Goal: Task Accomplishment & Management: Use online tool/utility

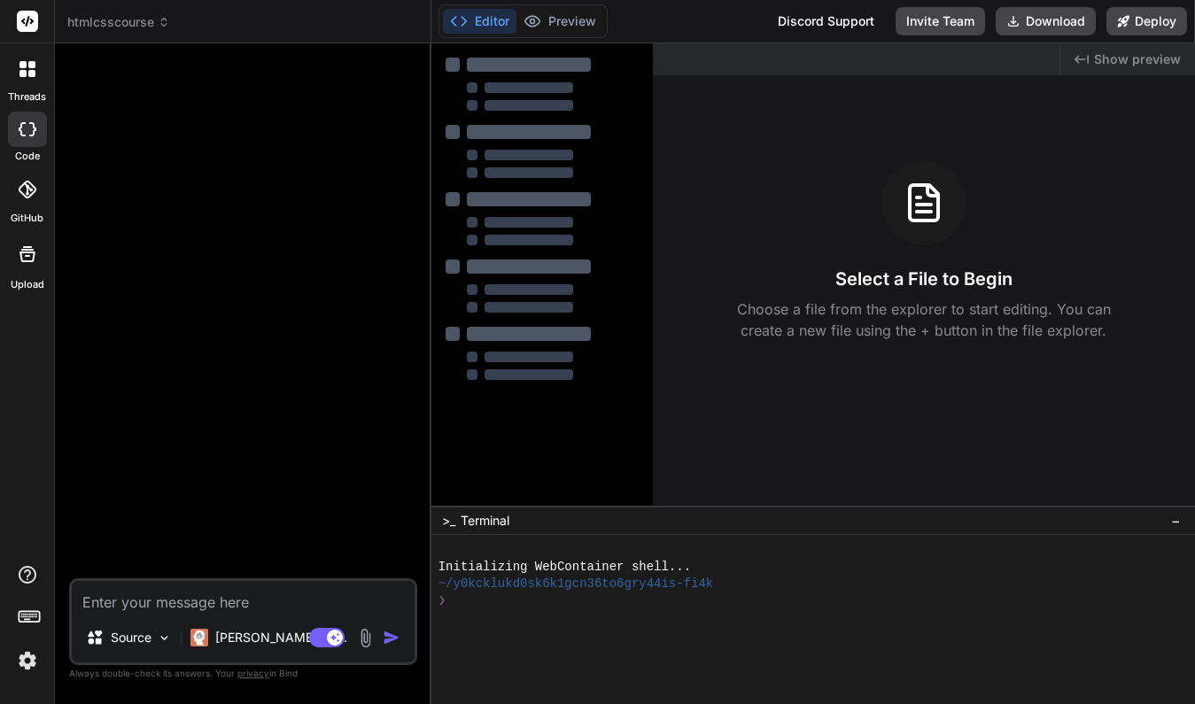
type textarea "x"
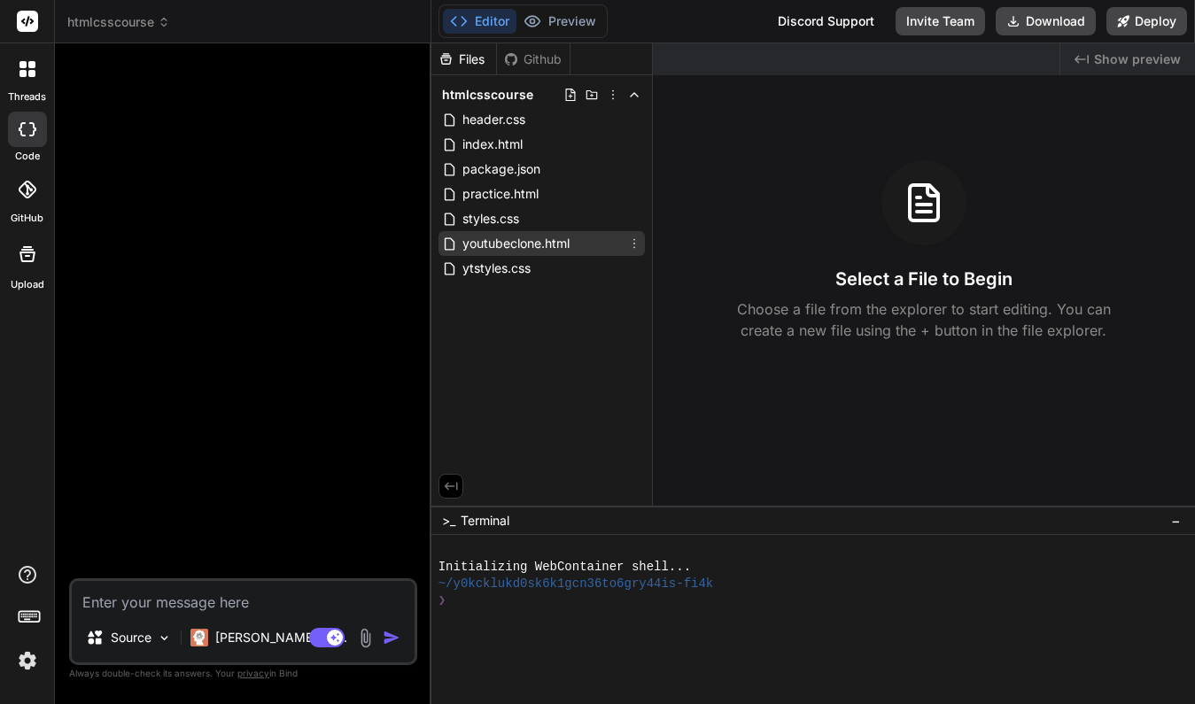
click at [542, 240] on span "youtubeclone.html" at bounding box center [516, 243] width 111 height 21
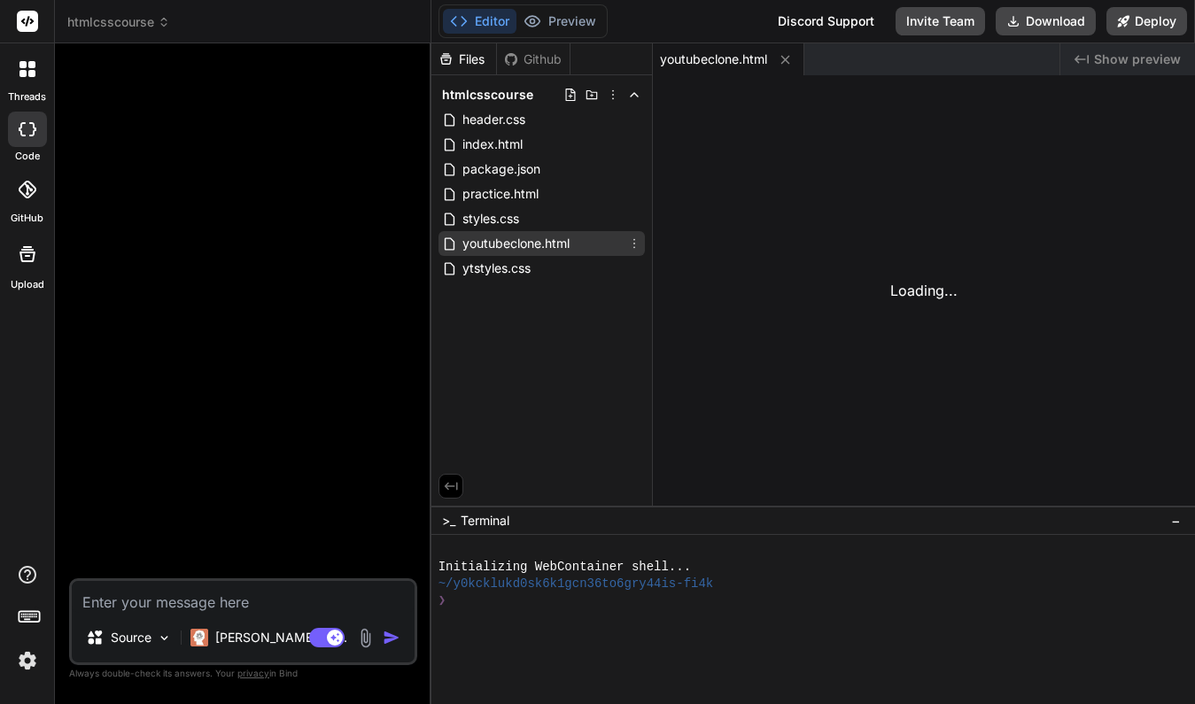
click at [542, 240] on span "youtubeclone.html" at bounding box center [516, 243] width 111 height 21
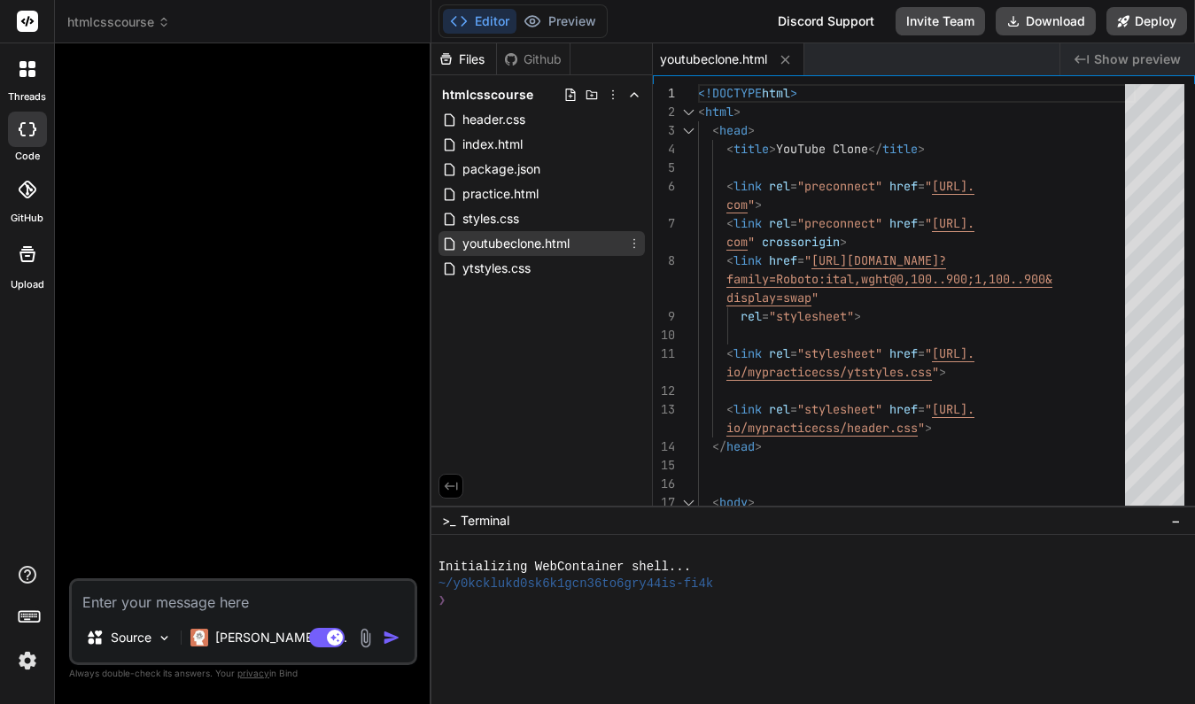
click at [542, 240] on span "youtubeclone.html" at bounding box center [516, 243] width 111 height 21
click at [634, 241] on icon at bounding box center [634, 243] width 14 height 14
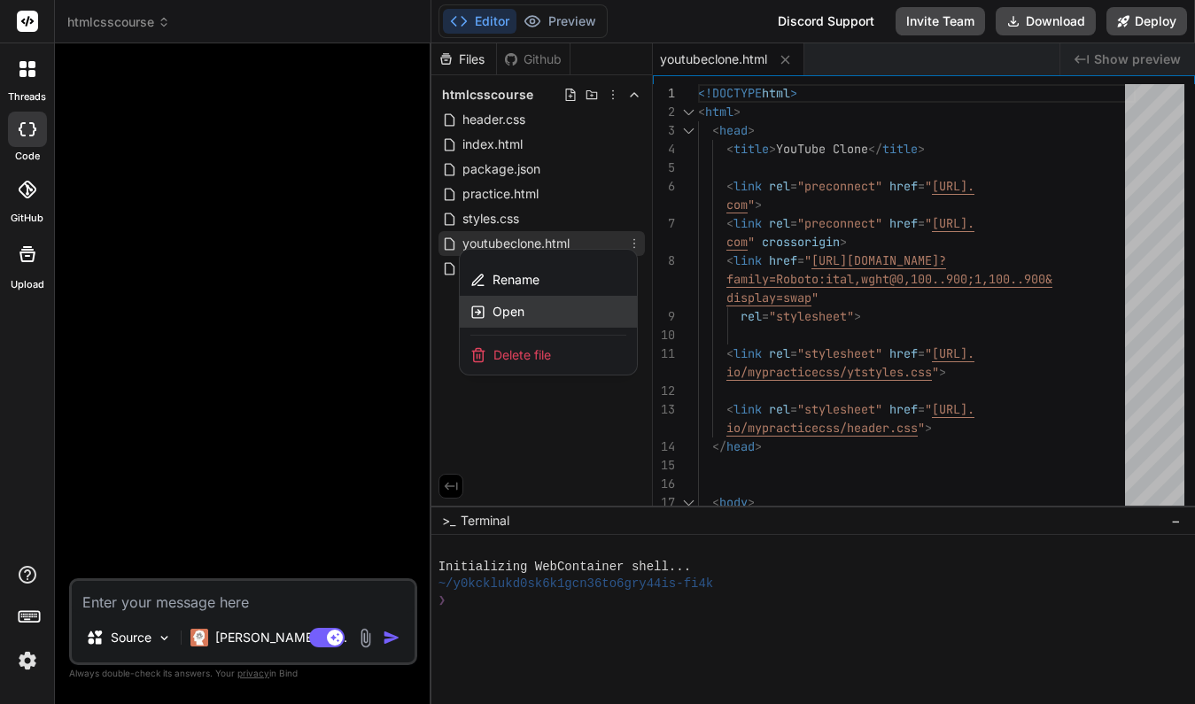
click at [522, 313] on span "Open" at bounding box center [508, 312] width 32 height 18
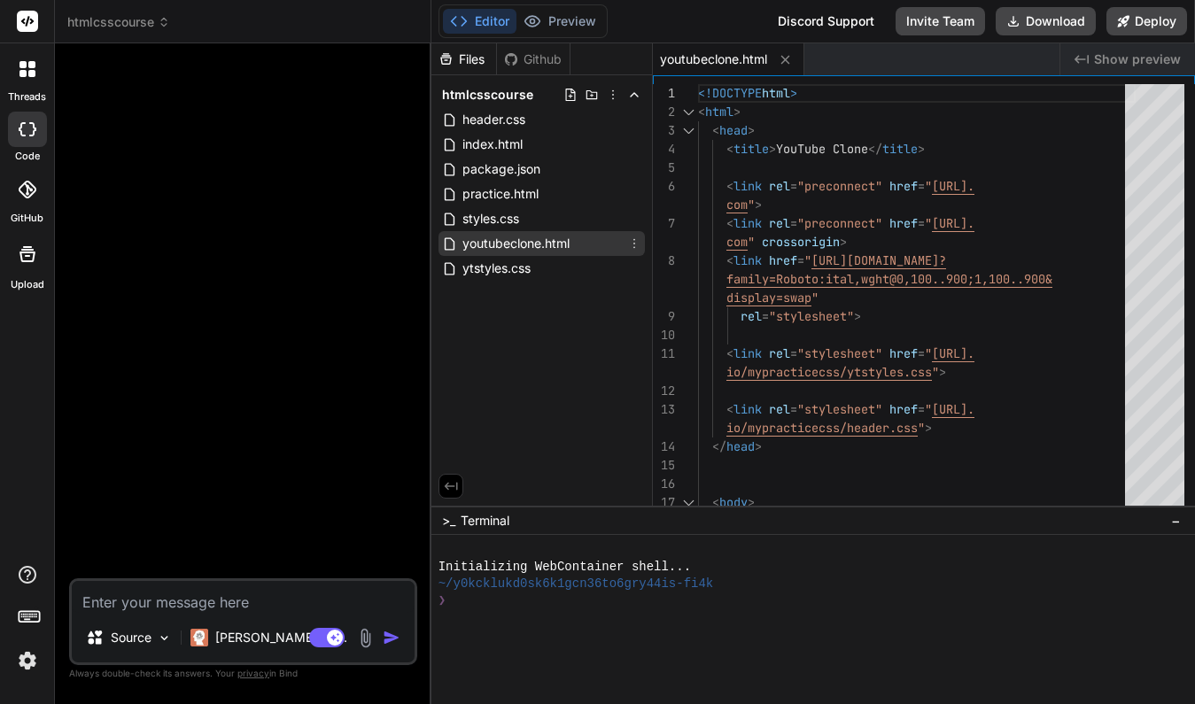
click at [637, 245] on icon at bounding box center [634, 243] width 14 height 14
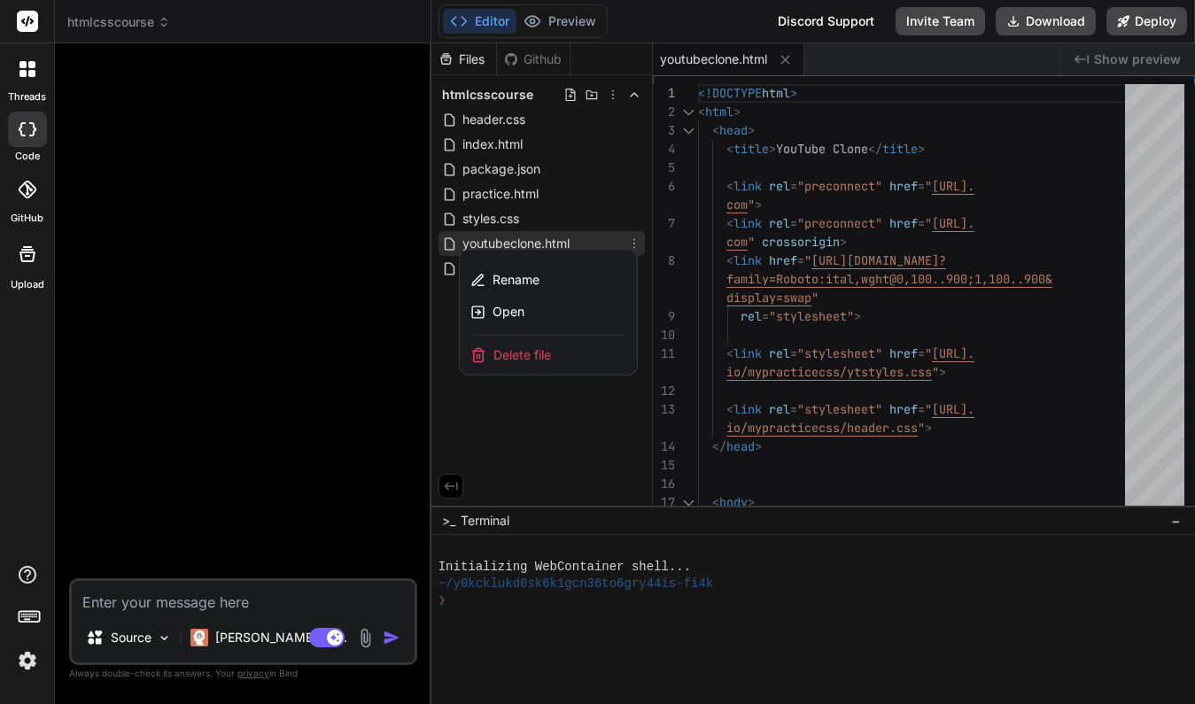
click at [593, 422] on div at bounding box center [812, 373] width 763 height 661
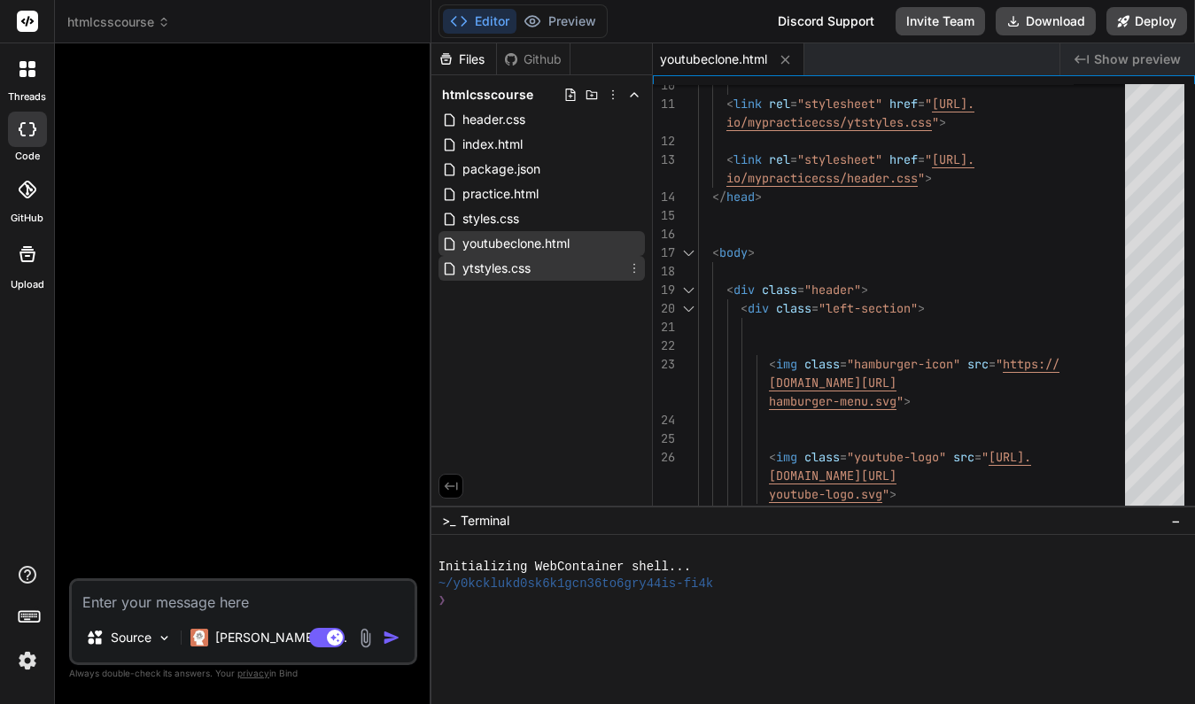
click at [507, 267] on span "ytstyles.css" at bounding box center [497, 268] width 72 height 21
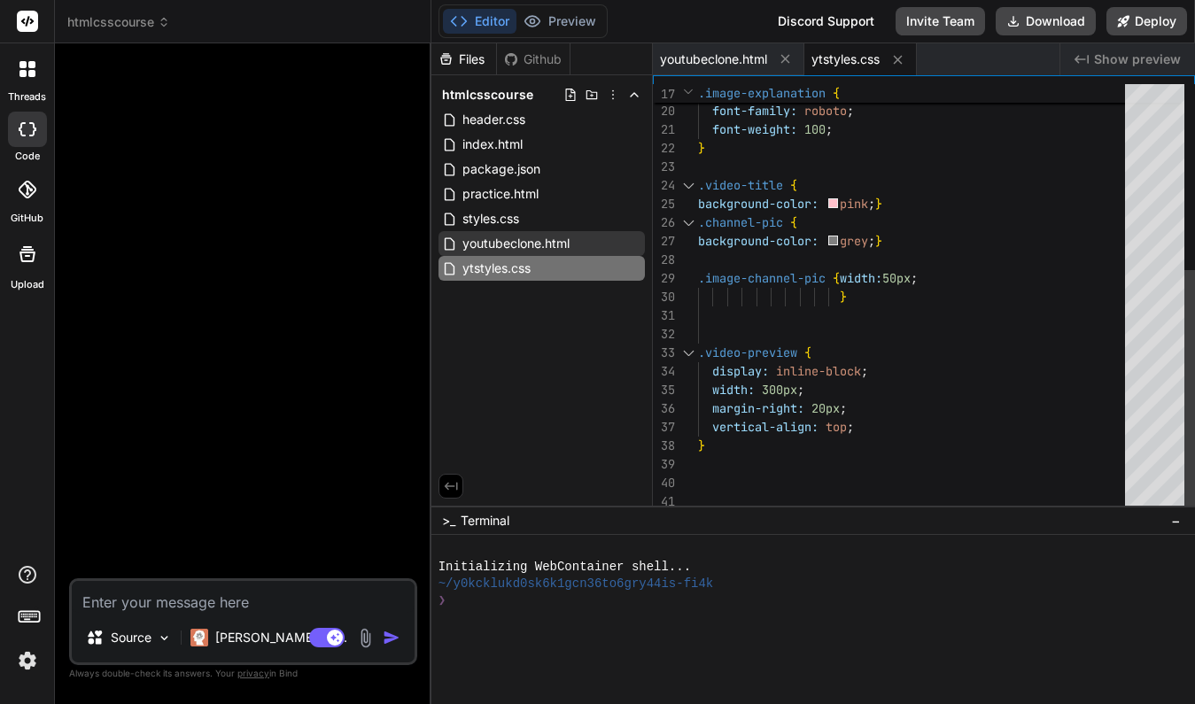
scroll to position [19, 0]
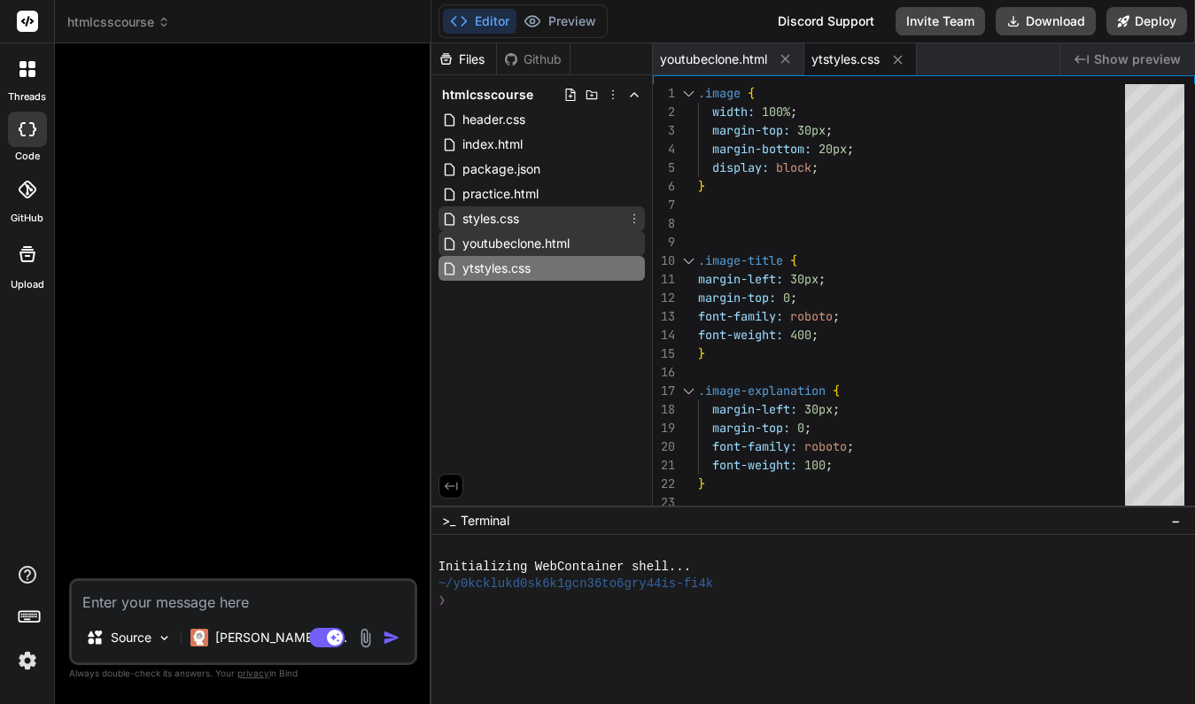
click at [521, 218] on span "styles.css" at bounding box center [491, 218] width 60 height 21
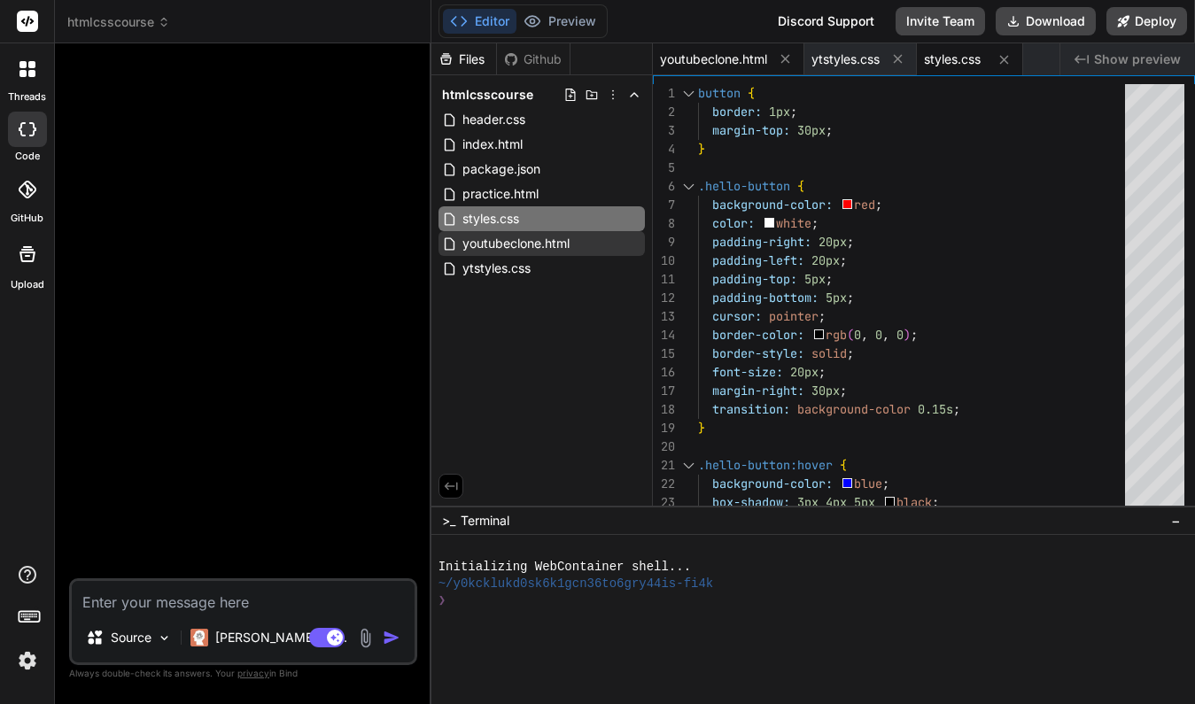
click at [724, 61] on span "youtubeclone.html" at bounding box center [713, 59] width 107 height 18
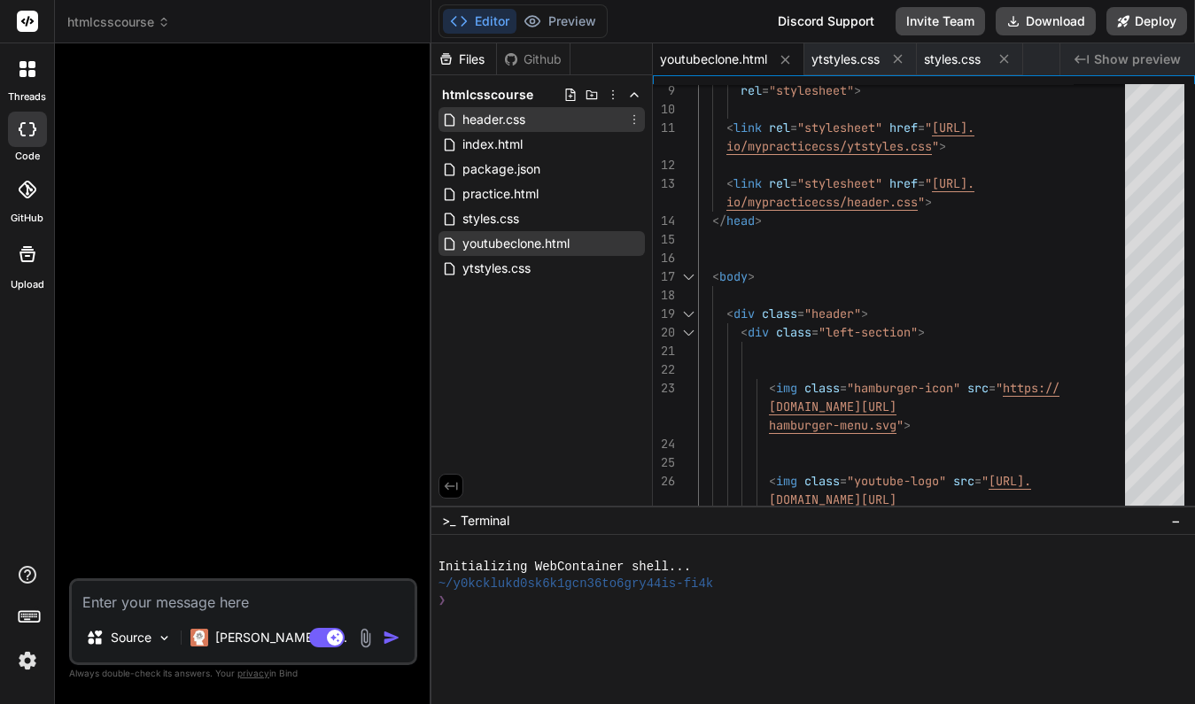
click at [512, 120] on span "header.css" at bounding box center [494, 119] width 66 height 21
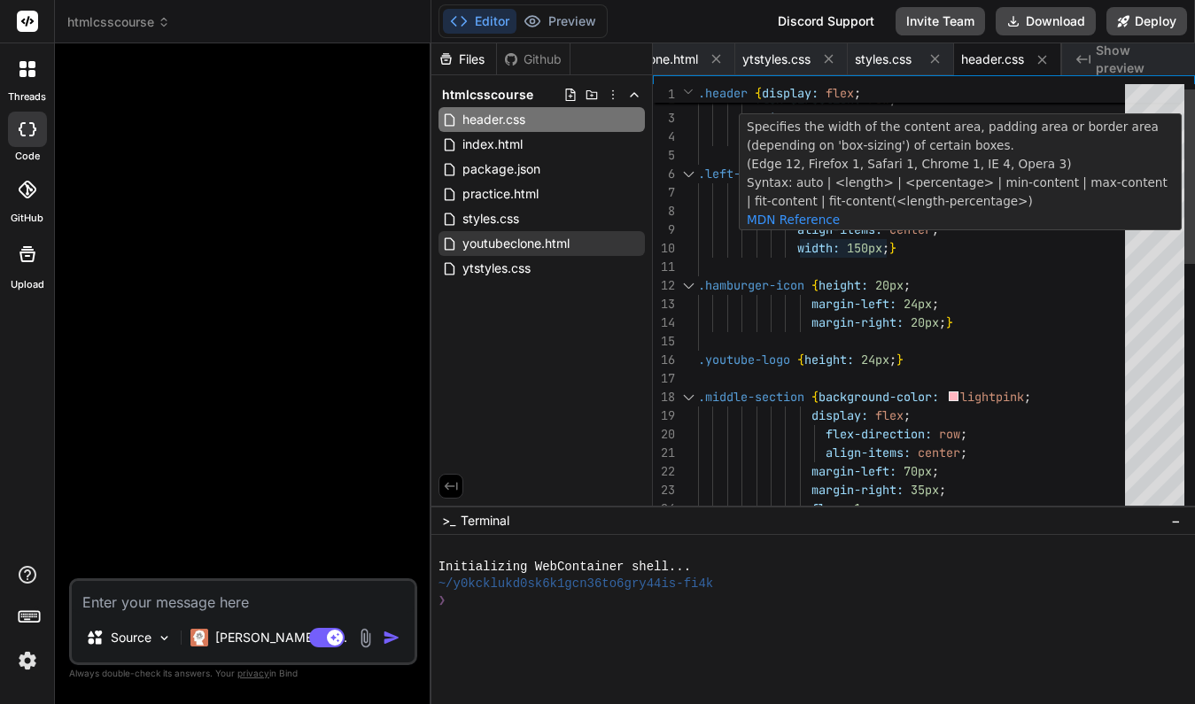
scroll to position [167, 0]
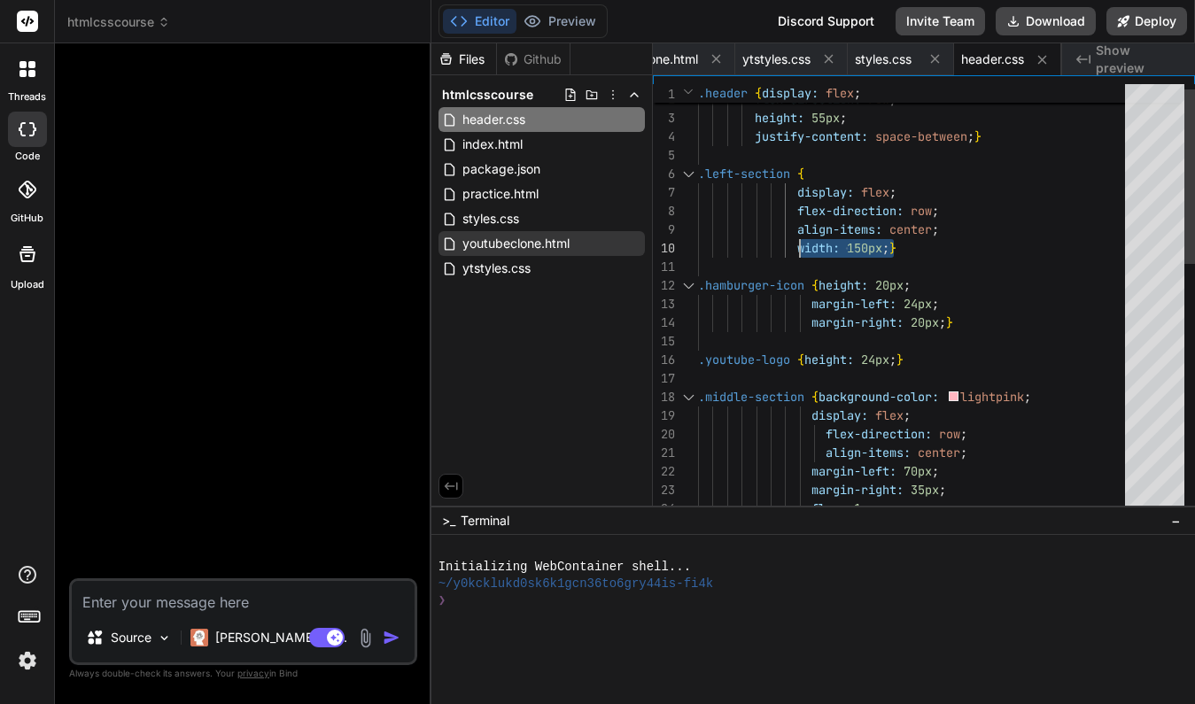
drag, startPoint x: 891, startPoint y: 246, endPoint x: 800, endPoint y: 244, distance: 91.2
click at [800, 244] on span "width: 150px ; }" at bounding box center [797, 248] width 198 height 19
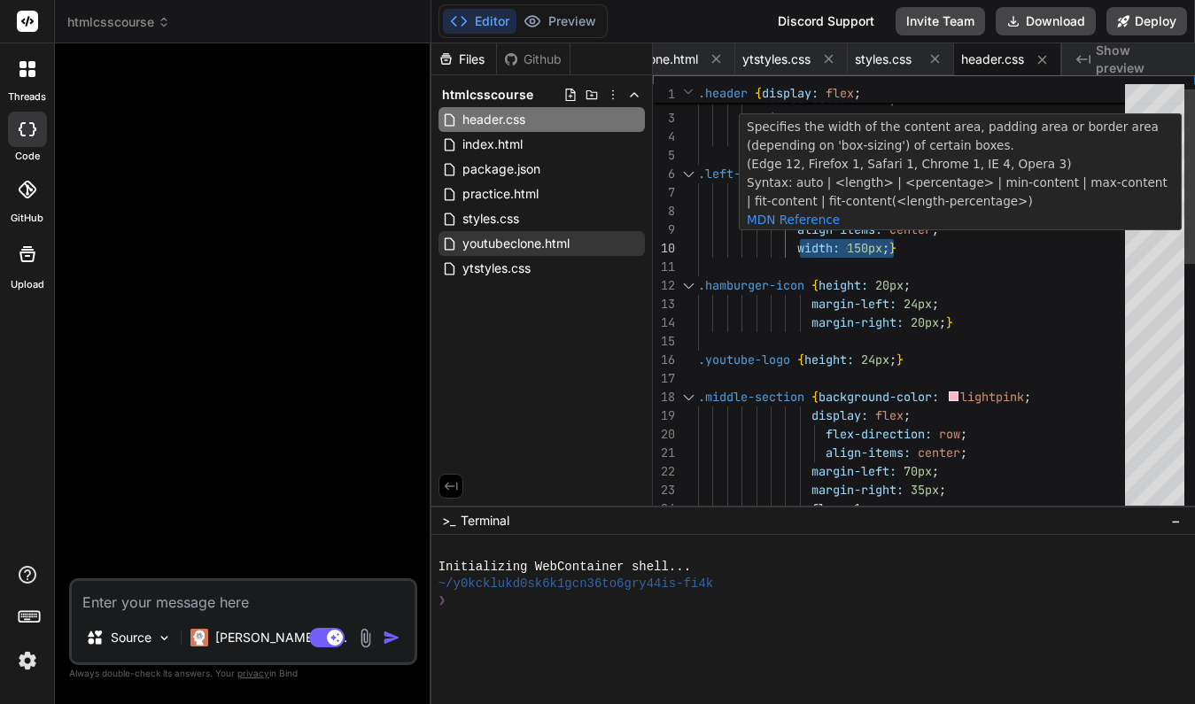
scroll to position [0, 87]
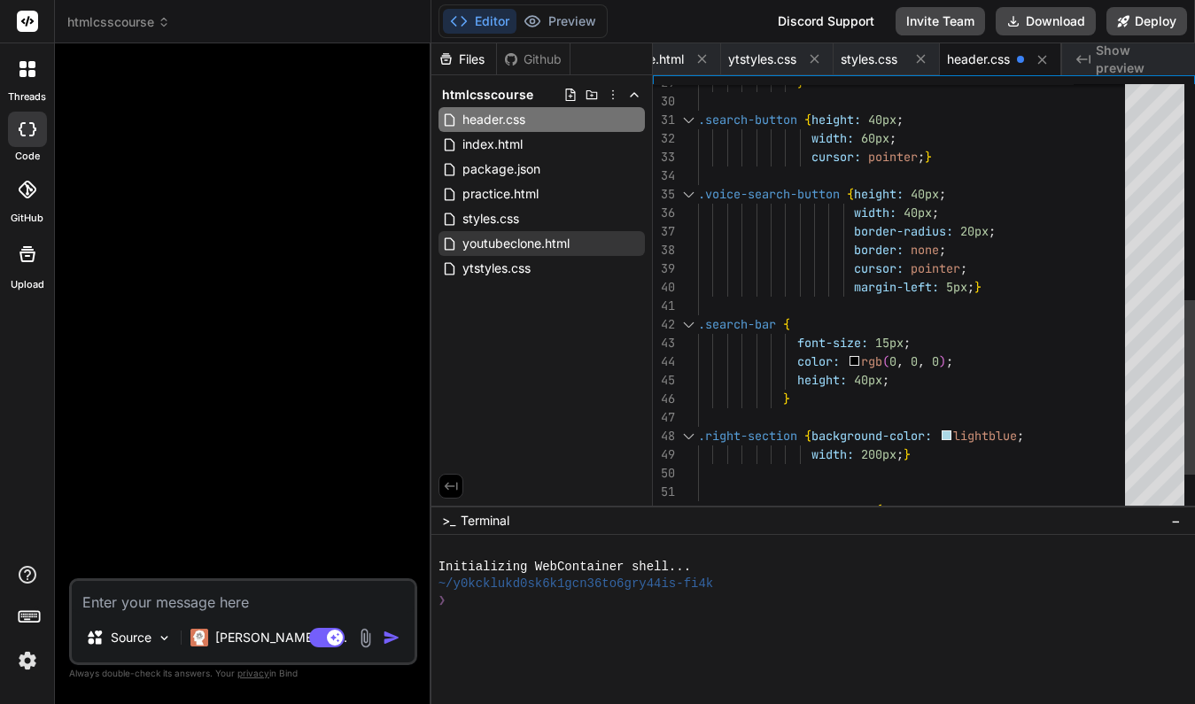
click at [900, 381] on div "height: 40px ;" at bounding box center [916, 380] width 437 height 19
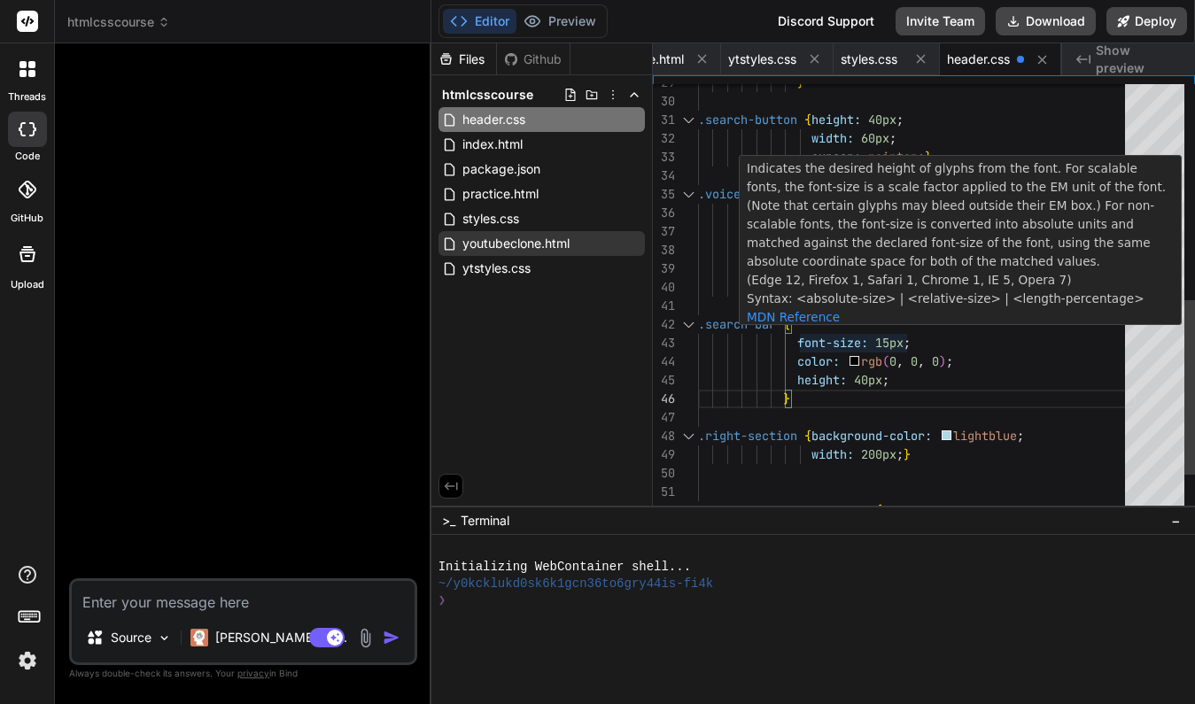
click at [805, 326] on div ".search-bar {" at bounding box center [916, 324] width 437 height 19
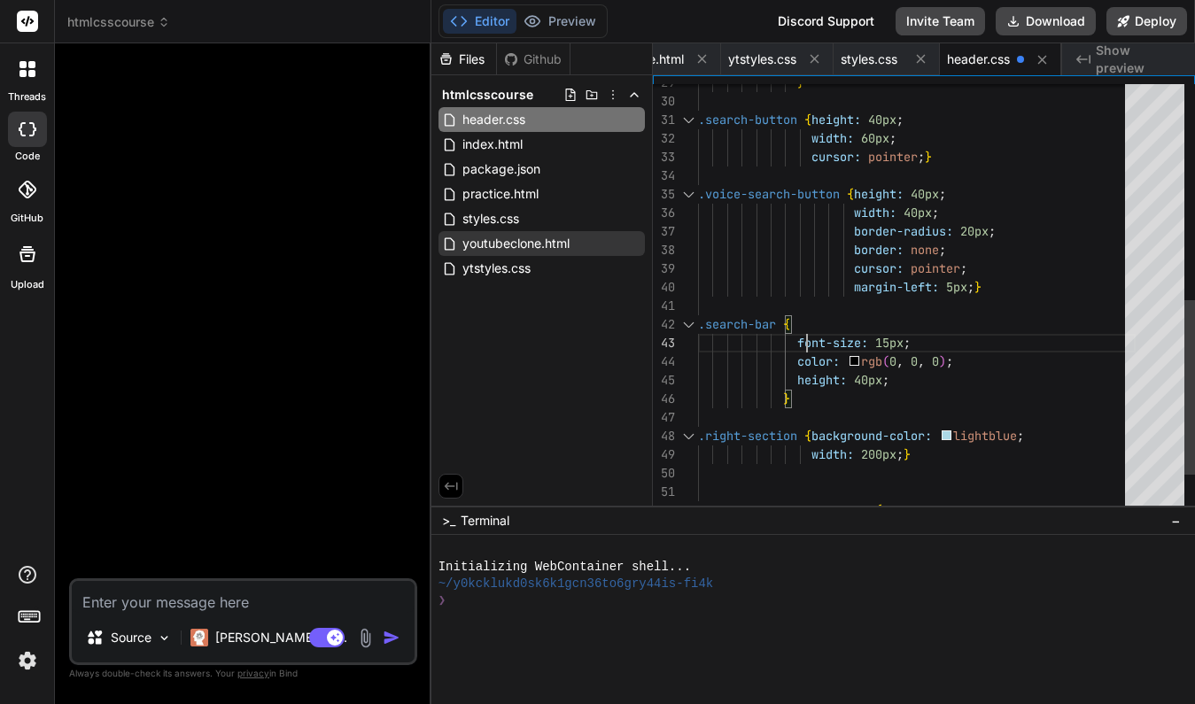
scroll to position [37, 0]
click at [799, 320] on div ".search-bar {" at bounding box center [916, 324] width 437 height 19
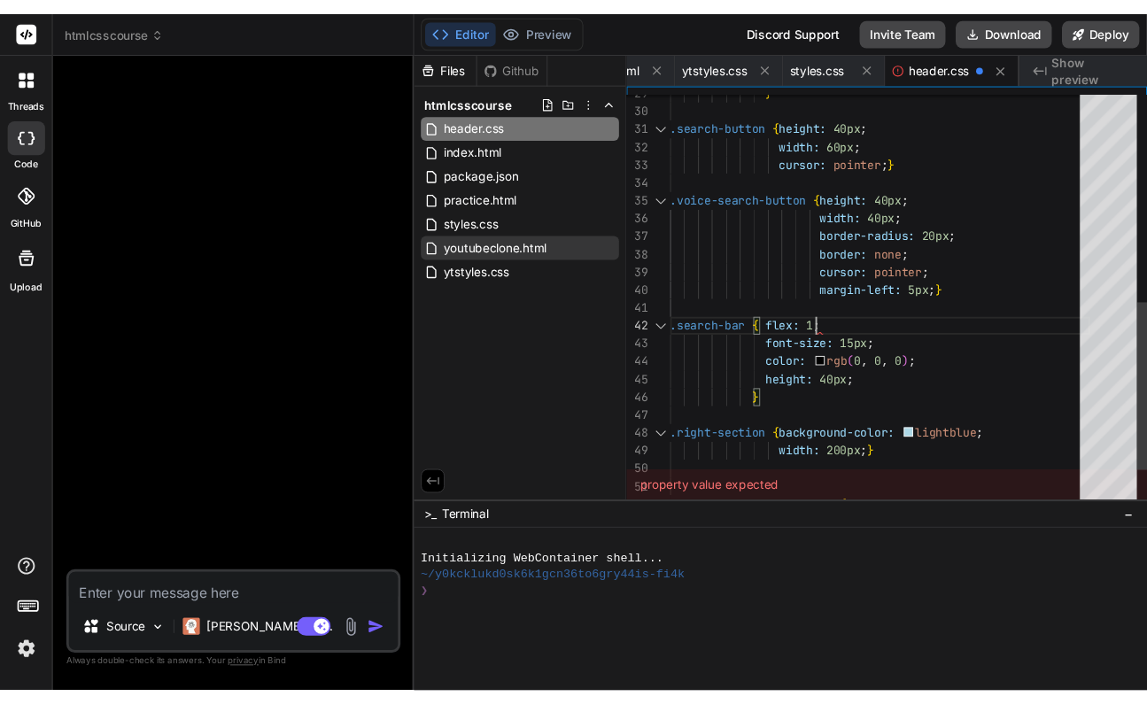
scroll to position [19, 0]
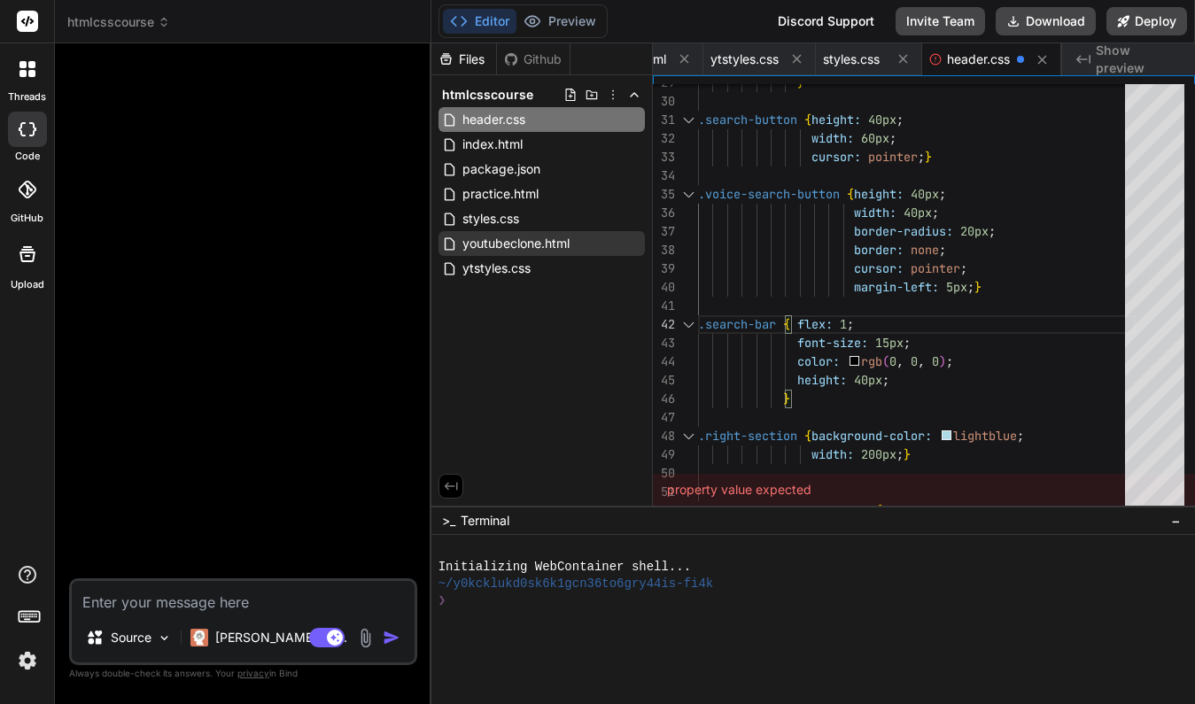
type textarea ".search-bar { flex: 1; font-size: 15px; color: rgb(0, 0, 0); height: 40px; } .r…"
click at [1080, 530] on div ">_ Terminal −" at bounding box center [812, 520] width 763 height 29
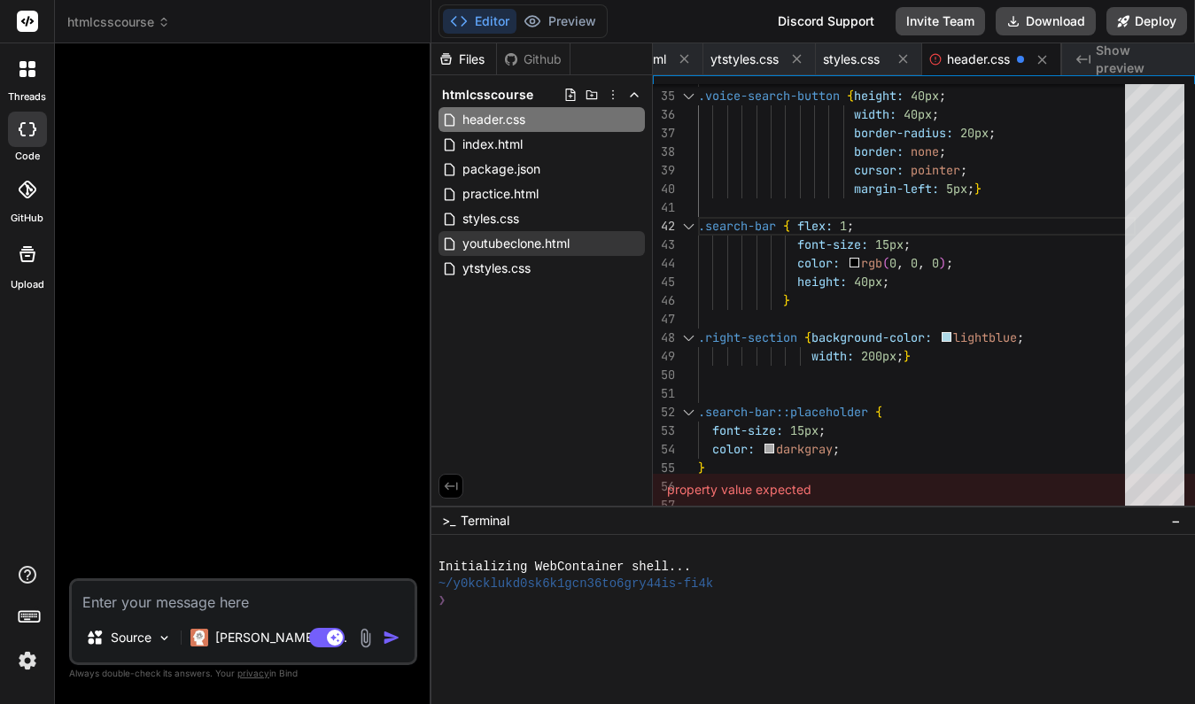
type textarea "x"
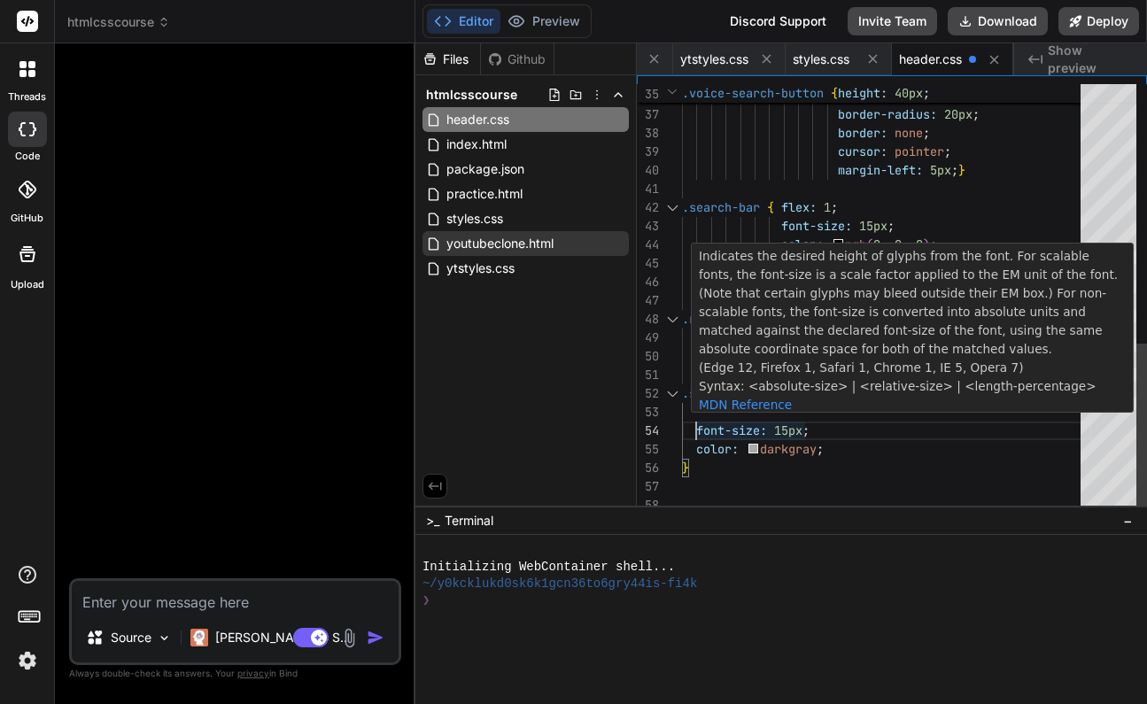
click at [716, 406] on div "Indicates the desired height of glyphs from the font. For scalable fonts, the f…" at bounding box center [912, 331] width 441 height 174
click at [872, 442] on div "color: darkgray ;" at bounding box center [886, 449] width 409 height 19
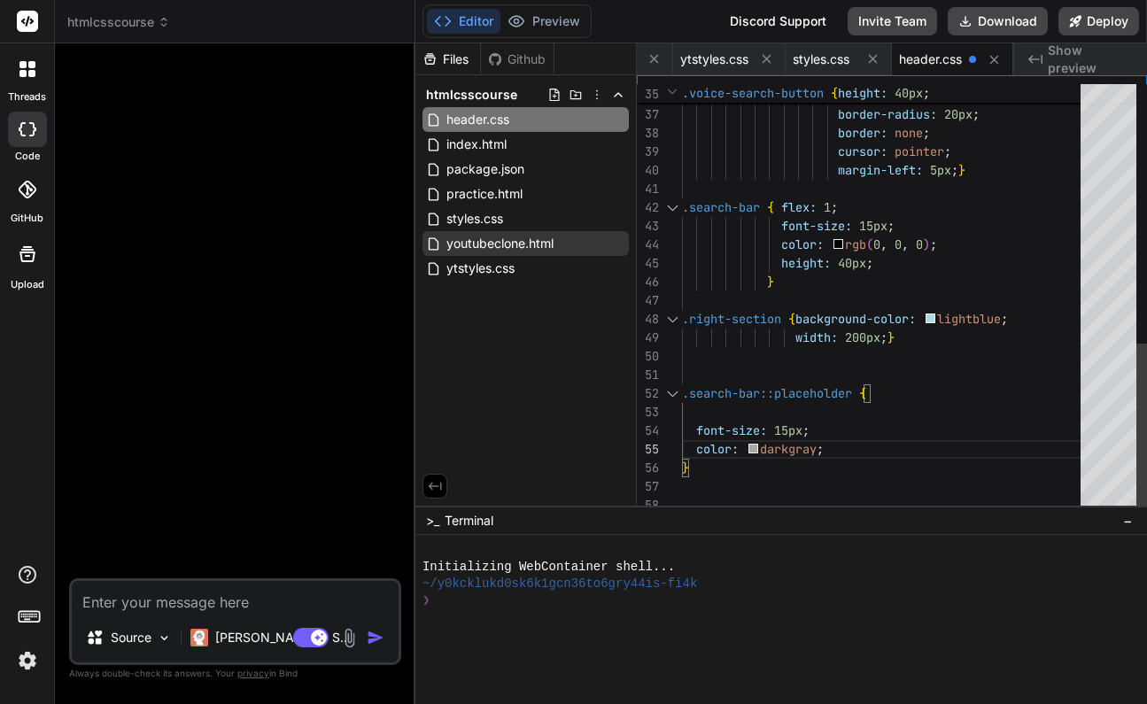
click at [822, 426] on div "font-size: 15px ;" at bounding box center [886, 431] width 409 height 19
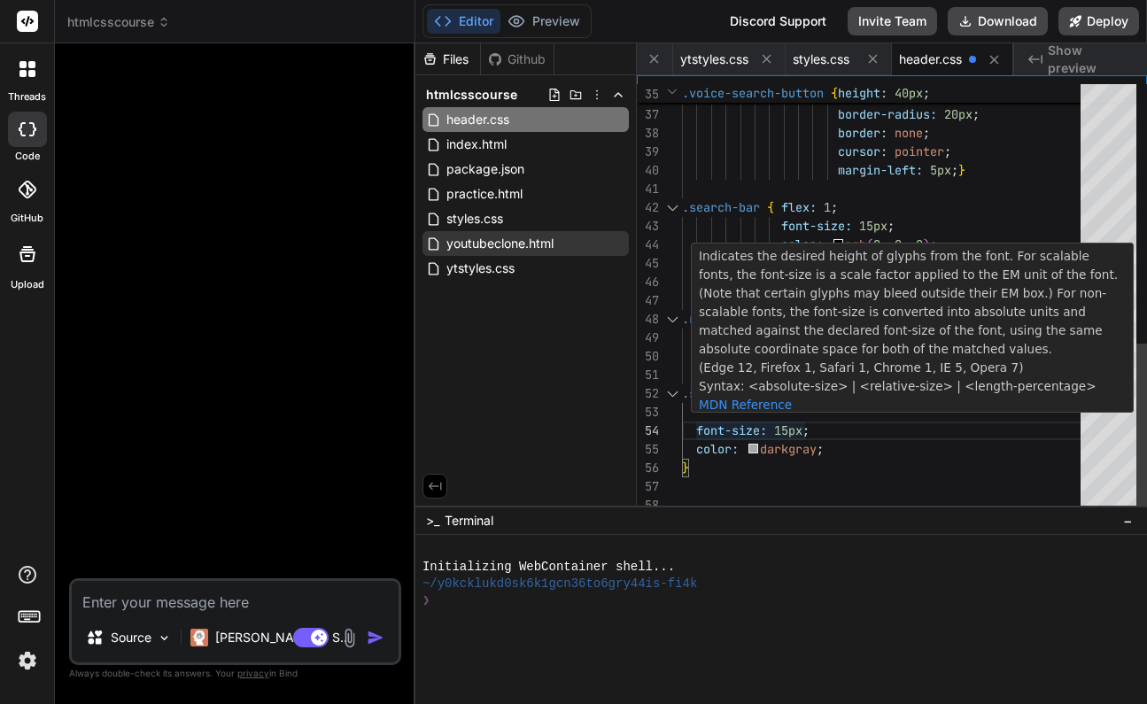
click at [786, 414] on div at bounding box center [886, 412] width 409 height 19
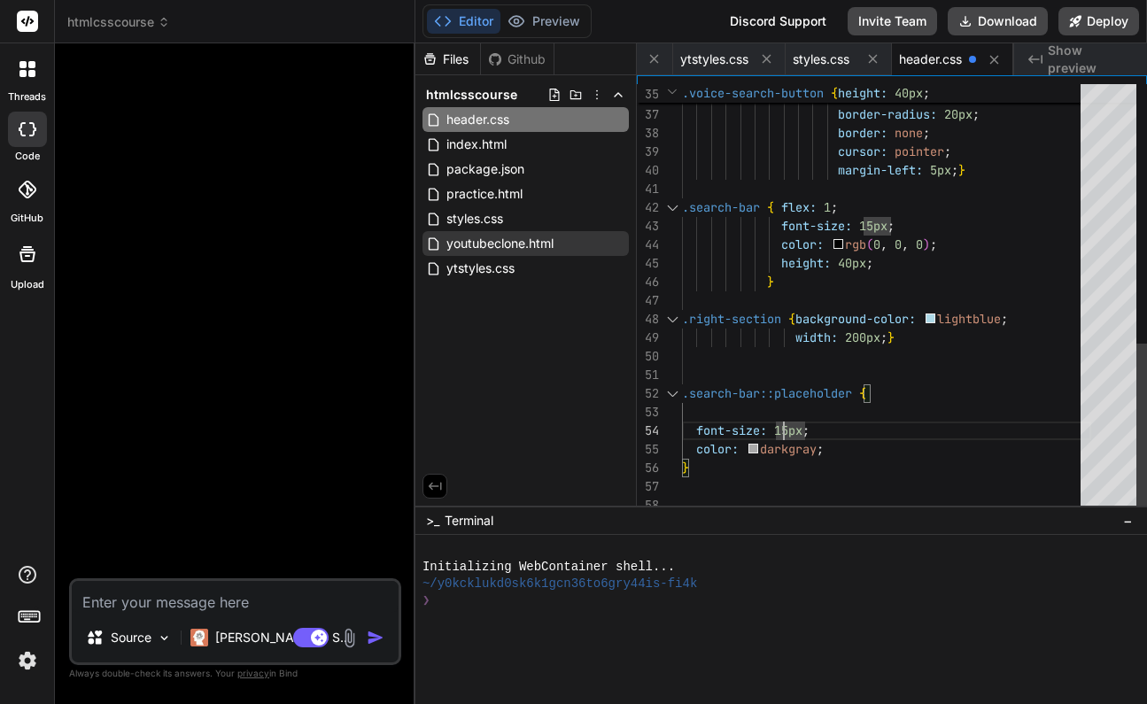
click at [835, 432] on div "font-size: 15px ;" at bounding box center [886, 431] width 409 height 19
click at [768, 408] on div at bounding box center [886, 412] width 409 height 19
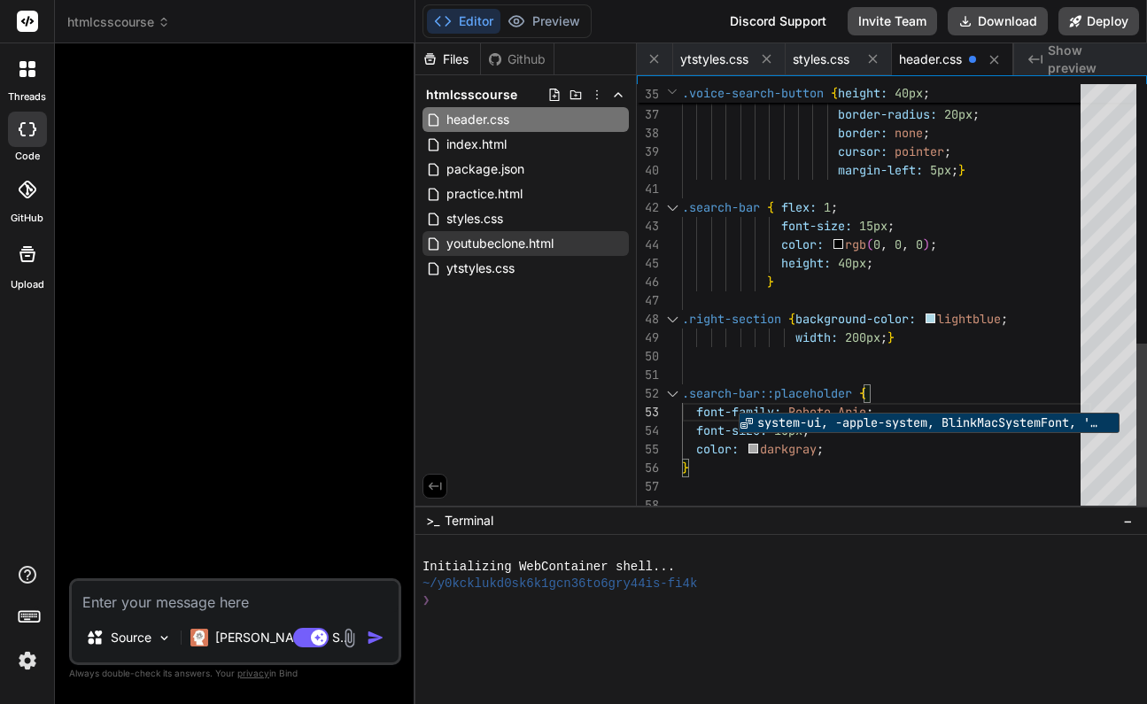
scroll to position [37, 0]
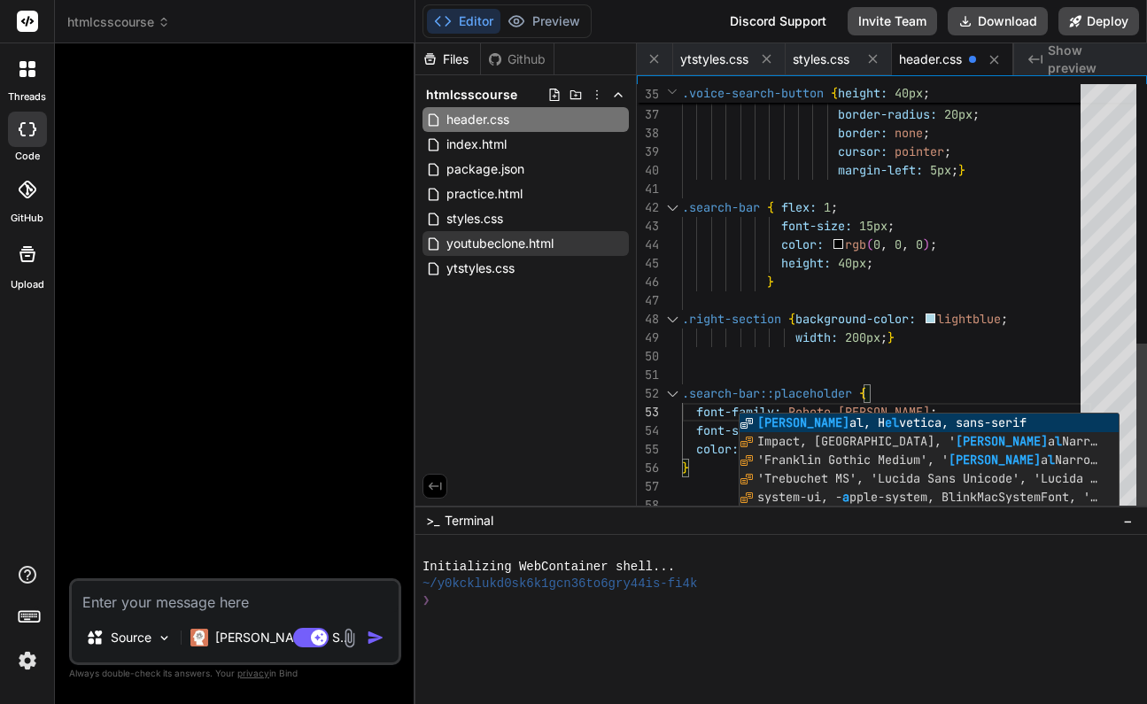
click at [954, 385] on div ".search-bar::placeholder {" at bounding box center [886, 393] width 409 height 19
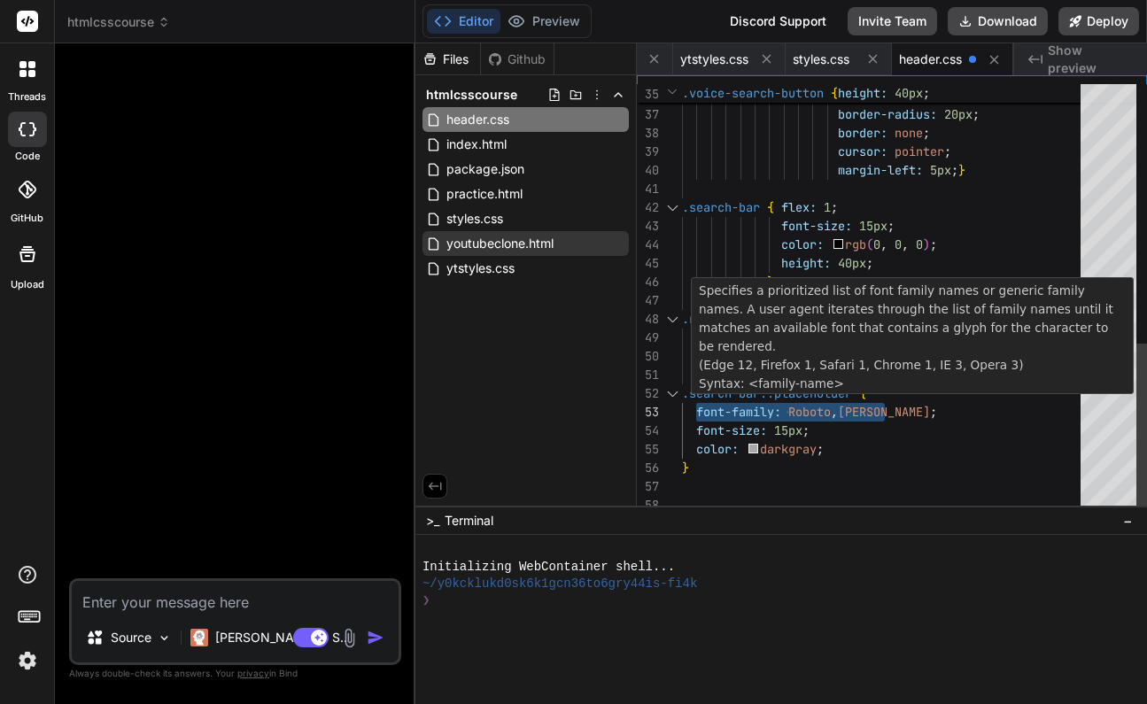
drag, startPoint x: 697, startPoint y: 411, endPoint x: 884, endPoint y: 410, distance: 186.9
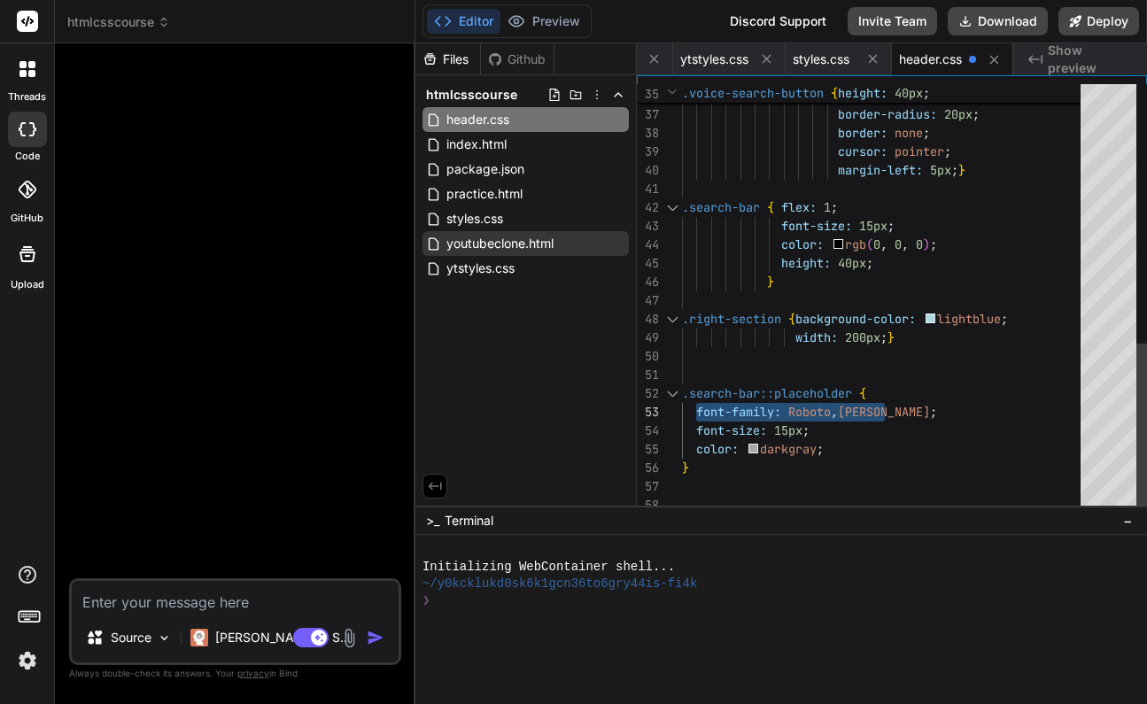
click at [866, 414] on span "[PERSON_NAME]" at bounding box center [884, 412] width 92 height 16
click at [867, 411] on span "[PERSON_NAME]" at bounding box center [884, 412] width 92 height 16
click at [922, 413] on div "font-family: [PERSON_NAME] ;" at bounding box center [886, 412] width 409 height 19
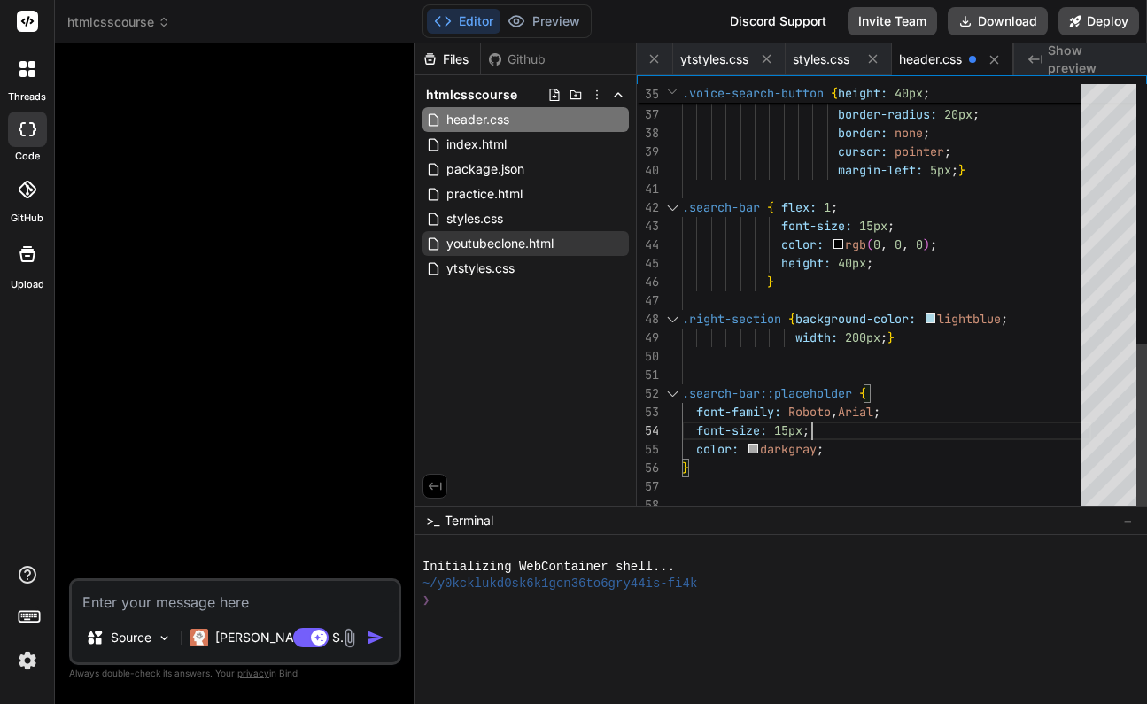
scroll to position [56, 0]
click at [891, 453] on div "color: darkgray ;" at bounding box center [886, 449] width 409 height 19
click at [873, 265] on span ";" at bounding box center [869, 263] width 7 height 16
click at [934, 189] on div at bounding box center [886, 189] width 409 height 19
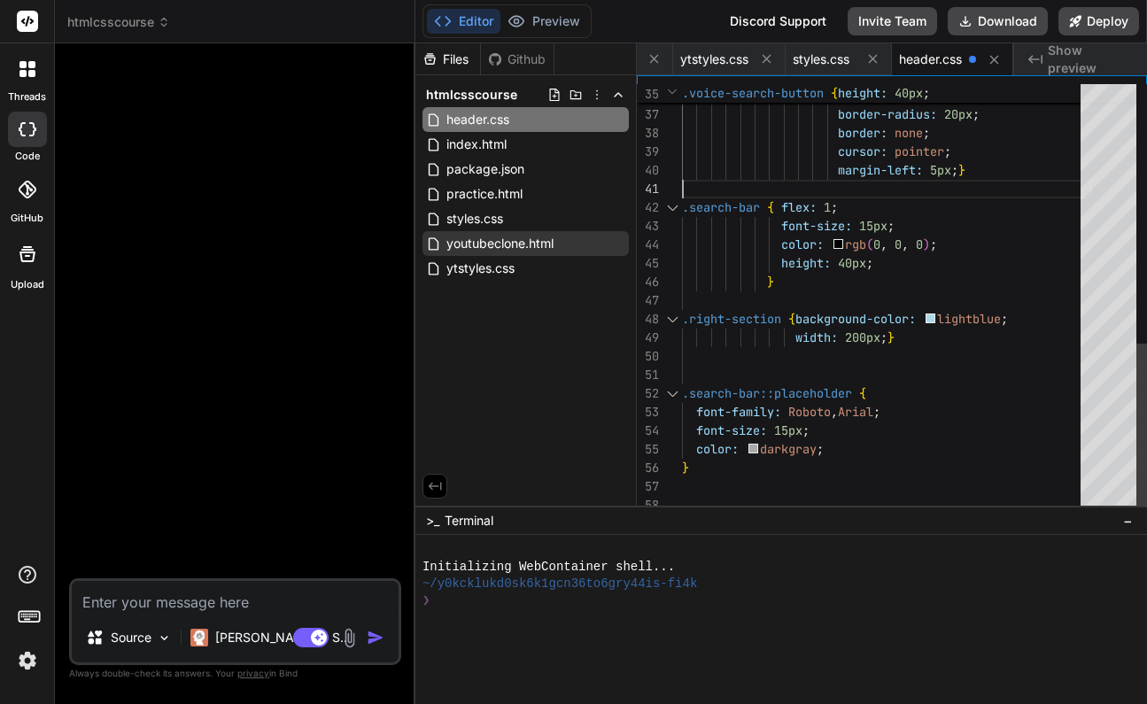
scroll to position [0, 0]
click at [878, 260] on div "height: 40px ;" at bounding box center [886, 263] width 409 height 19
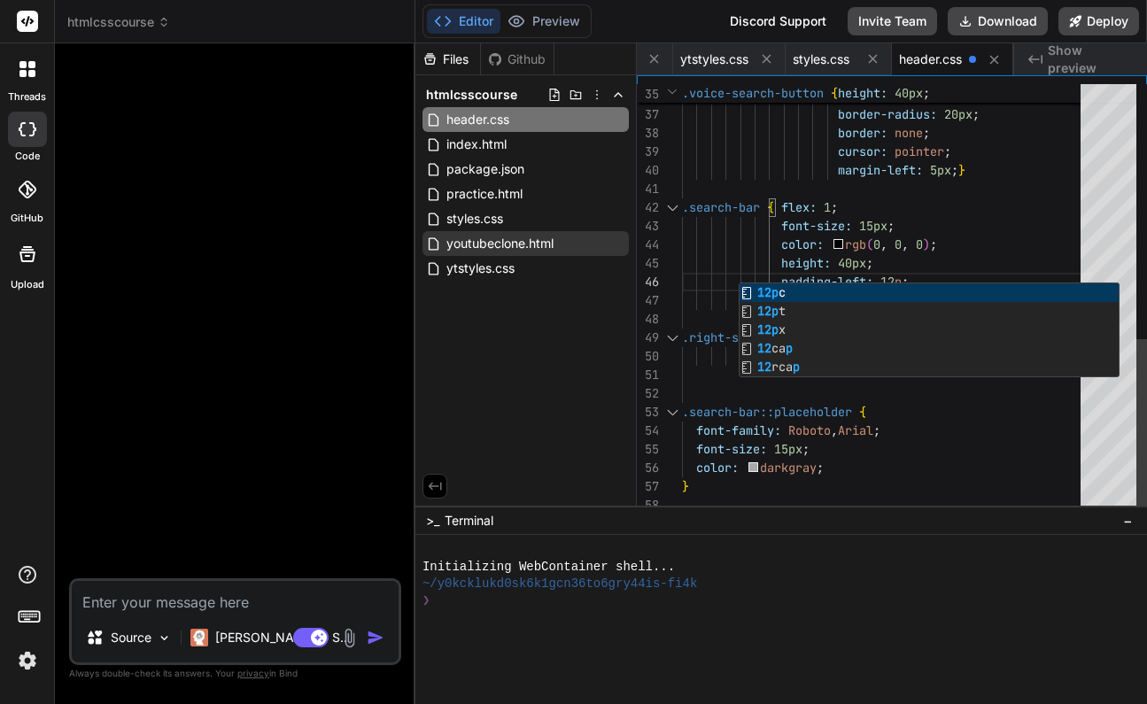
scroll to position [93, 0]
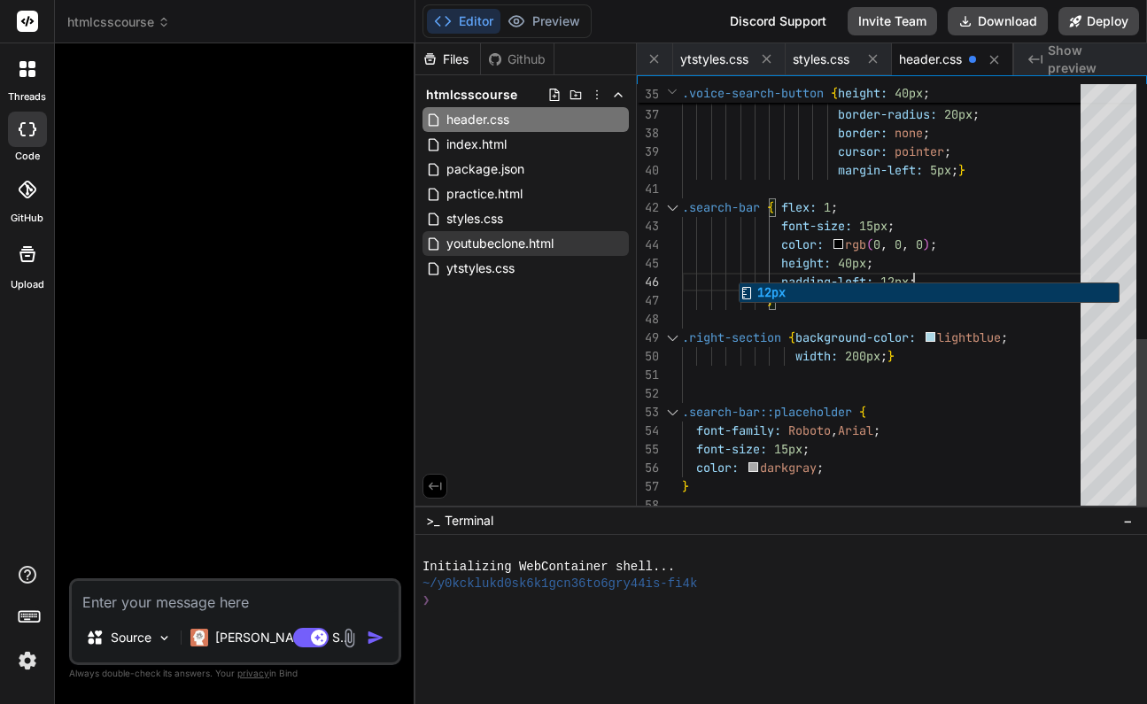
click at [1047, 257] on div "height: 40px ;" at bounding box center [886, 263] width 409 height 19
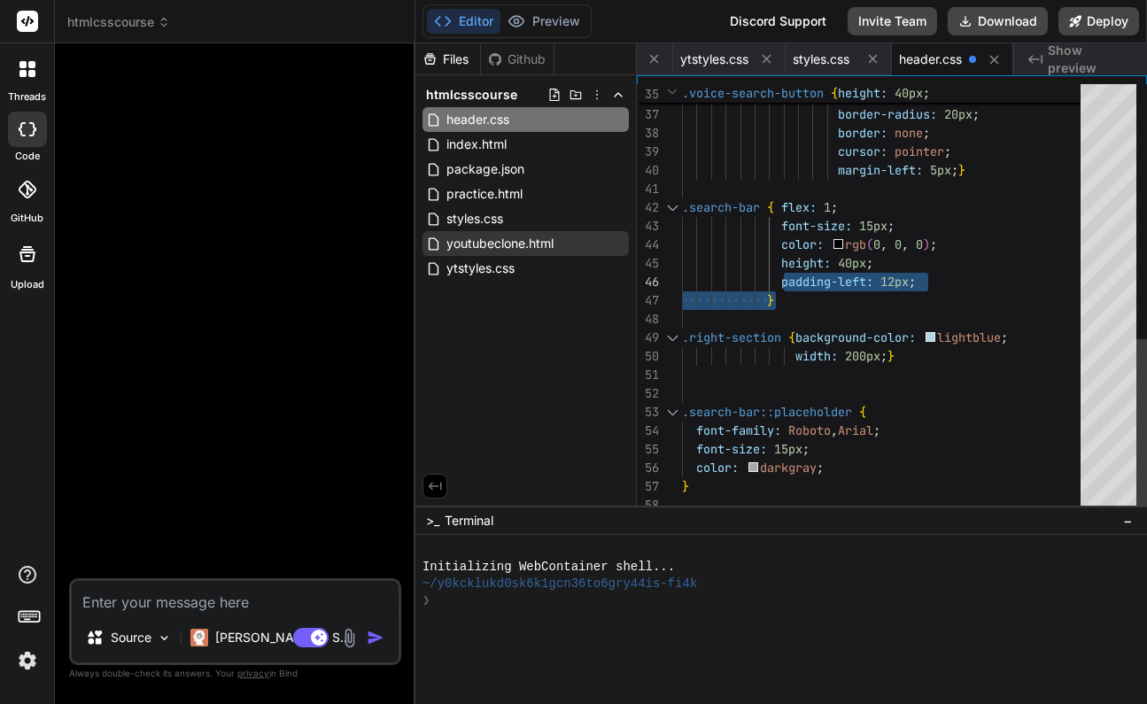
drag, startPoint x: 919, startPoint y: 283, endPoint x: 782, endPoint y: 273, distance: 137.7
click at [781, 274] on span "padding-left: 12px ;" at bounding box center [799, 282] width 234 height 19
click at [1012, 215] on div ".search-bar { flex: 1 ;" at bounding box center [886, 207] width 409 height 19
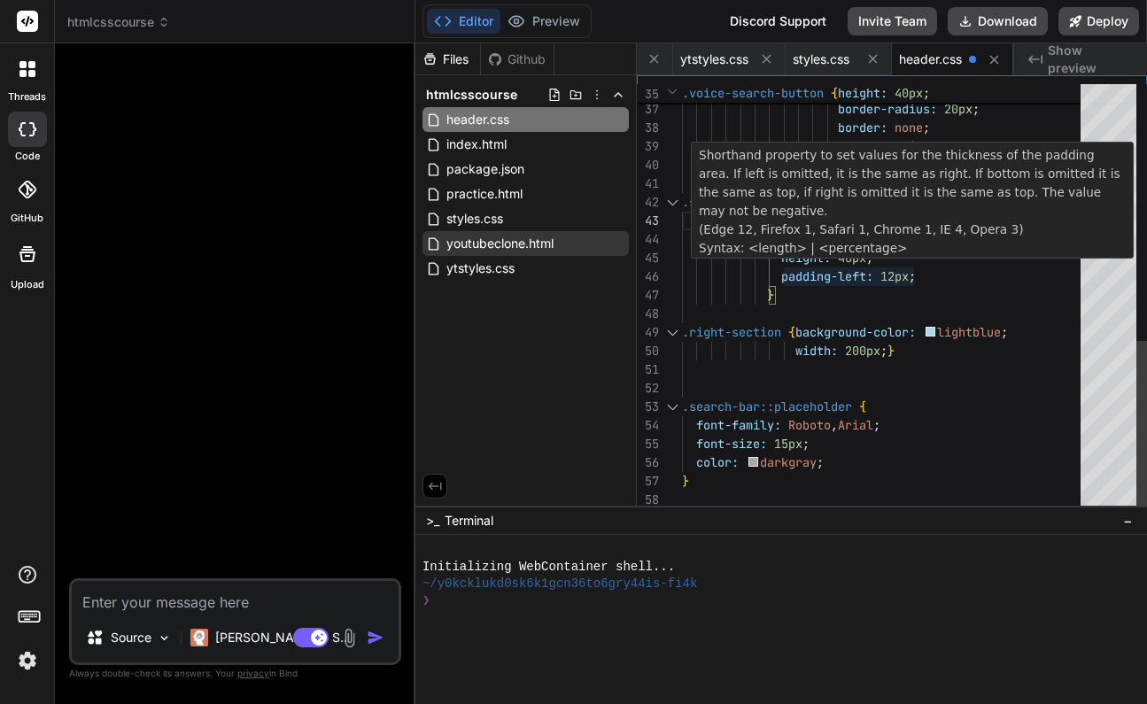
click at [901, 275] on span "12px" at bounding box center [894, 276] width 28 height 16
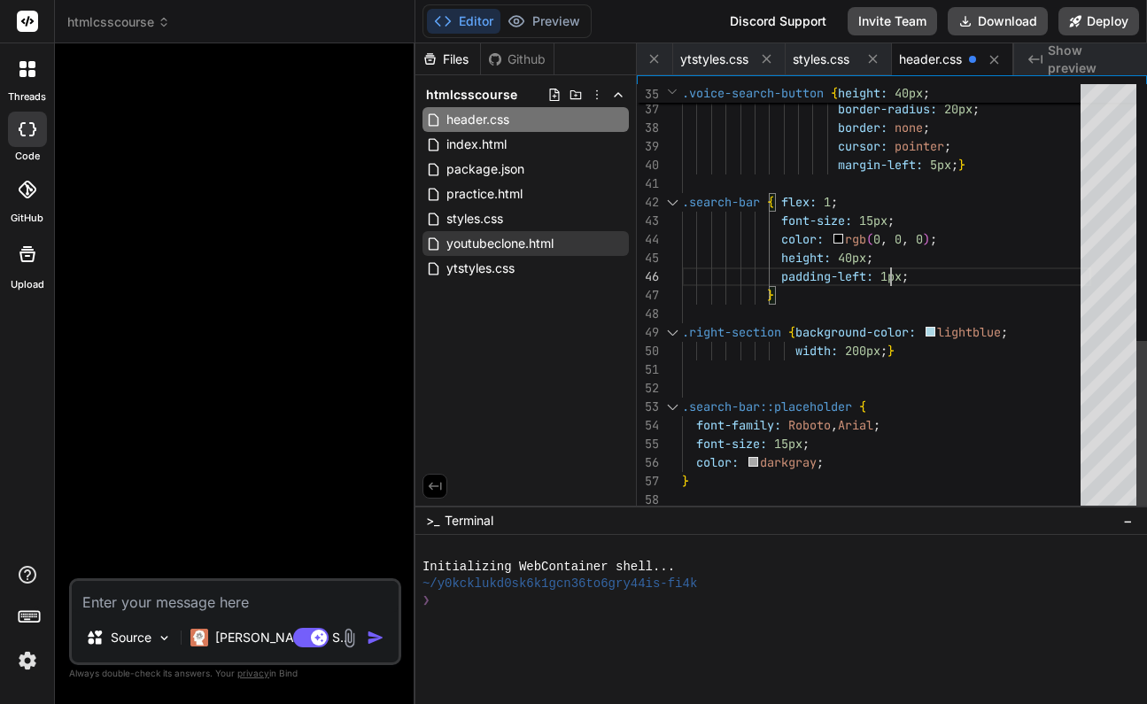
scroll to position [93, 0]
click at [936, 279] on div "padding-left: 10px ;" at bounding box center [886, 276] width 409 height 19
click at [931, 272] on div "padding-left: 10px ;" at bounding box center [886, 276] width 409 height 19
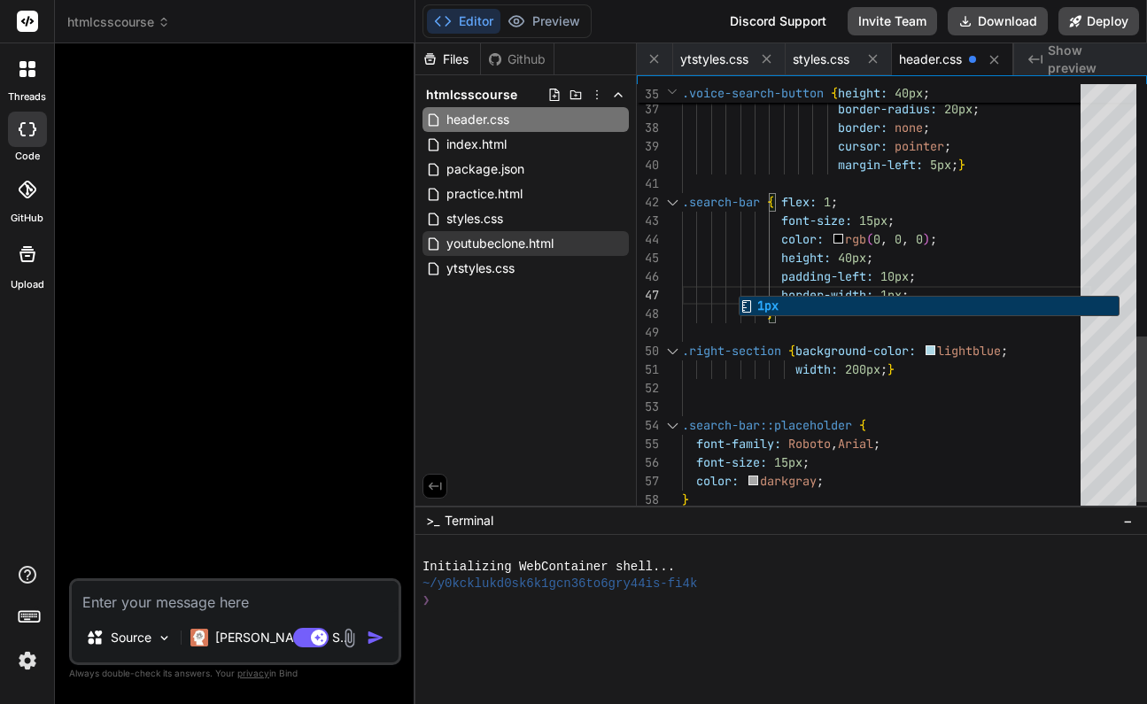
click at [960, 286] on div "border-width: 1px ;" at bounding box center [886, 295] width 409 height 19
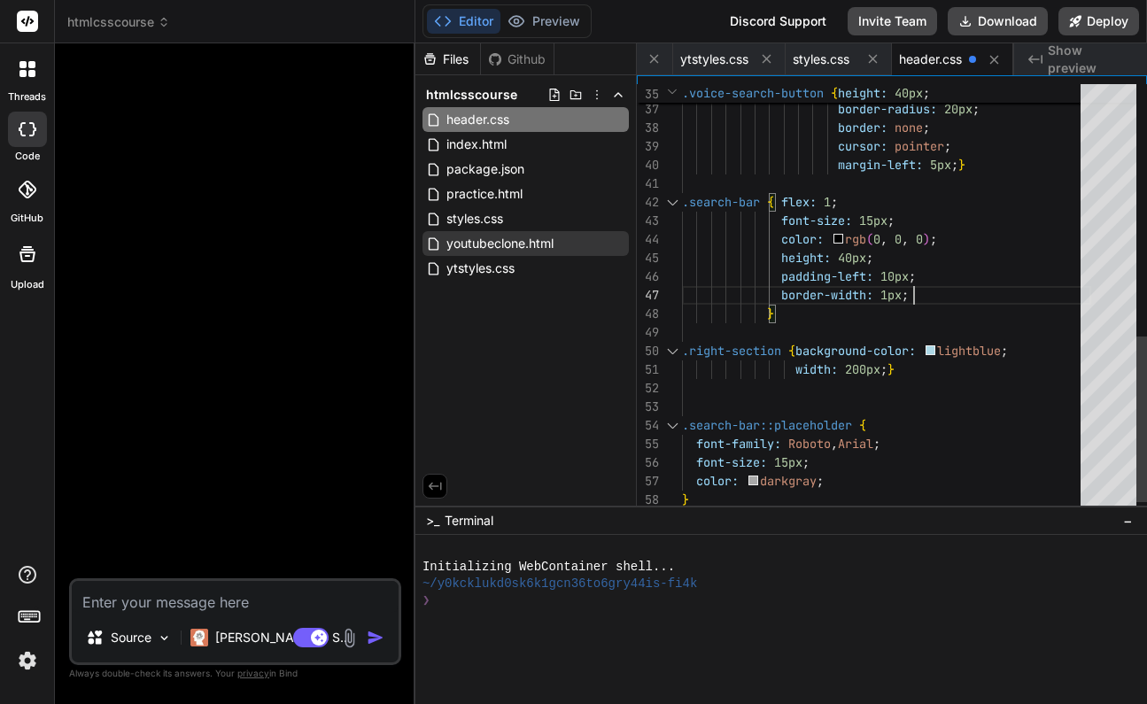
scroll to position [130, 0]
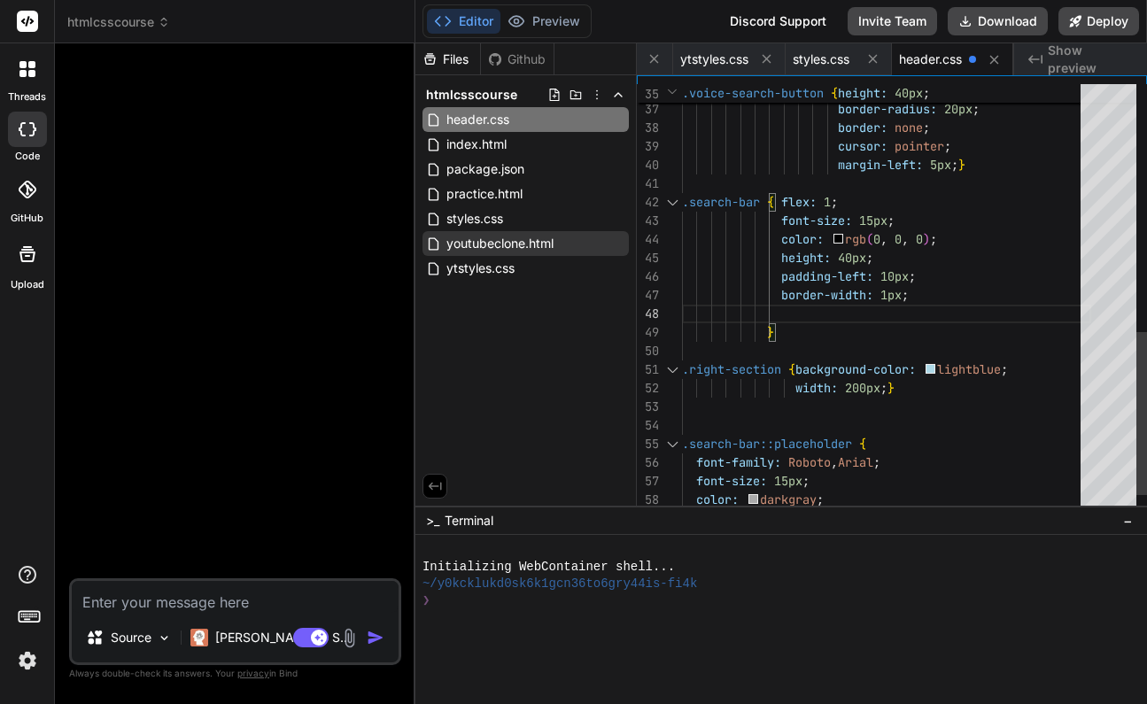
click at [969, 304] on div "border-width: 1px ;" at bounding box center [886, 295] width 409 height 19
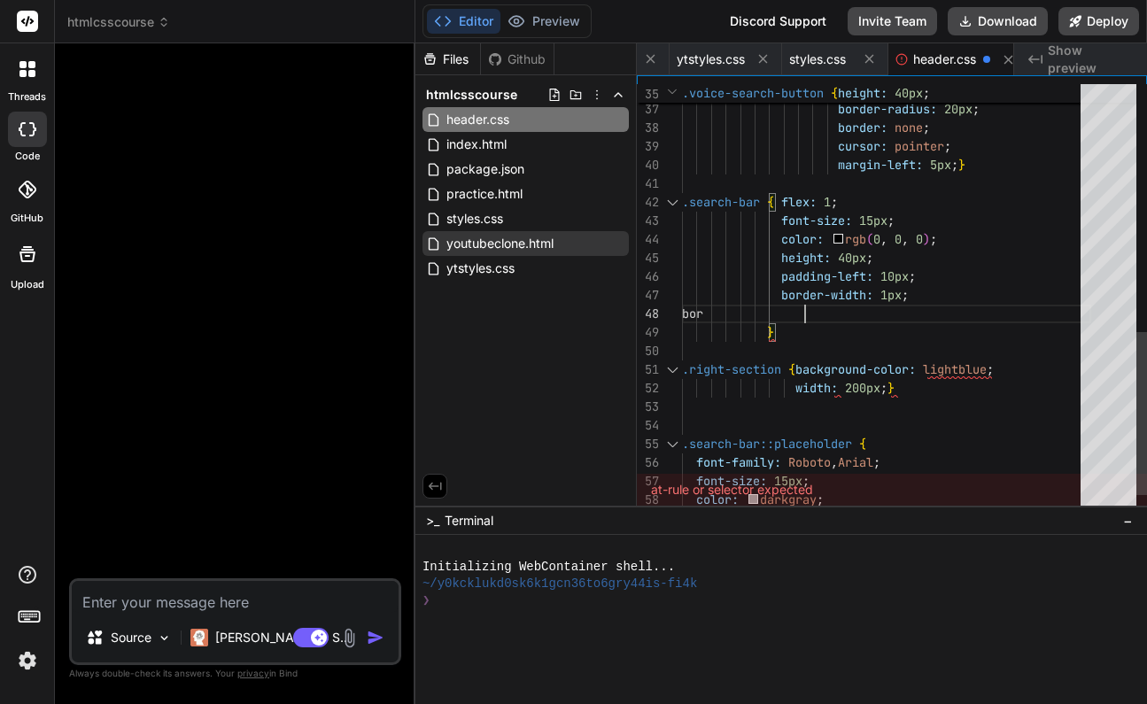
scroll to position [0, 136]
click at [964, 318] on div "border-style: solid ;" at bounding box center [886, 314] width 409 height 19
click at [928, 313] on div "border-style: solid ;" at bounding box center [886, 314] width 409 height 19
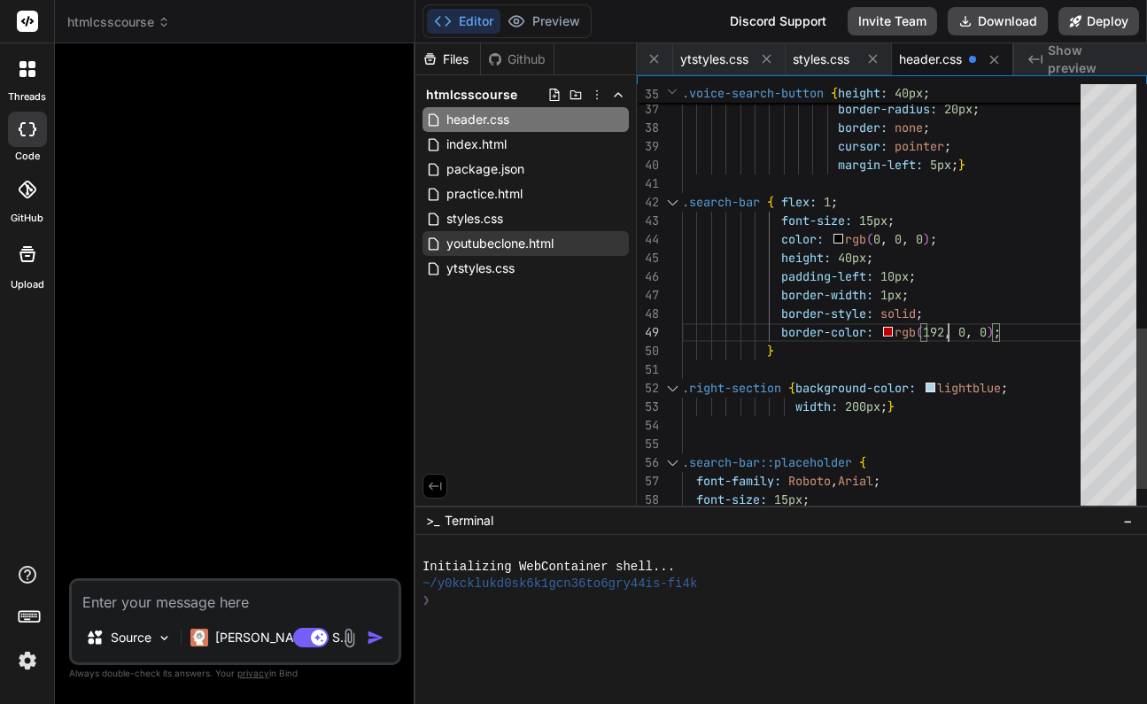
click at [972, 334] on span "," at bounding box center [968, 332] width 7 height 16
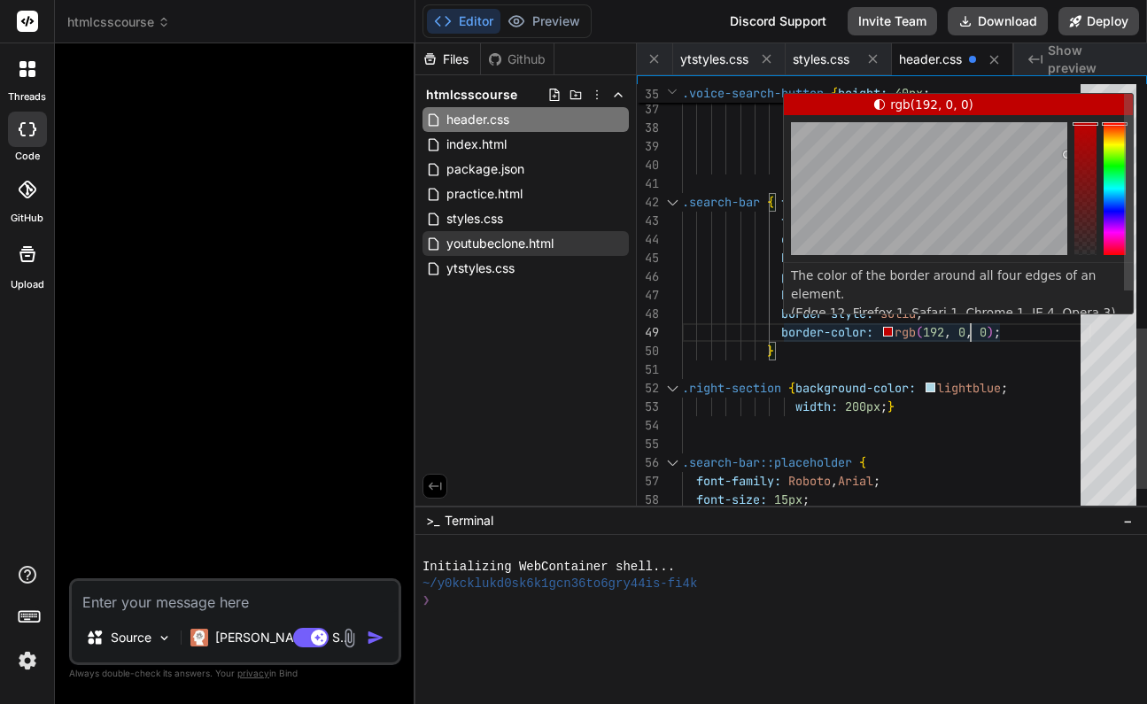
click at [972, 332] on span "," at bounding box center [968, 332] width 7 height 16
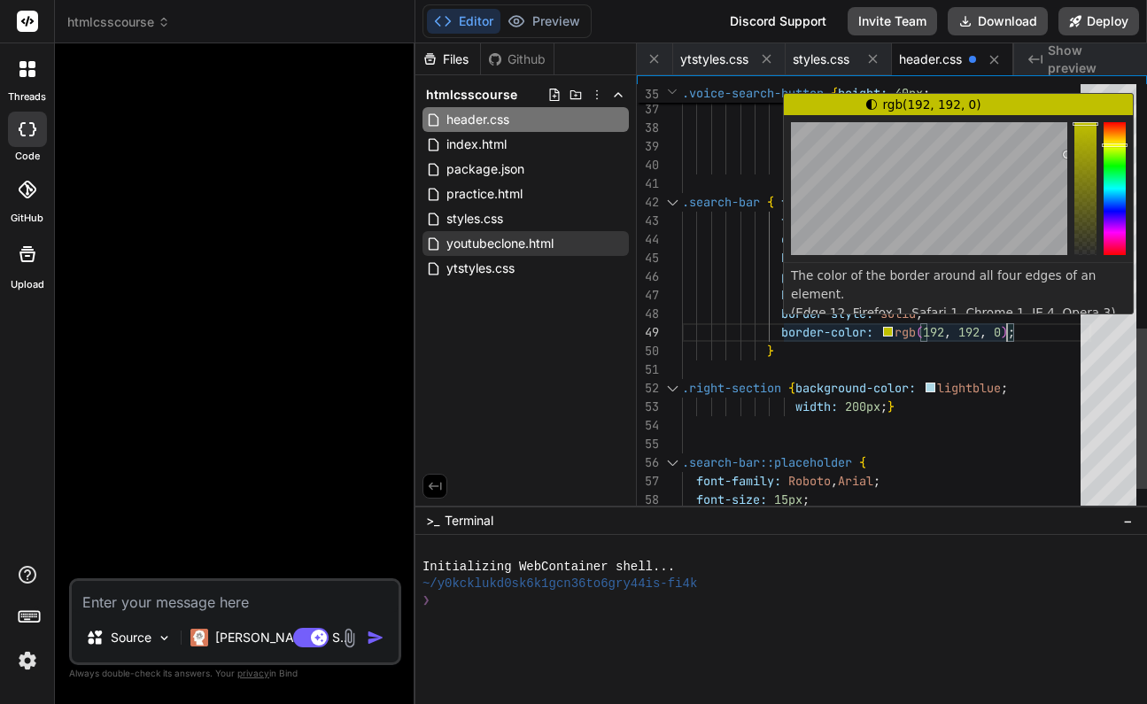
click at [1001, 330] on span "0" at bounding box center [997, 332] width 7 height 16
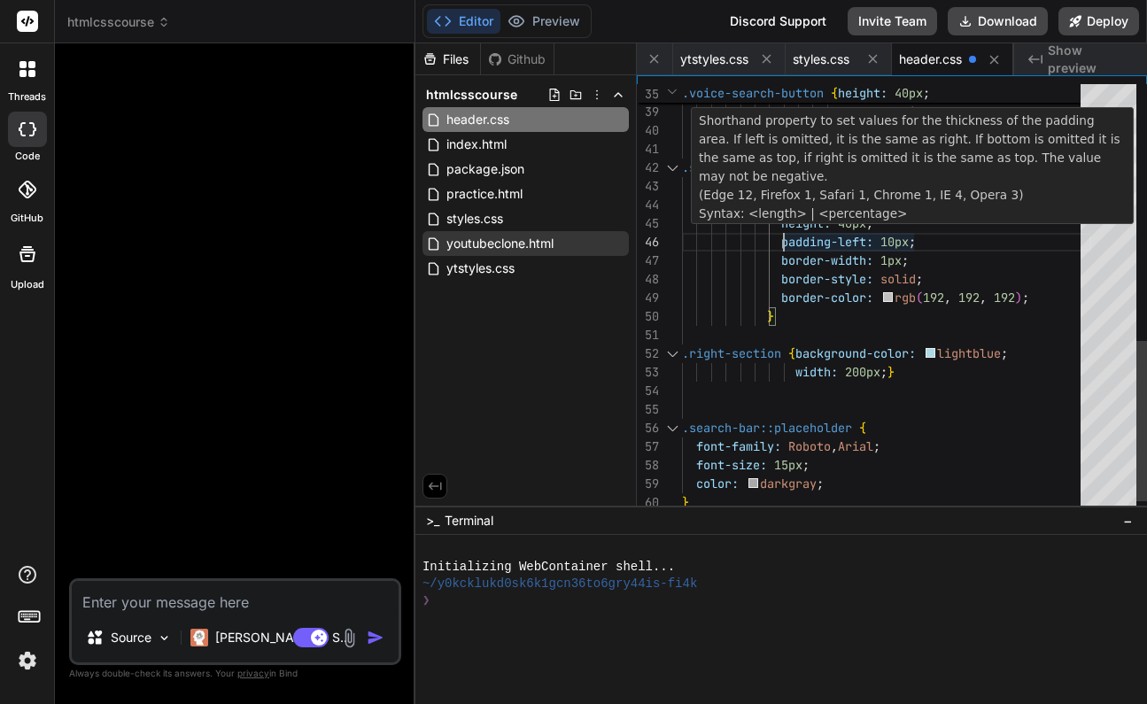
scroll to position [93, 0]
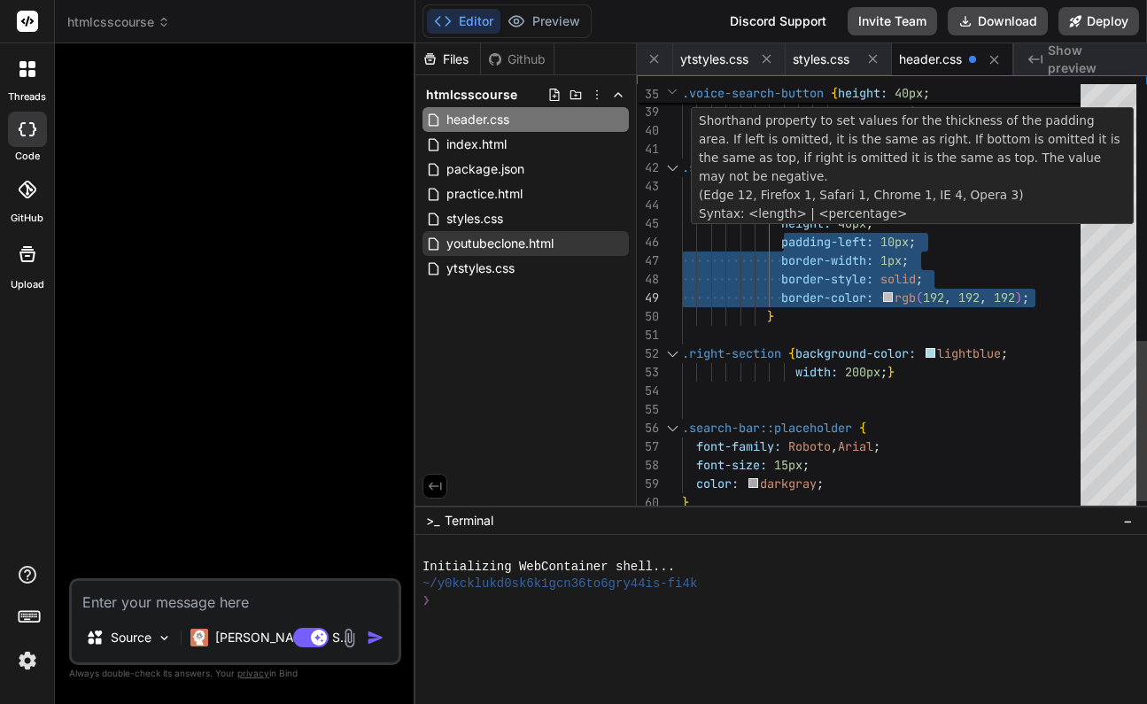
drag, startPoint x: 785, startPoint y: 241, endPoint x: 1035, endPoint y: 296, distance: 256.6
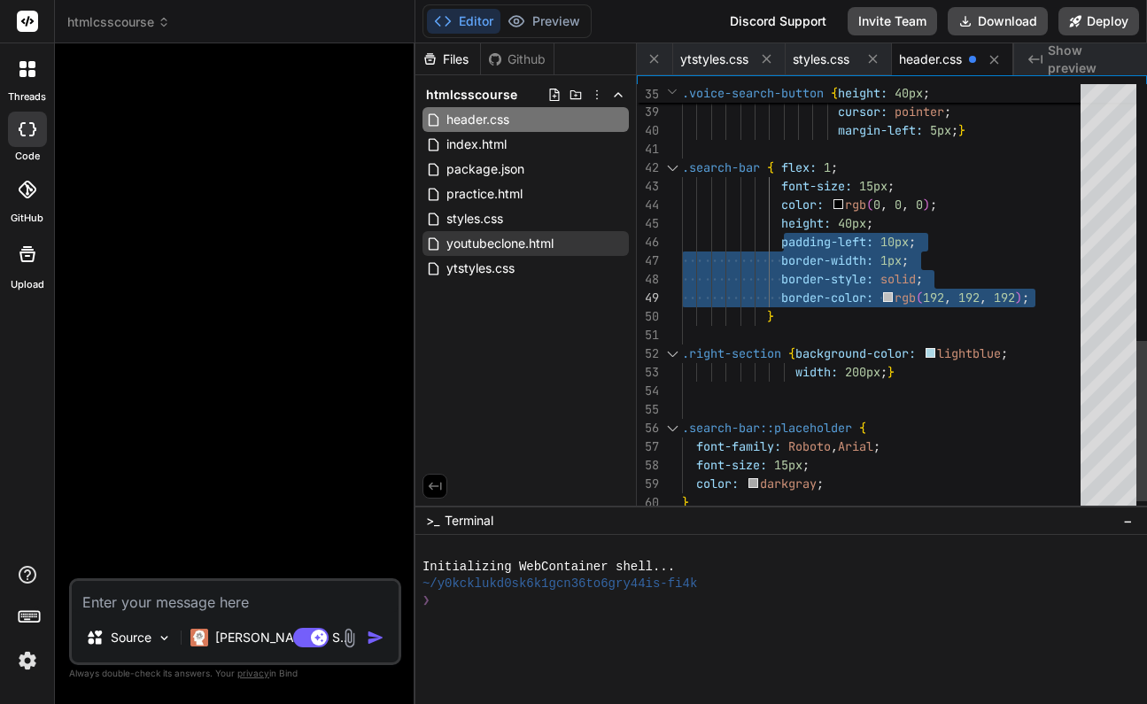
click at [995, 232] on div "height: 40px ;" at bounding box center [886, 223] width 409 height 19
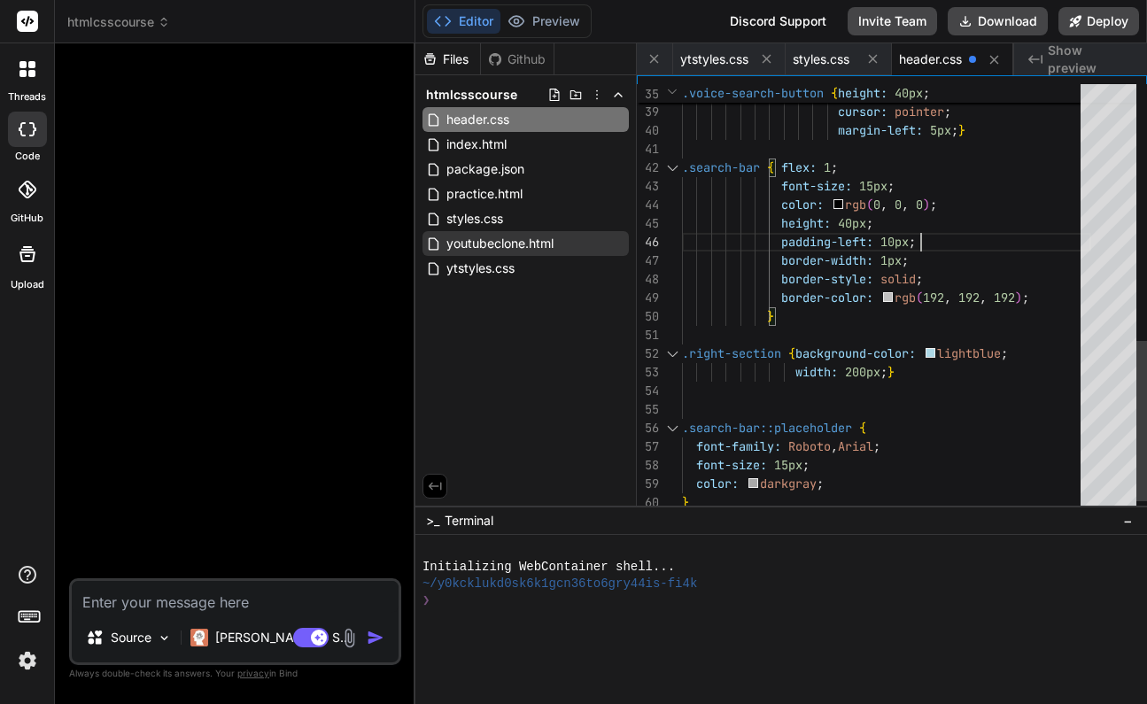
click at [1041, 297] on div "border-color: rgb ( 192 , 192 , 192 ) ;" at bounding box center [886, 298] width 409 height 19
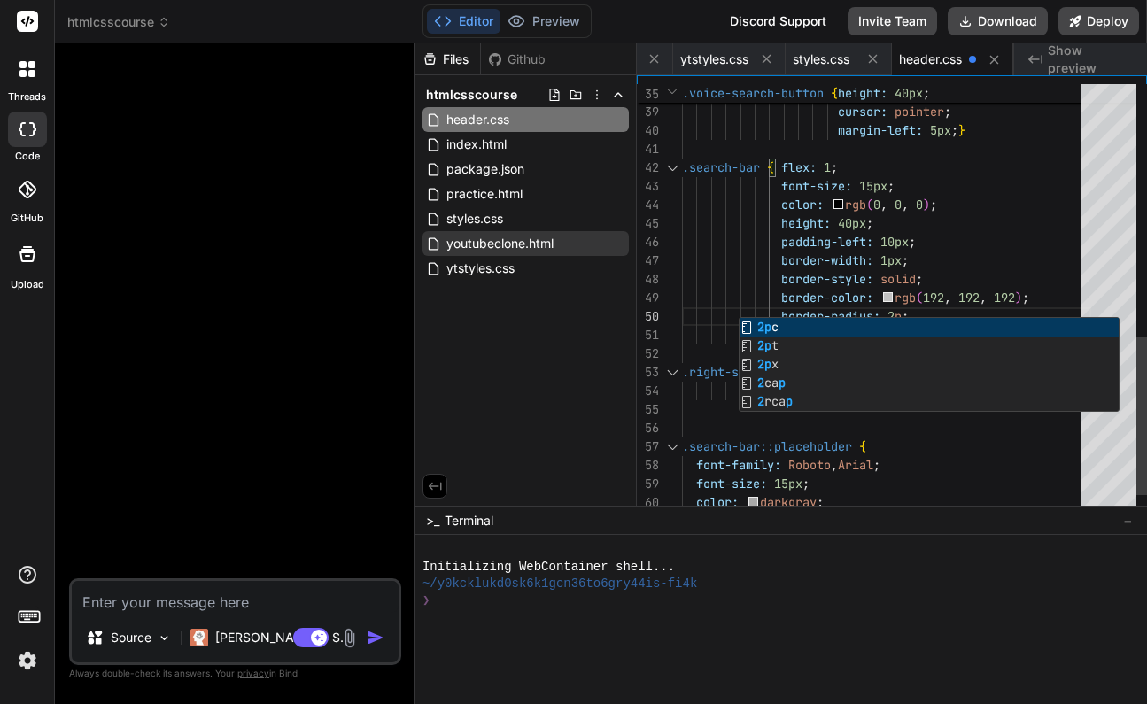
scroll to position [167, 0]
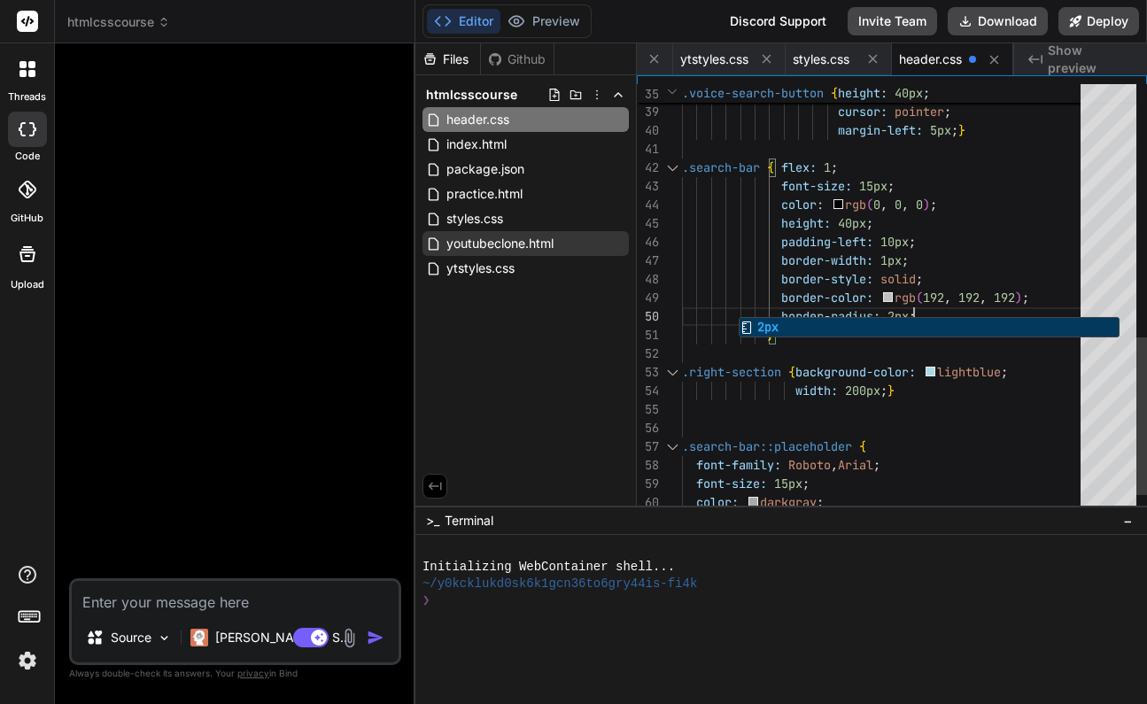
click at [1055, 261] on div "border-width: 1px ;" at bounding box center [886, 261] width 409 height 19
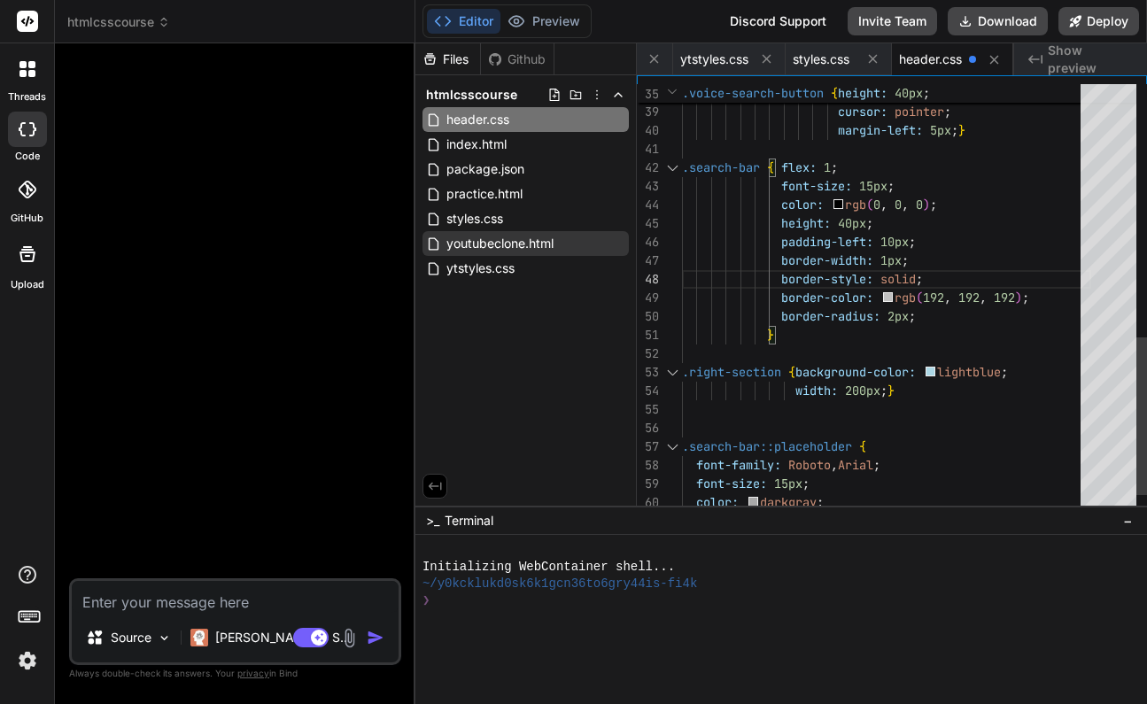
click at [941, 321] on div "border-radius: 2px ;" at bounding box center [886, 316] width 409 height 19
click at [922, 316] on div "border-radius: 2px ;" at bounding box center [886, 316] width 409 height 19
type textarea "} .right-section {background-color: lightblue; width: 200px;} .search-bar::plac…"
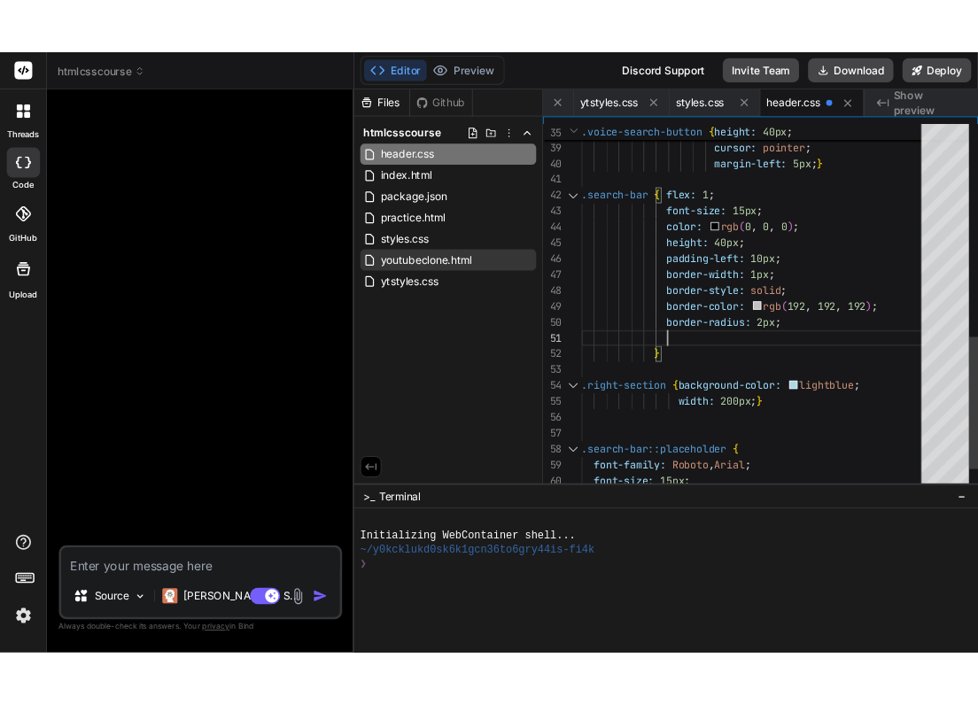
scroll to position [0, 0]
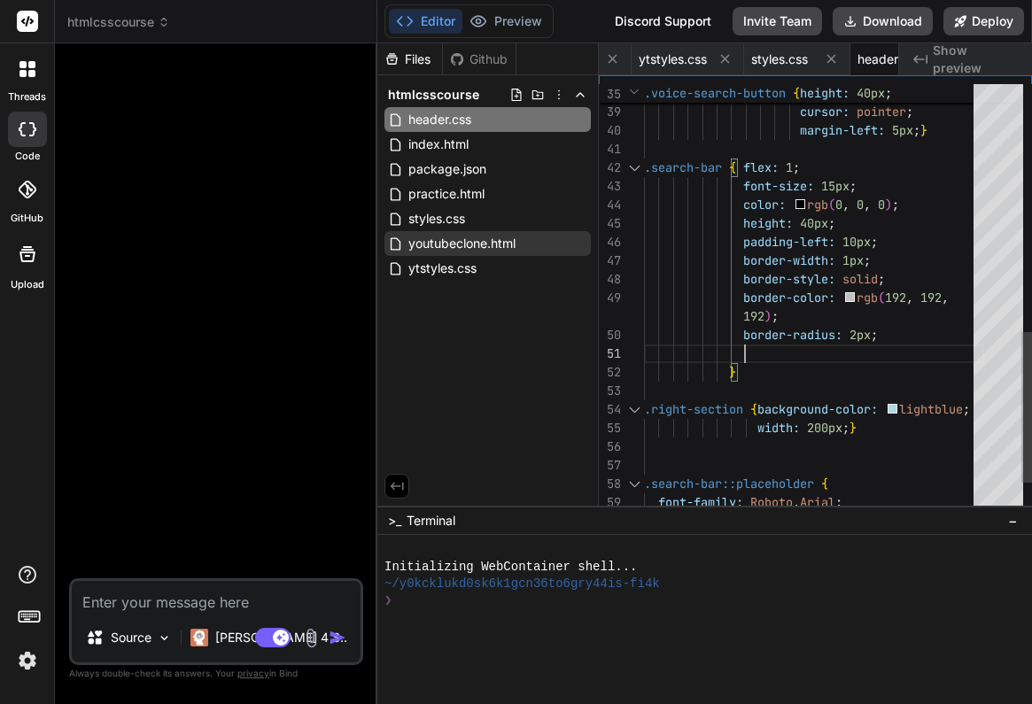
type textarea "x"
type textarea "192); border-radius: 2px; } .right-section {background-color: lightblue; width:…"
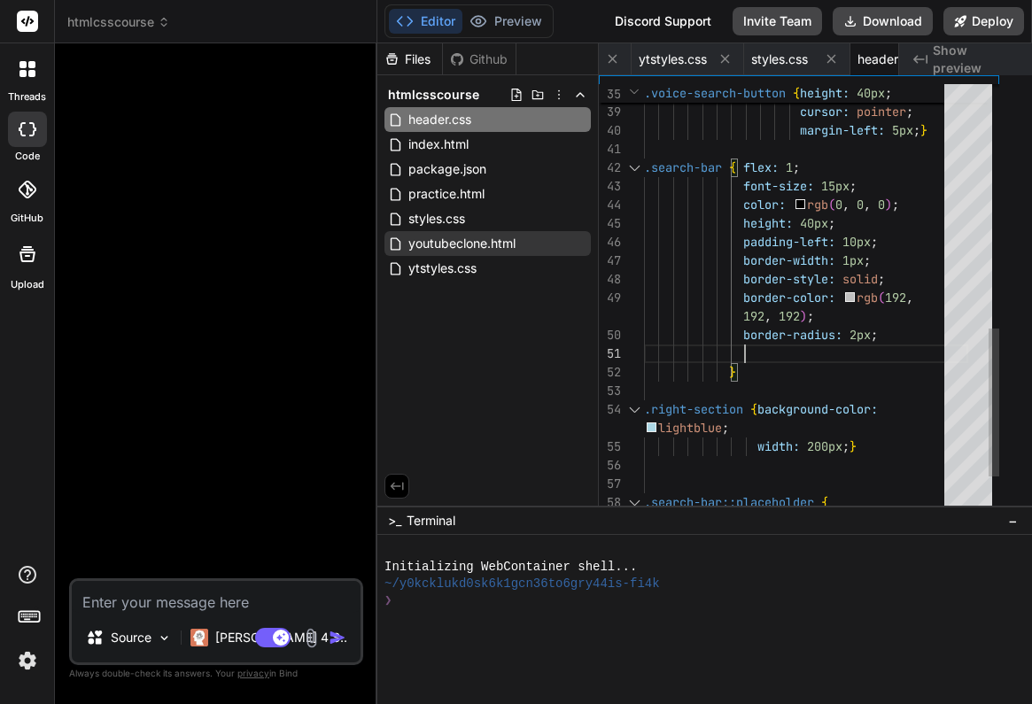
type textarea "x"
type textarea "border-color: rgb(192, 192, 192); border-radius: 2px; } .right-section {backgro…"
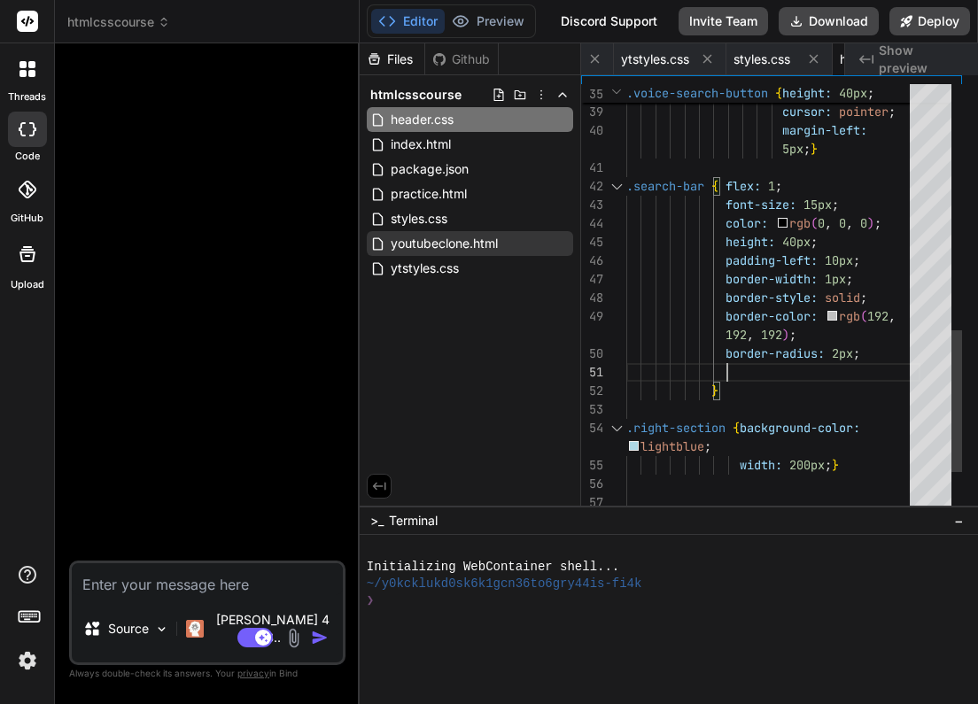
type textarea "x"
type textarea "border-width: 1px; border-style: solid; border-color: rgb(192, 192, 192); borde…"
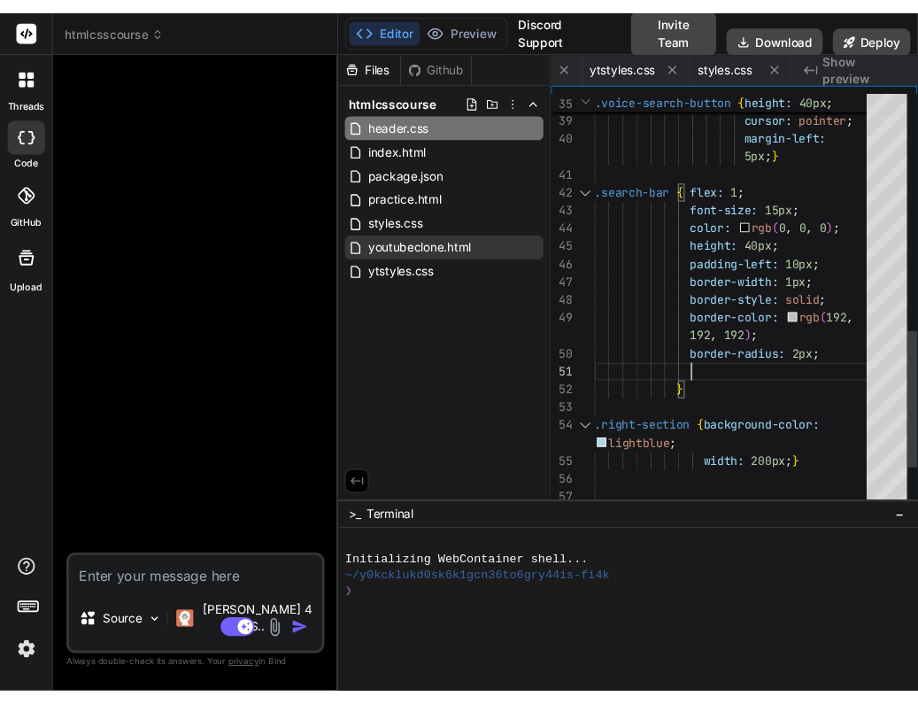
scroll to position [93, 0]
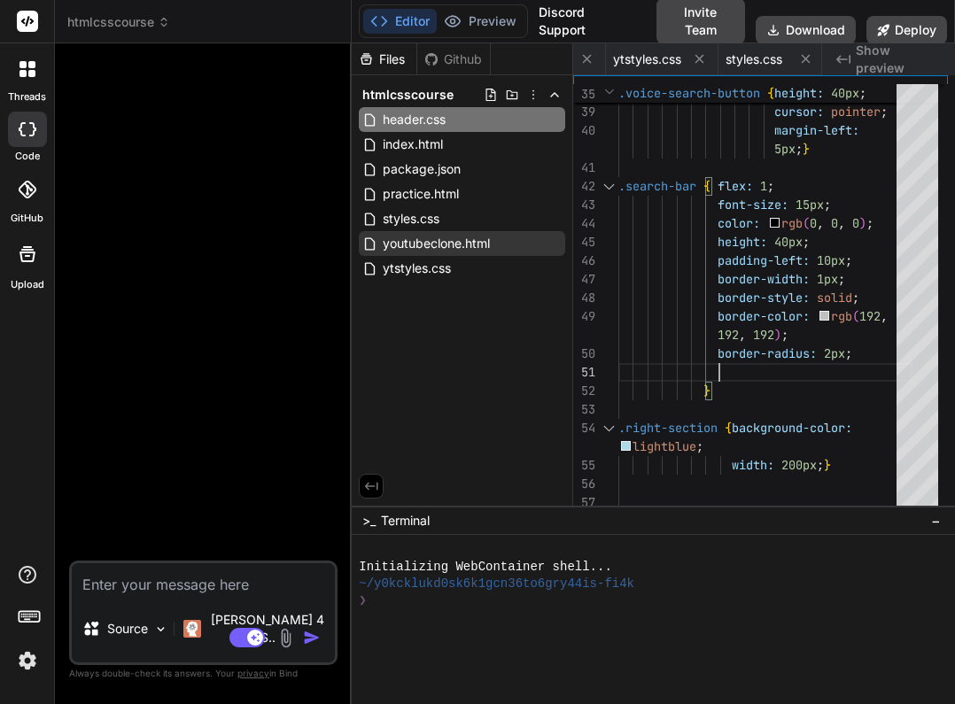
type textarea "x"
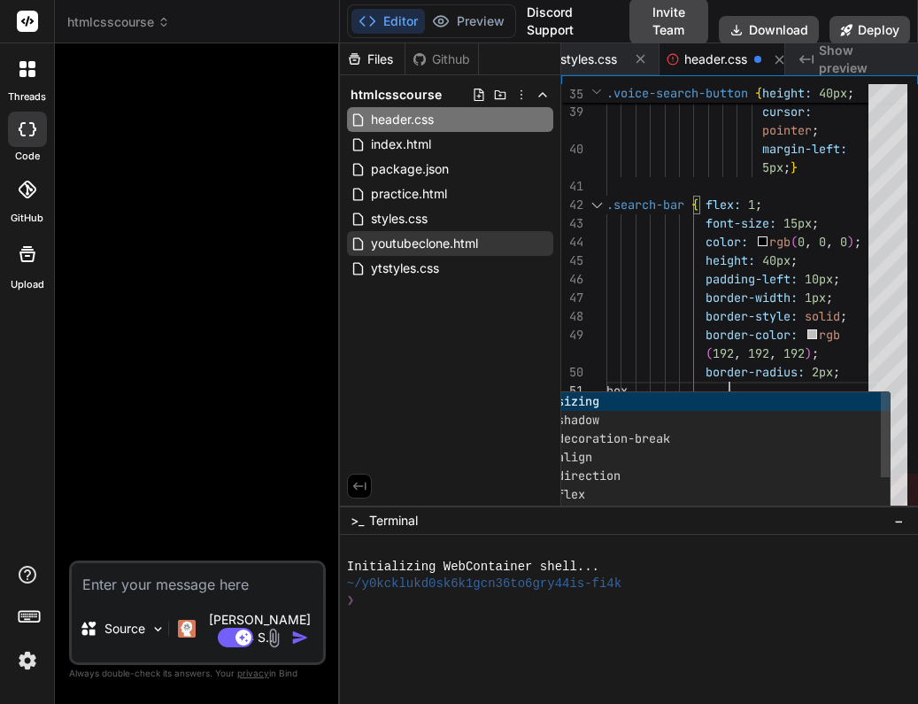
scroll to position [167, 0]
type textarea "font-size: 15px; color: rgb(0, 0, 0); height: 40px; padding-left: 10px; border-…"
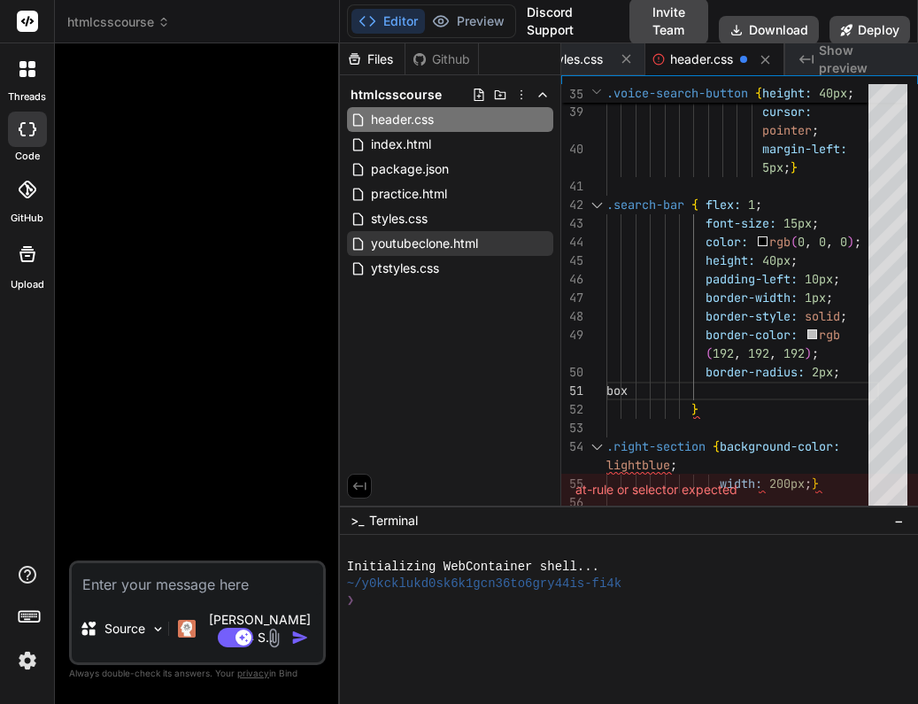
type textarea "x"
type textarea "(192, 192, 192); border-radius: 2px; box } .right-section {background-color: li…"
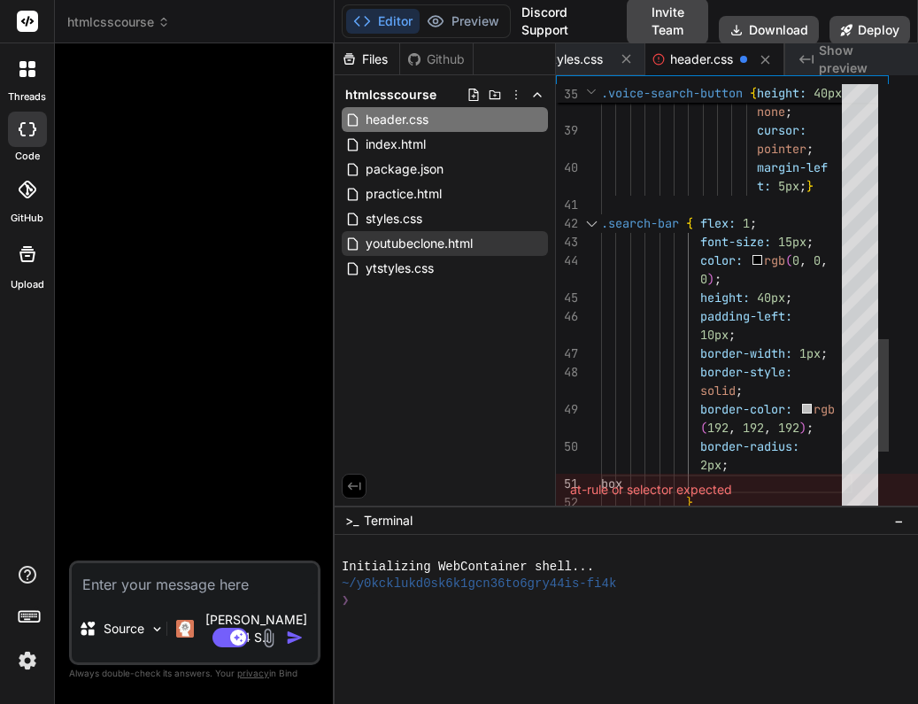
type textarea "x"
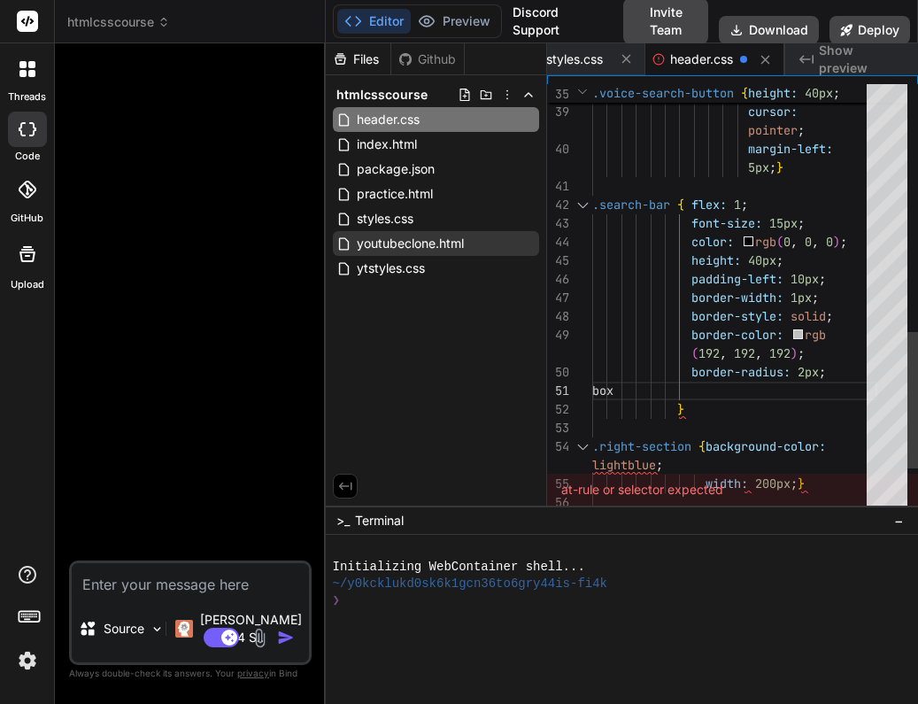
drag, startPoint x: 339, startPoint y: 310, endPoint x: 288, endPoint y: 302, distance: 52.0
click at [288, 302] on div "Bind AI Web Search Created with Pixso. Code Generator Source [PERSON_NAME] 4 S.…" at bounding box center [190, 373] width 271 height 661
click at [730, 391] on div "box" at bounding box center [734, 391] width 285 height 19
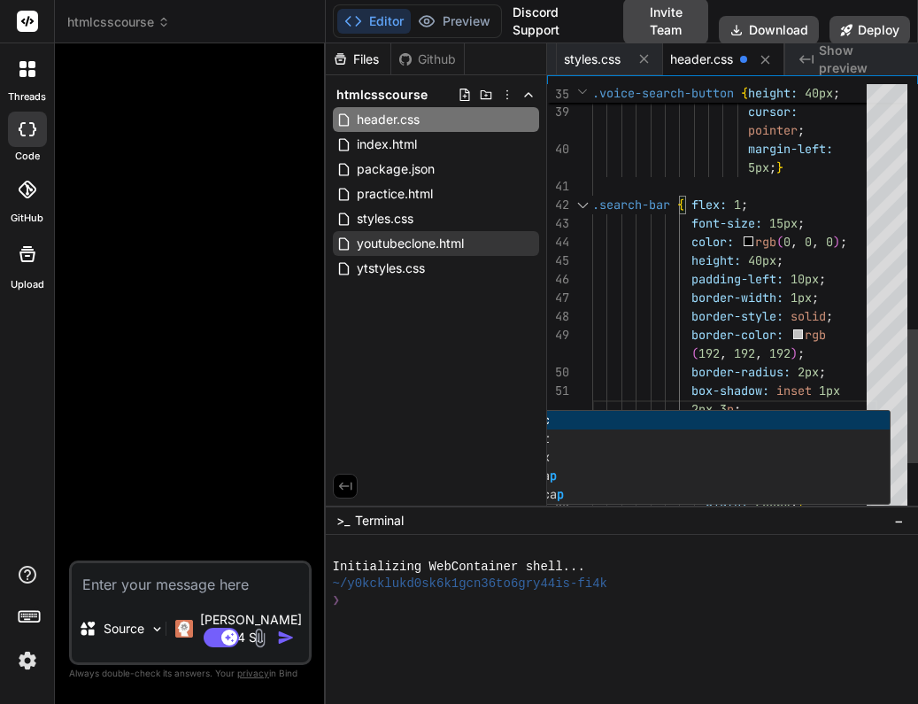
type textarea "color: rgb(0, 0, 0); height: 40px; padding-left: 10px; border-width: 1px; borde…"
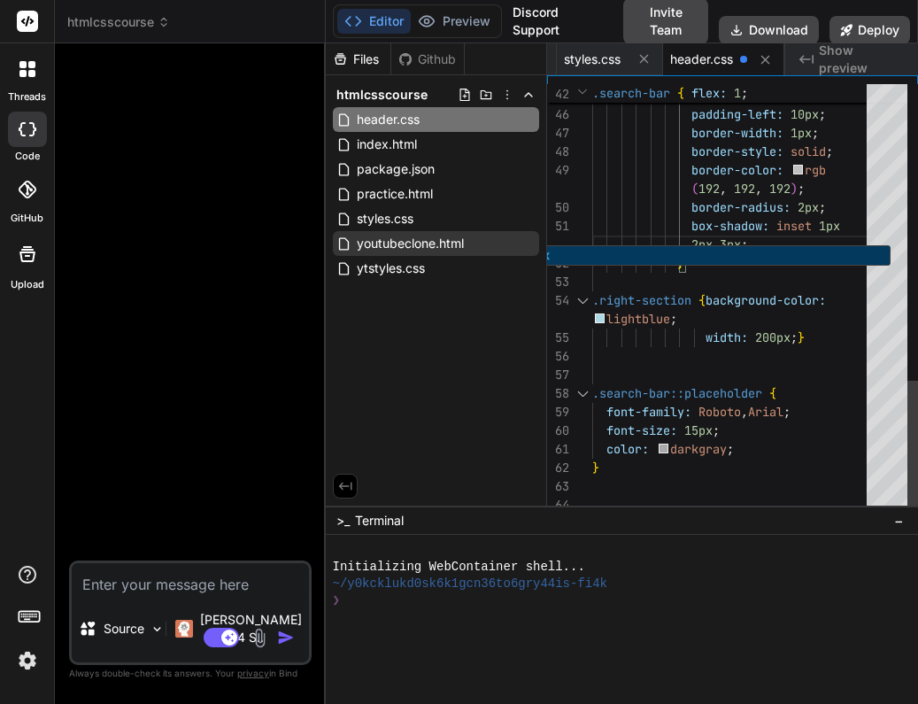
click at [861, 220] on div "box-shadow: inset 1px" at bounding box center [734, 226] width 285 height 19
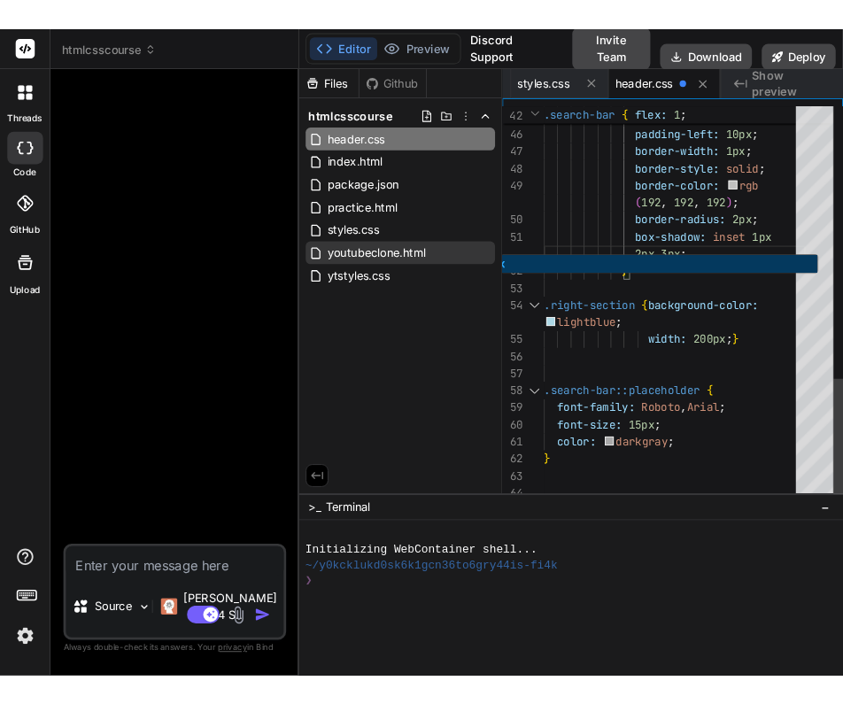
scroll to position [149, 0]
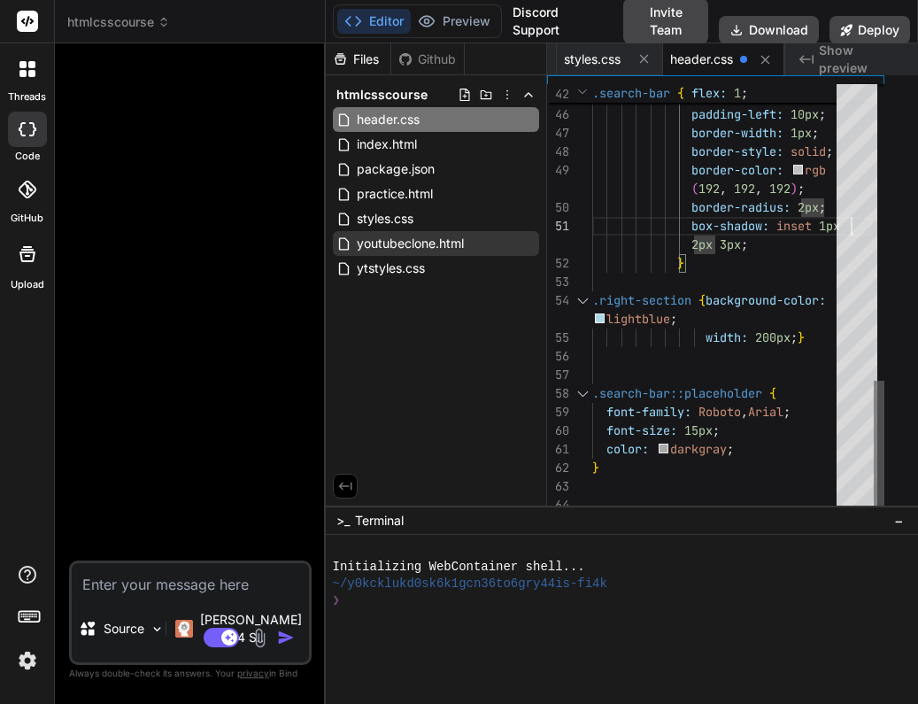
type textarea "x"
type textarea "box-shadow: inset 1px 2px 3px; } .right-section {background-color: lightblue; w…"
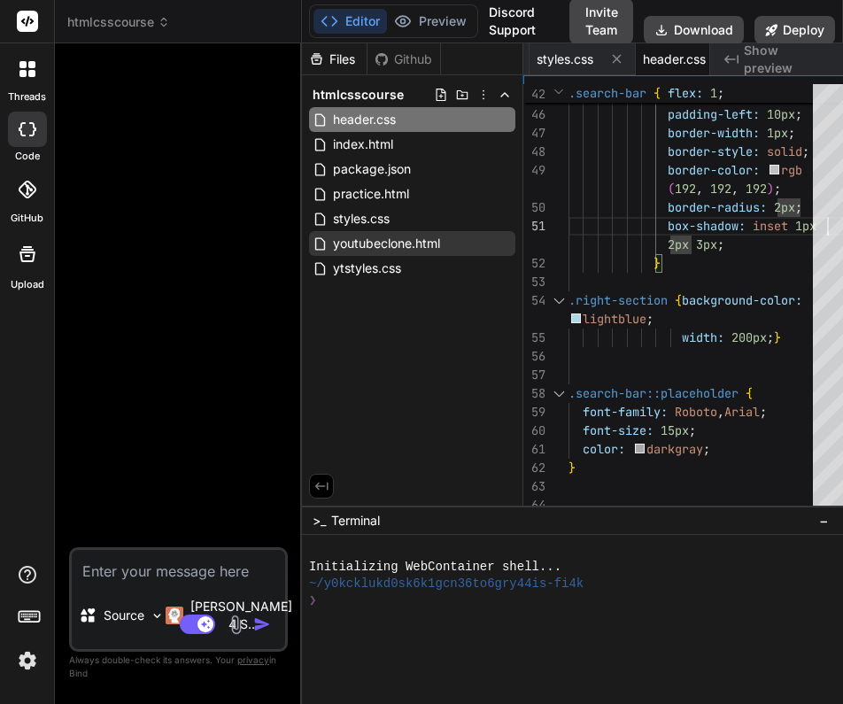
type textarea "x"
type textarea "border-style: solid; border-color: rgb(192, 192, 192); border-radius: 2px; box-…"
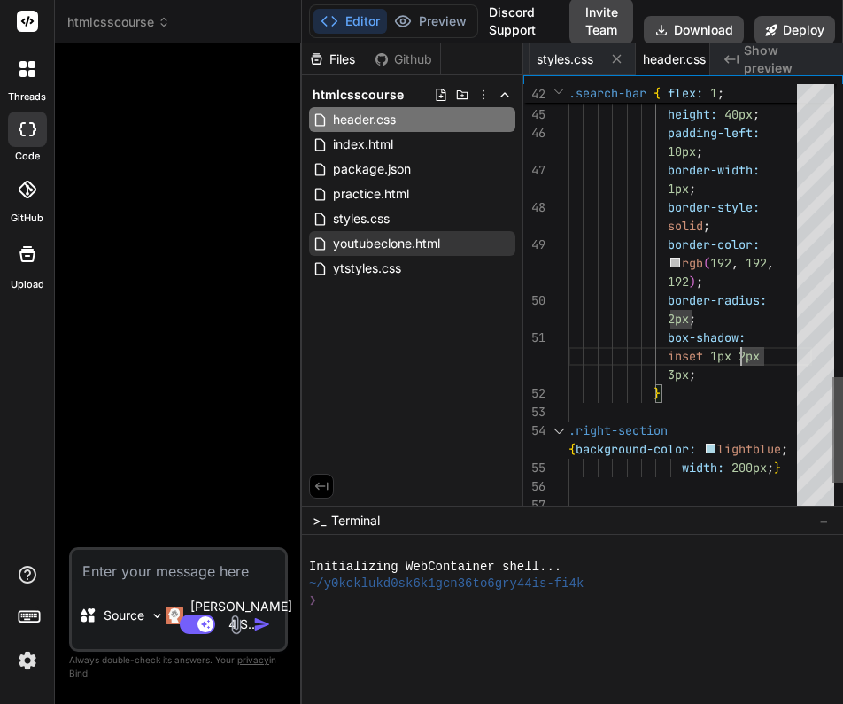
type textarea "x"
type textarea "(192, 192, 192); border-radius: 2px; box-shadow: inset 1px 2px 3px; } .right-se…"
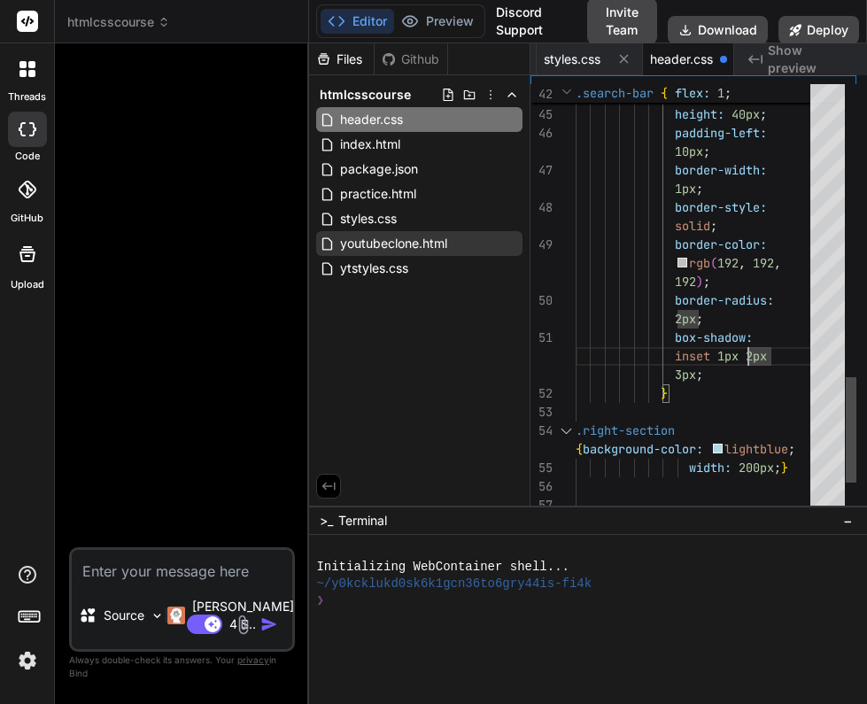
type textarea "x"
type textarea "box-shadow: inset 1px 2px 3px; } .right-section {background-color: lightblue; w…"
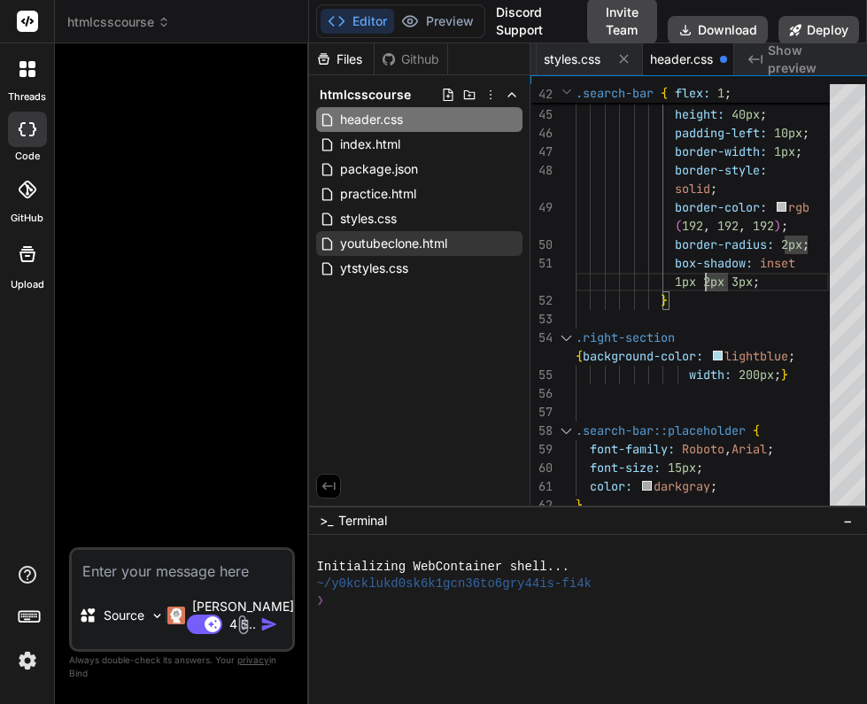
type textarea "x"
type textarea "border-color: rgb(192, 192, 192); border-radius: 2px; box-shadow: inset 1px 2px…"
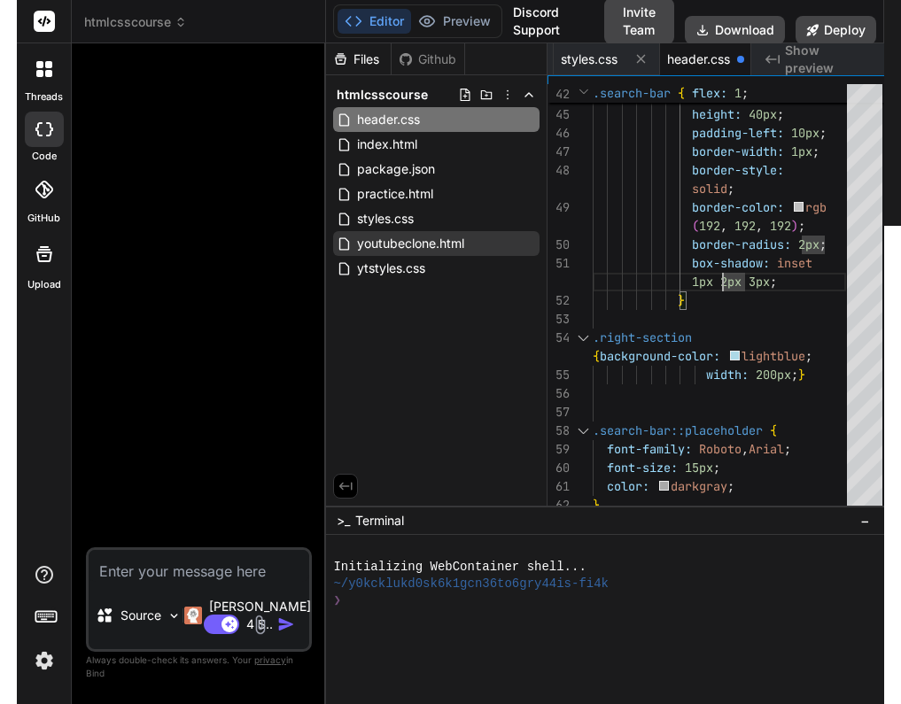
scroll to position [74, 0]
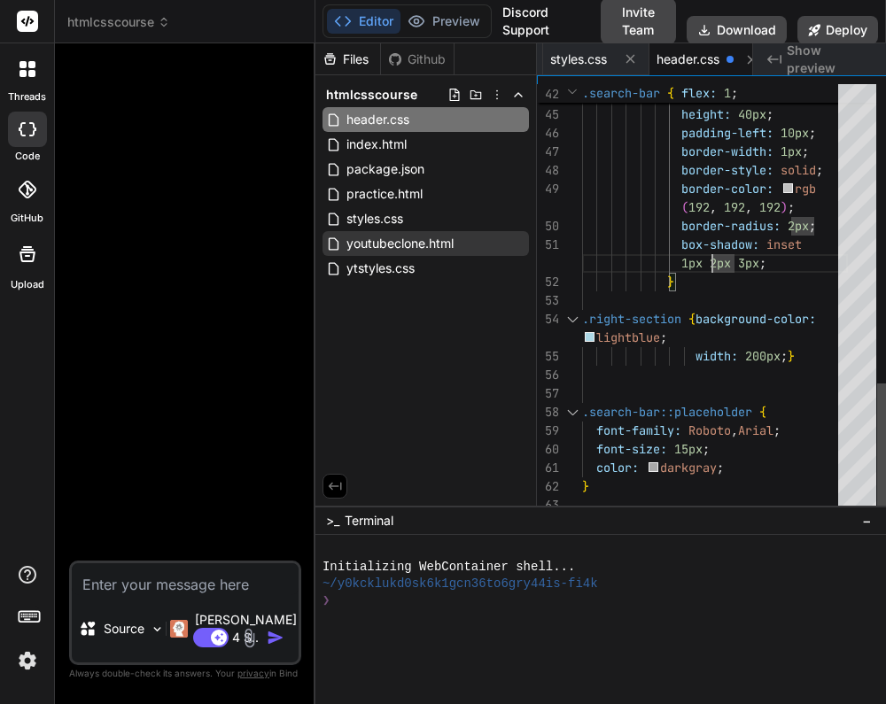
type textarea "x"
type textarea "1px 2px 3px; } .right-section {background-color: lightblue; width: 200px;} .sea…"
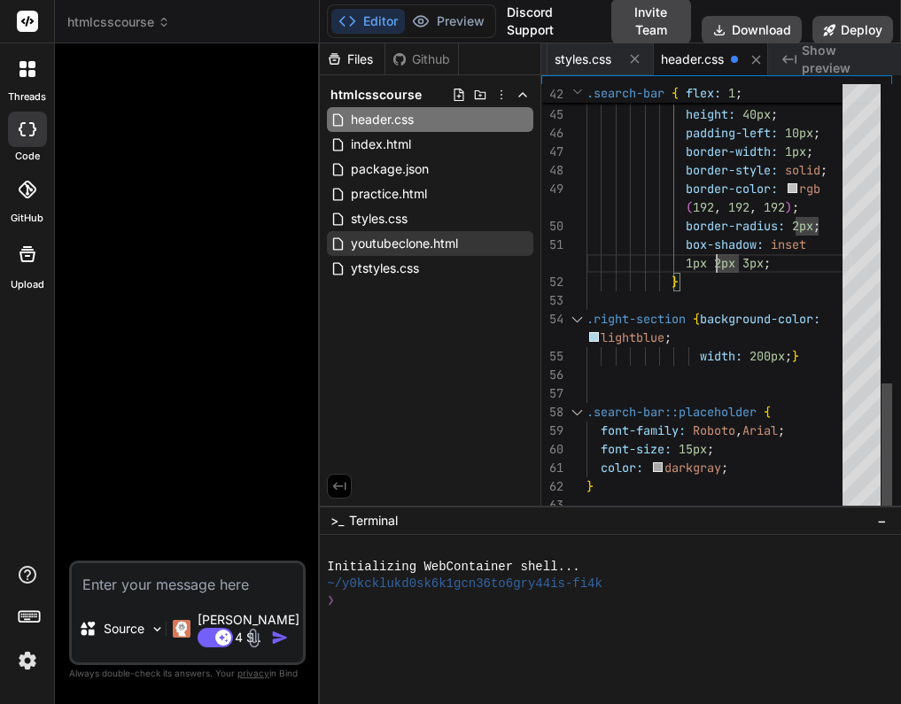
type textarea "x"
type textarea "color: rgb(0, 0, 0); height: 40px; padding-left: 10px; border-width: 1px; borde…"
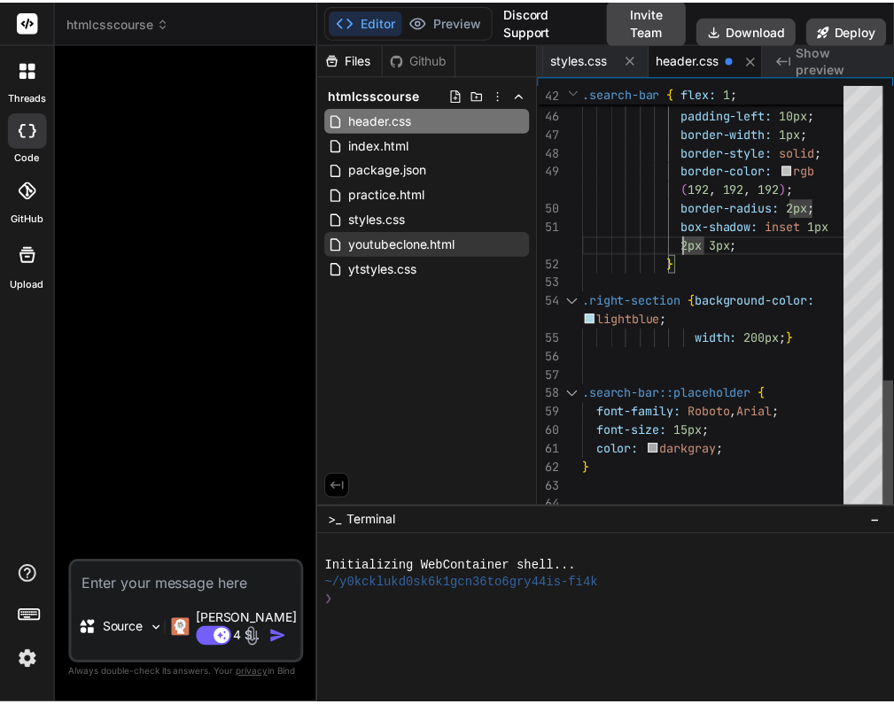
type textarea "x"
type textarea "1px 2px 3px; } .right-section {background-color: lightblue; width: 200px;} .sea…"
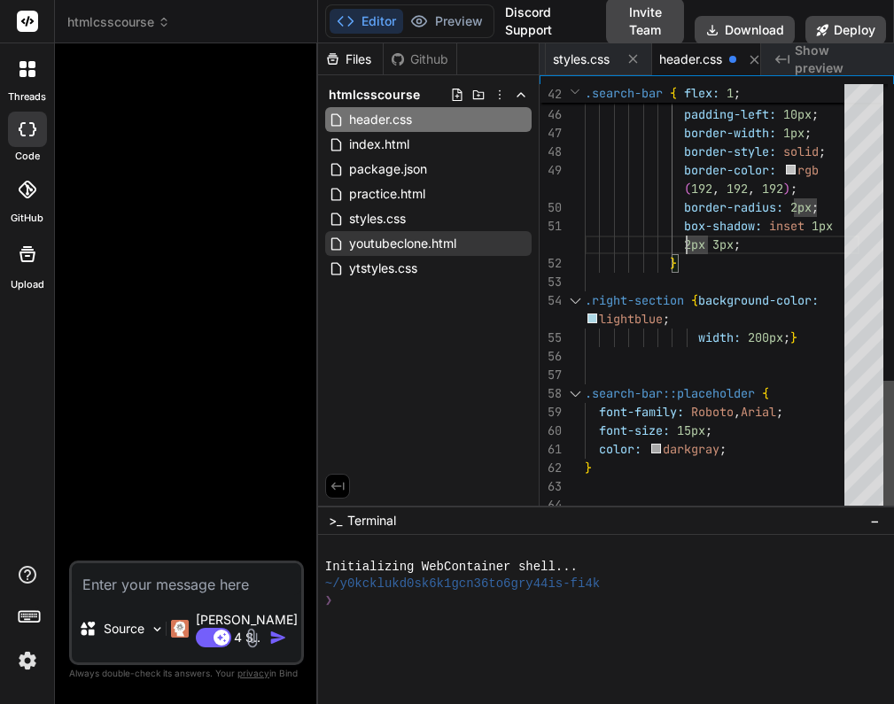
type textarea "x"
type textarea "box-shadow: inset 1px 2px 3px; } .right-section {background-color: lightblue; w…"
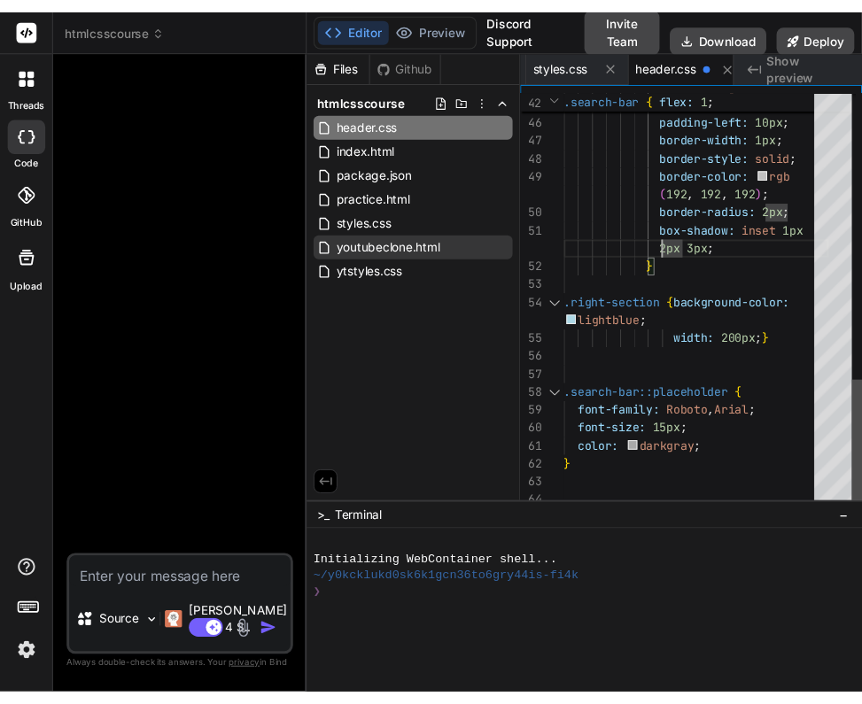
scroll to position [19, 0]
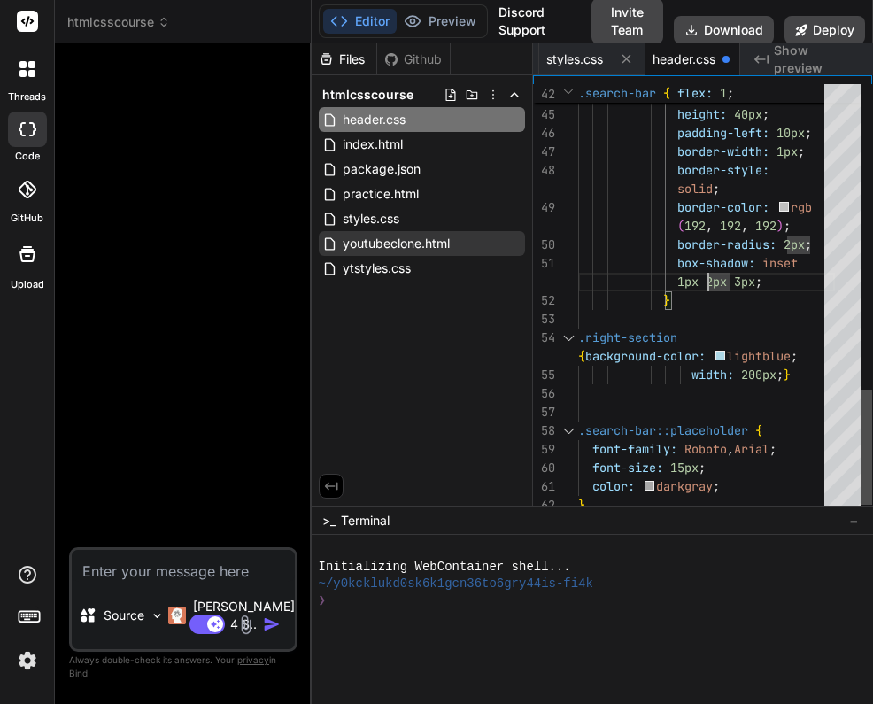
type textarea "x"
type textarea "(192, 192, 192); border-radius: 2px; box-shadow: inset 1px 2px 3px; } .right-se…"
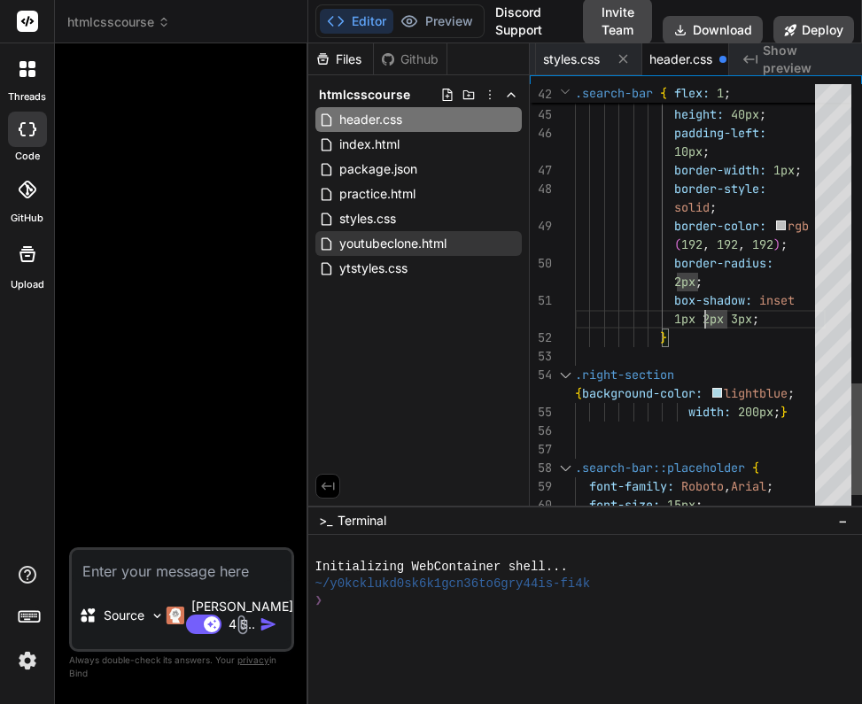
type textarea "x"
type textarea "border-style: solid; border-color: rgb(192, 192, 192); border-radius: 2px; box-…"
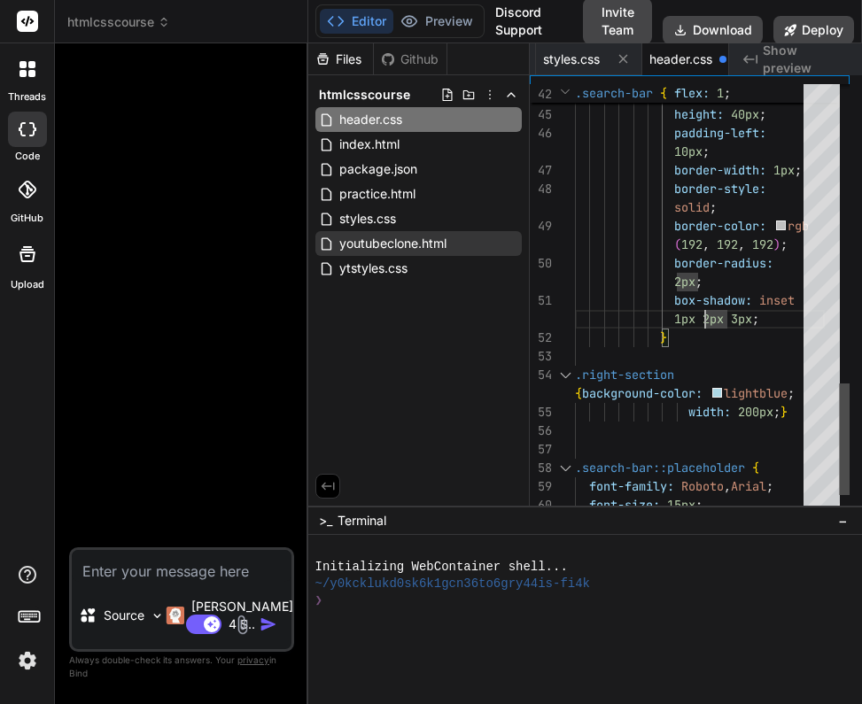
type textarea "x"
type textarea "border-color: rgb(192, 192, 192); border-radius: 2px; box-shadow: inset 1px 2px…"
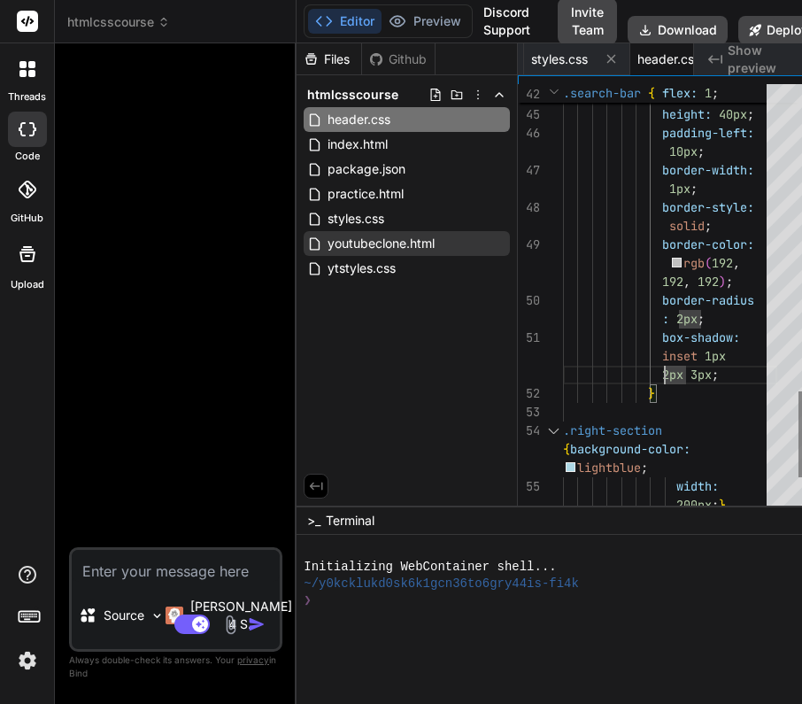
type textarea "x"
type textarea "1px; border-style: solid; border-color: rgb(192, 192, 192); border-radius: 2px;…"
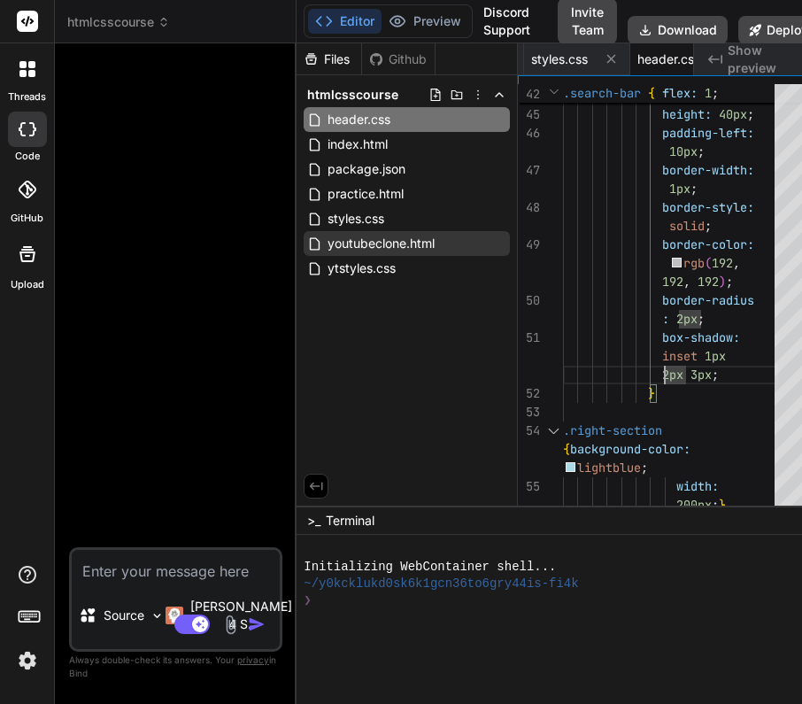
type textarea "x"
type textarea "color: rgb(0, 0, 0); height: 40px; padding-left: 10px; border-width: 1px; borde…"
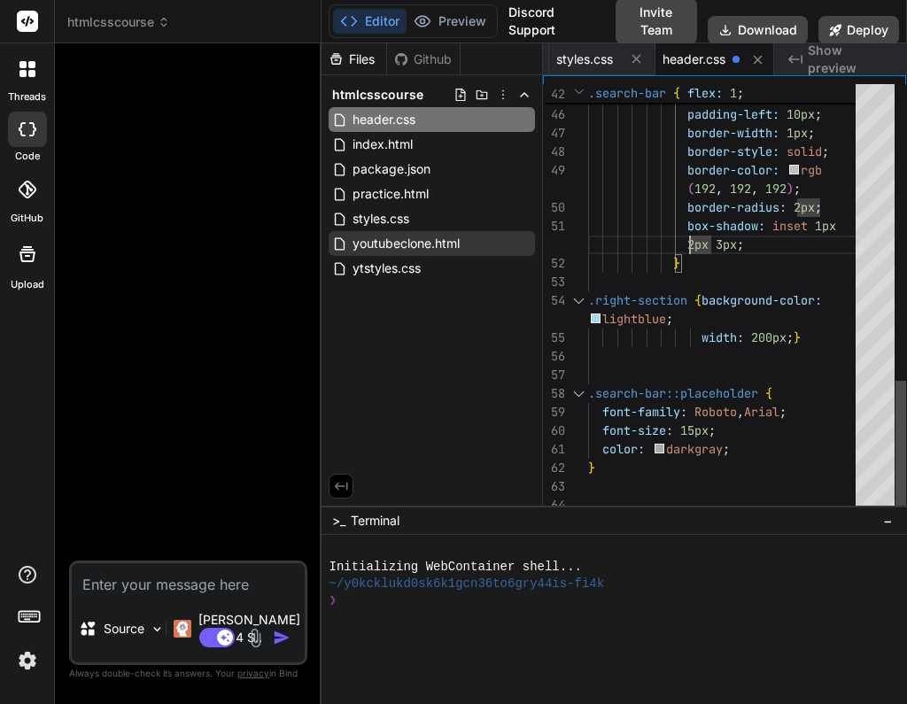
type textarea "x"
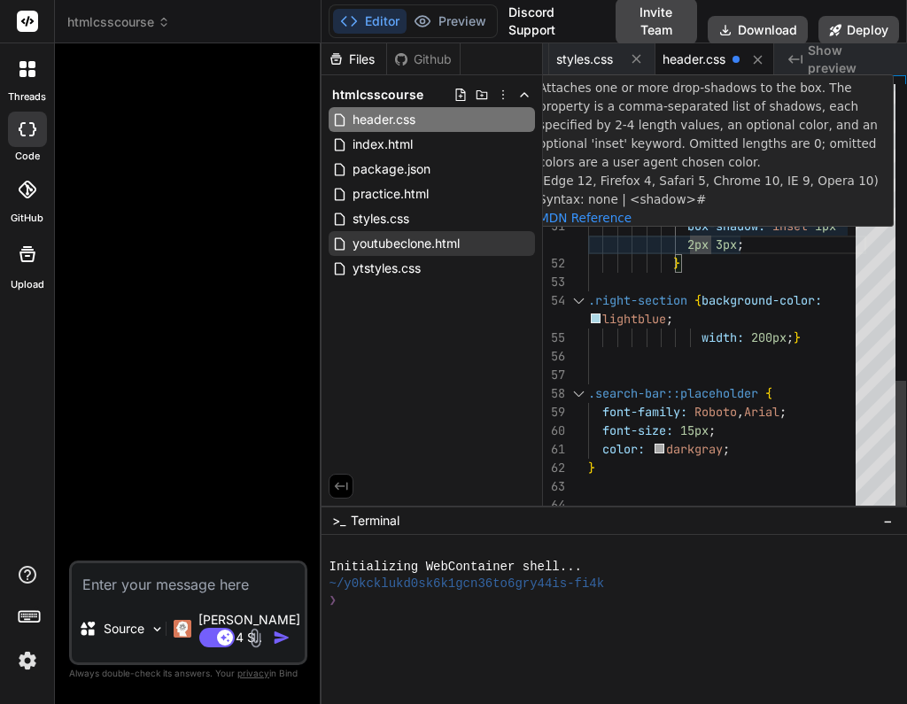
click at [742, 244] on span ";" at bounding box center [740, 244] width 7 height 16
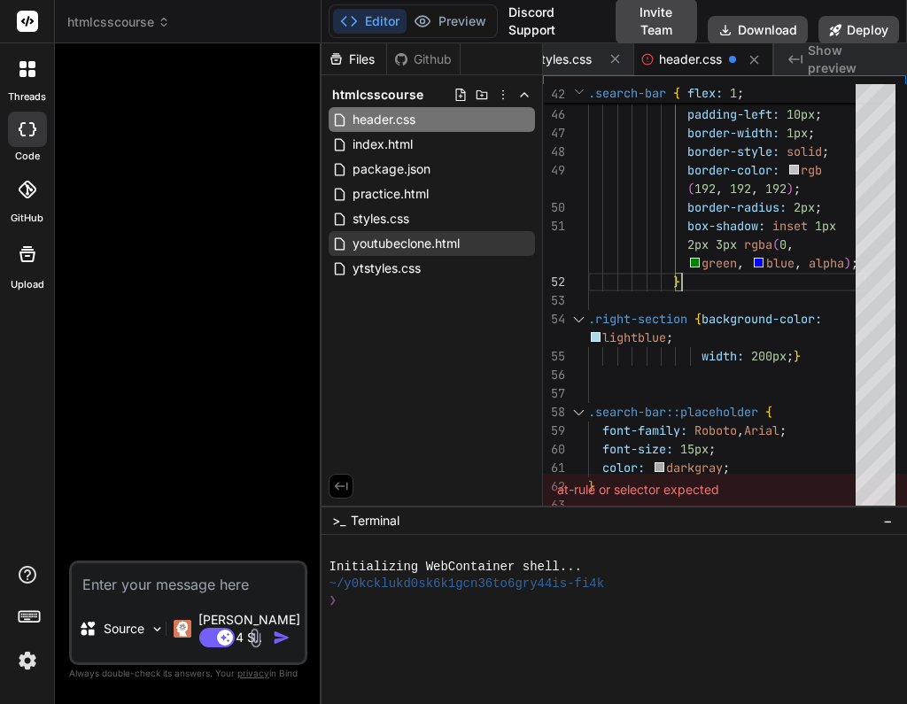
scroll to position [19, 0]
click at [741, 266] on span "," at bounding box center [741, 263] width 7 height 16
click at [738, 266] on span "green" at bounding box center [719, 263] width 35 height 16
click at [738, 263] on span "green" at bounding box center [719, 263] width 35 height 16
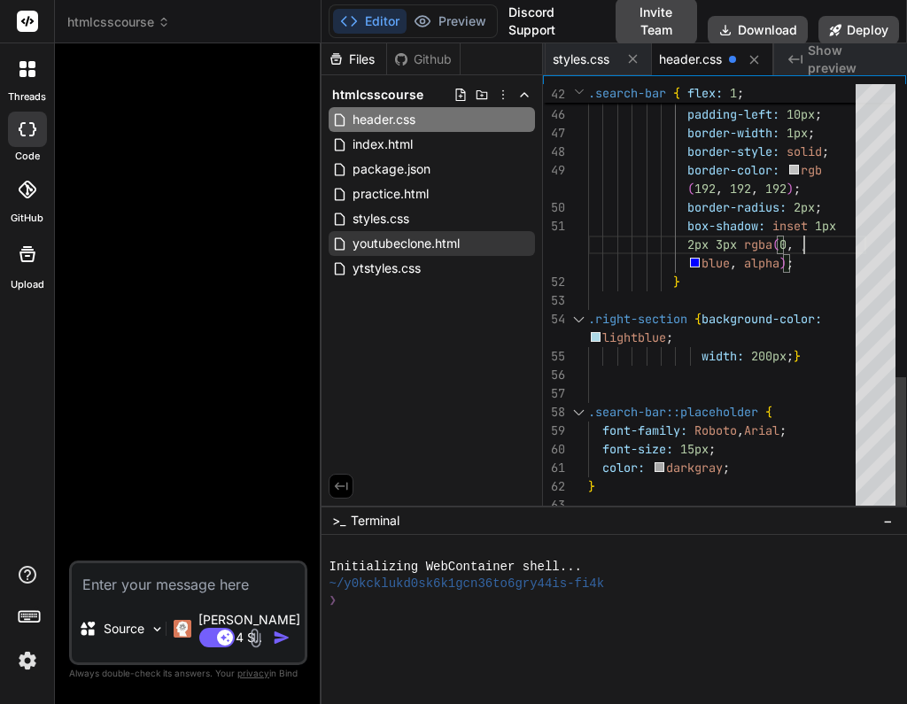
scroll to position [167, 0]
click at [731, 264] on span "blue" at bounding box center [716, 263] width 28 height 16
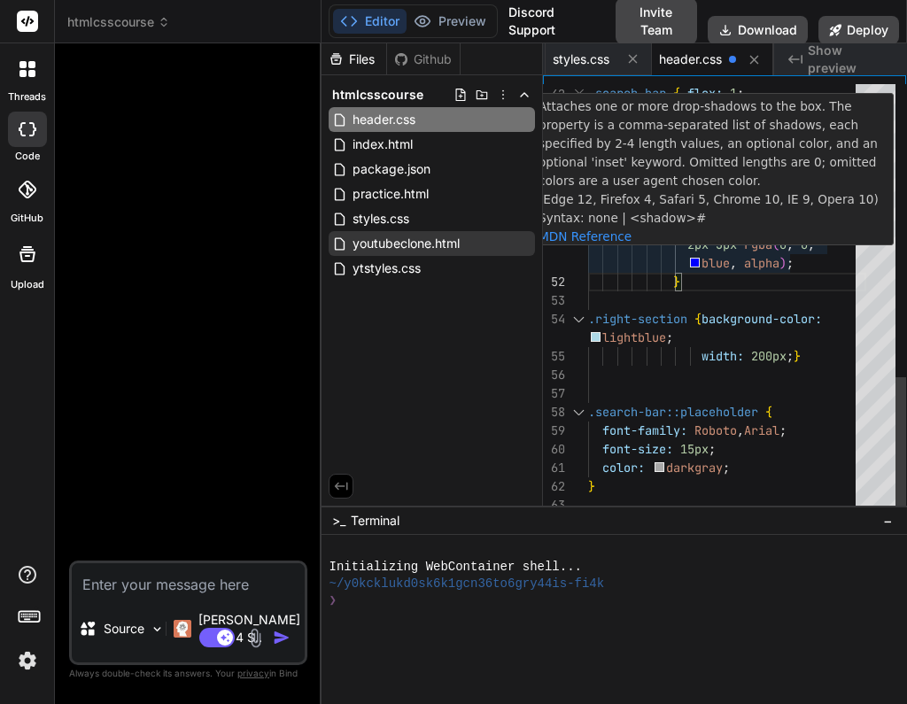
click at [731, 260] on span "blue" at bounding box center [716, 263] width 28 height 16
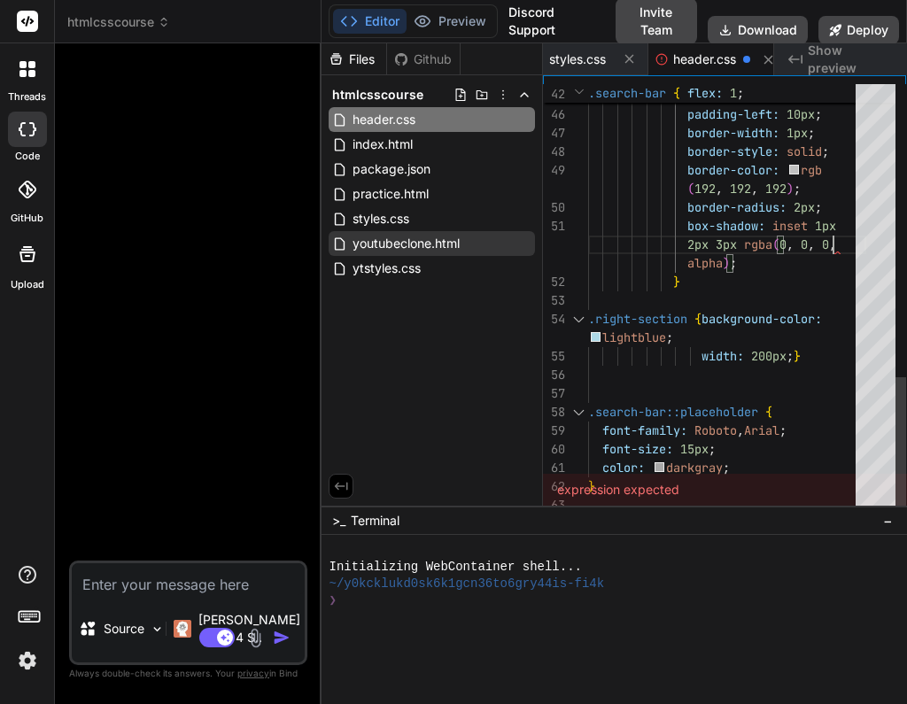
scroll to position [167, 0]
click at [723, 262] on span "alpha" at bounding box center [704, 263] width 35 height 16
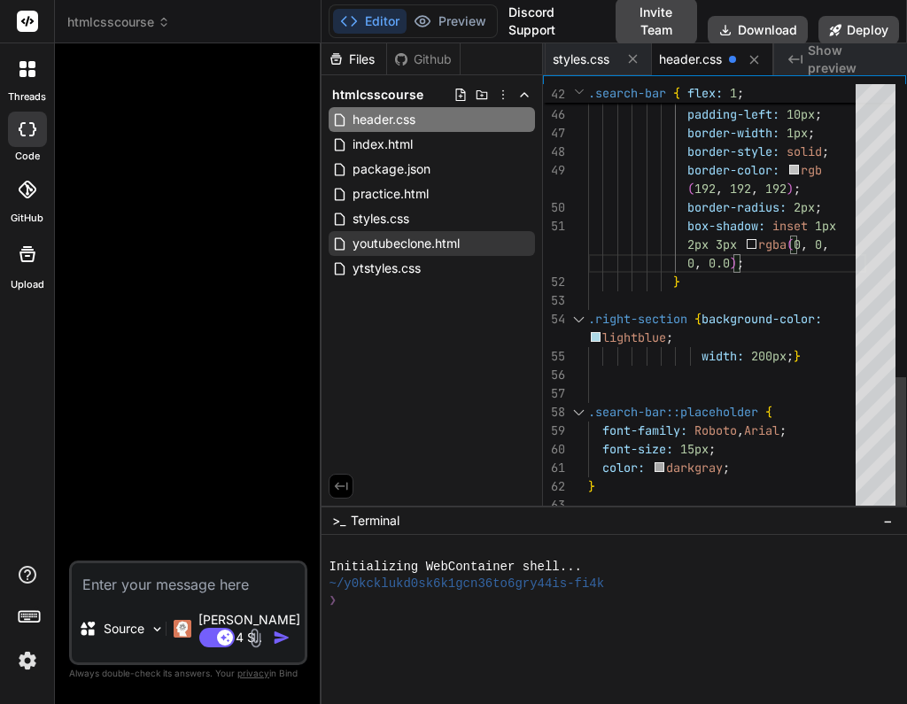
type textarea "0, 0.05); } .right-section {background-color: lightblue; width: 200px;} .search…"
click at [801, 270] on div "0 , 0.05 ) ;" at bounding box center [727, 263] width 278 height 19
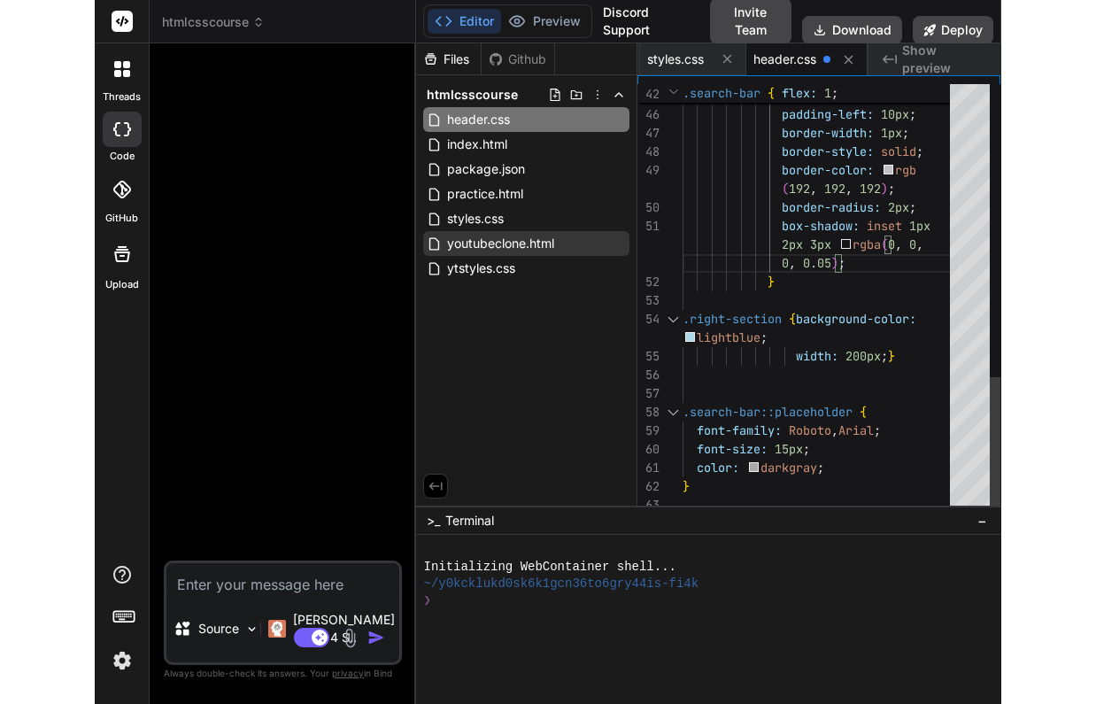
scroll to position [19, 0]
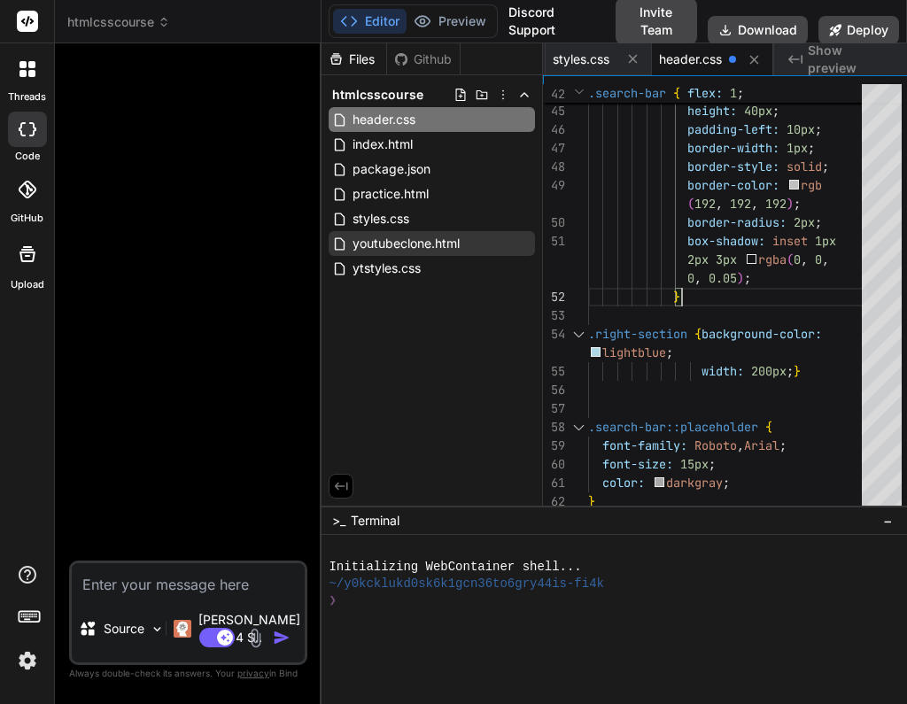
type textarea "x"
type textarea "box-shadow: inset 1px 2px 3px rgba(0, 0, 0, 0.05); } .right-section {background…"
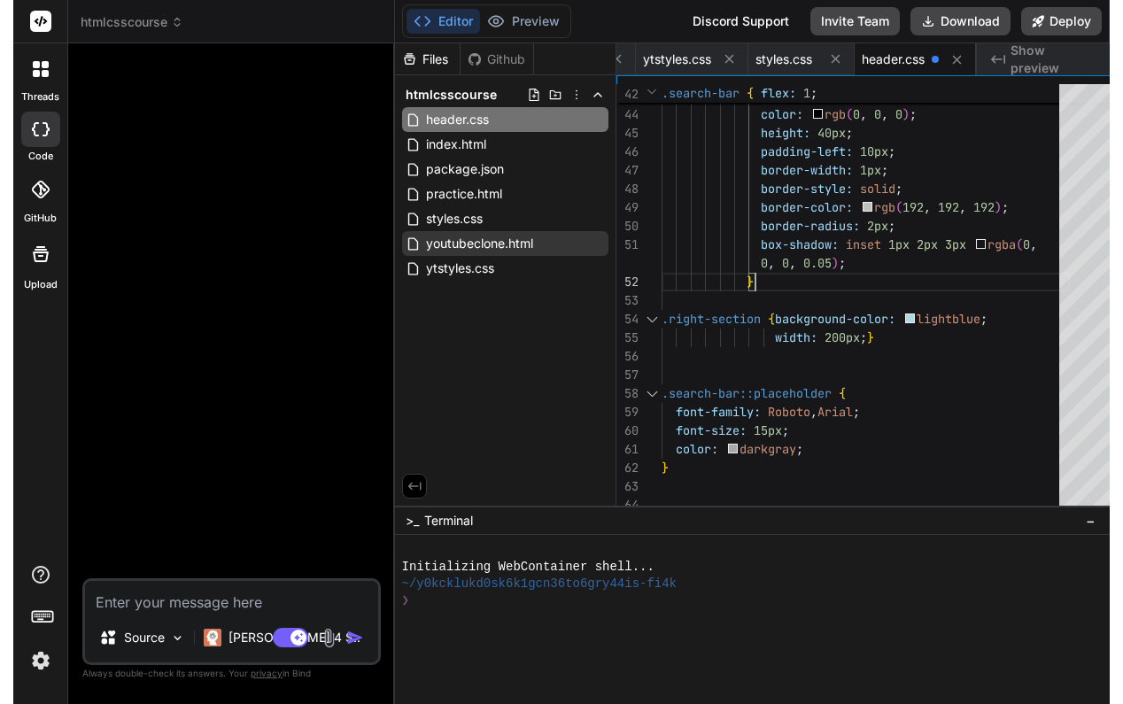
scroll to position [0, 117]
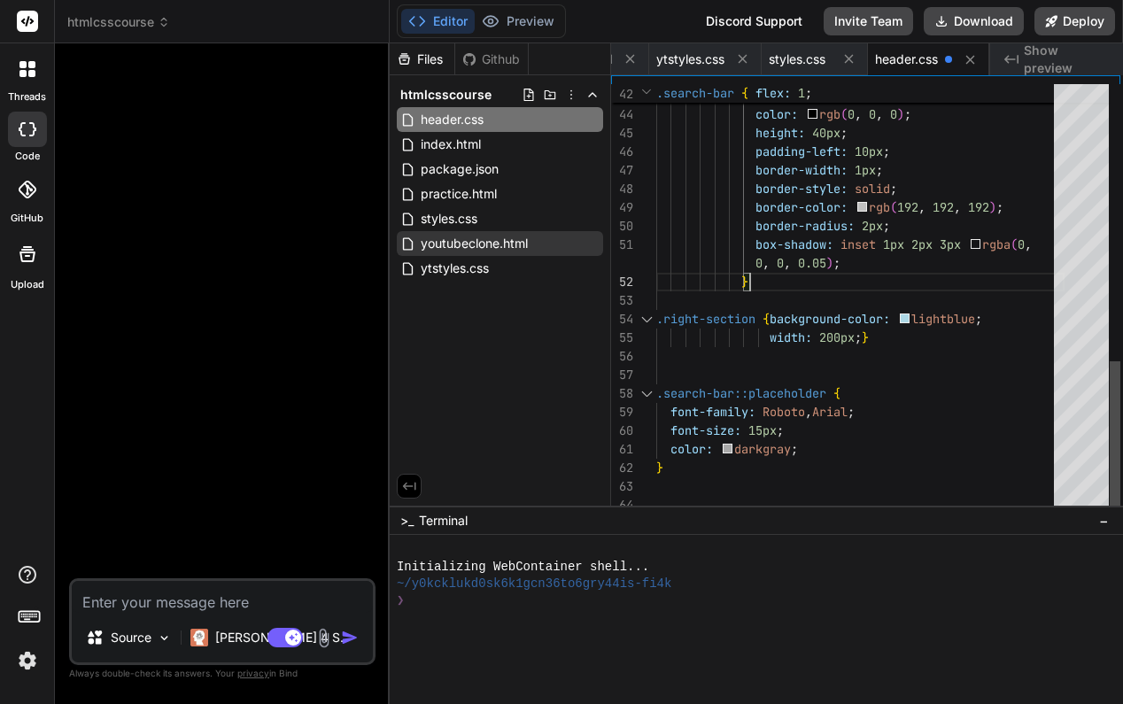
type textarea "x"
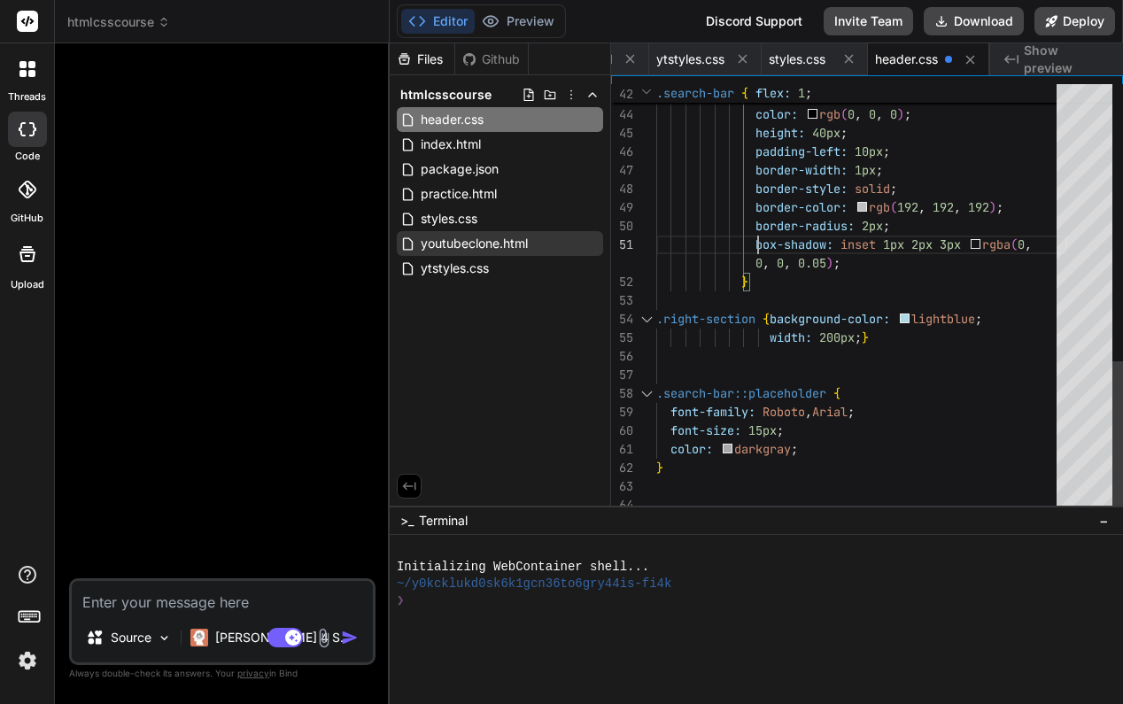
scroll to position [0, 0]
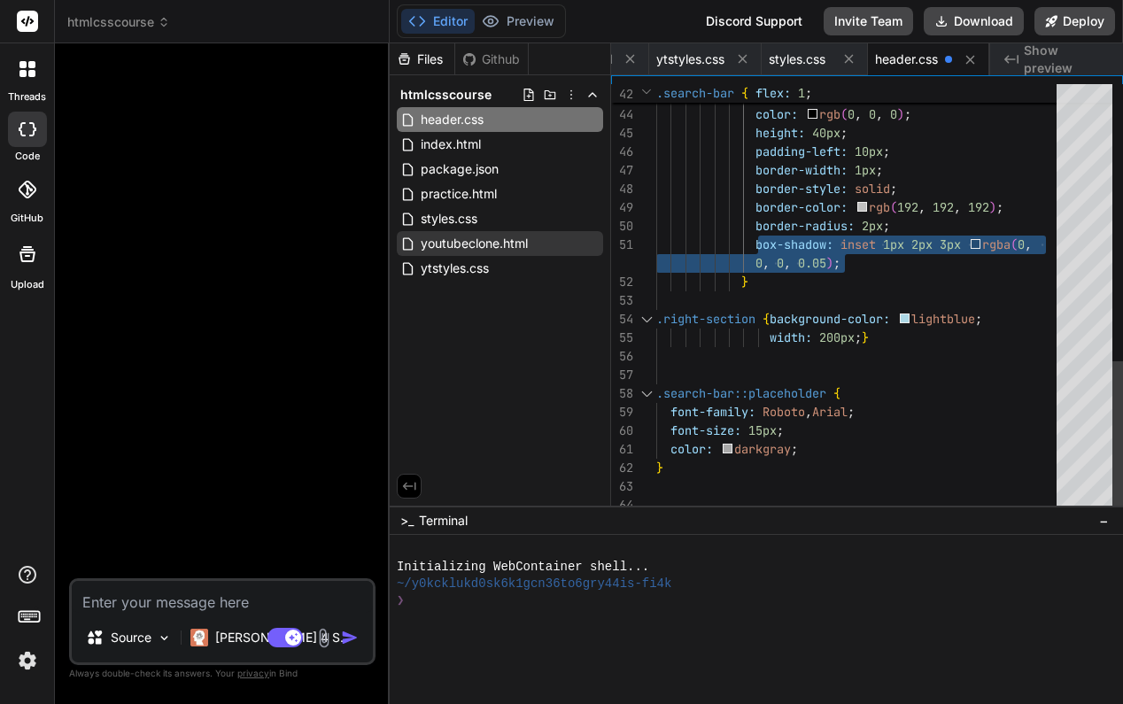
drag, startPoint x: 755, startPoint y: 228, endPoint x: 842, endPoint y: 254, distance: 91.6
click at [923, 278] on div "}" at bounding box center [861, 282] width 411 height 19
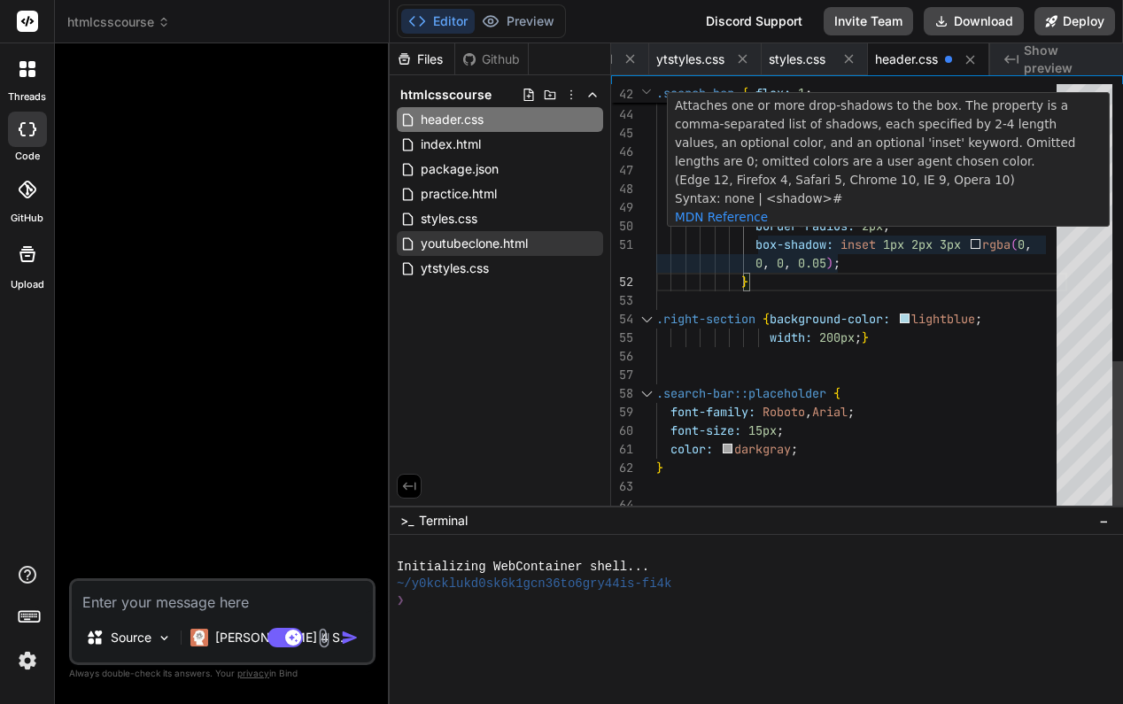
click at [759, 227] on span "border-radius:" at bounding box center [804, 226] width 99 height 16
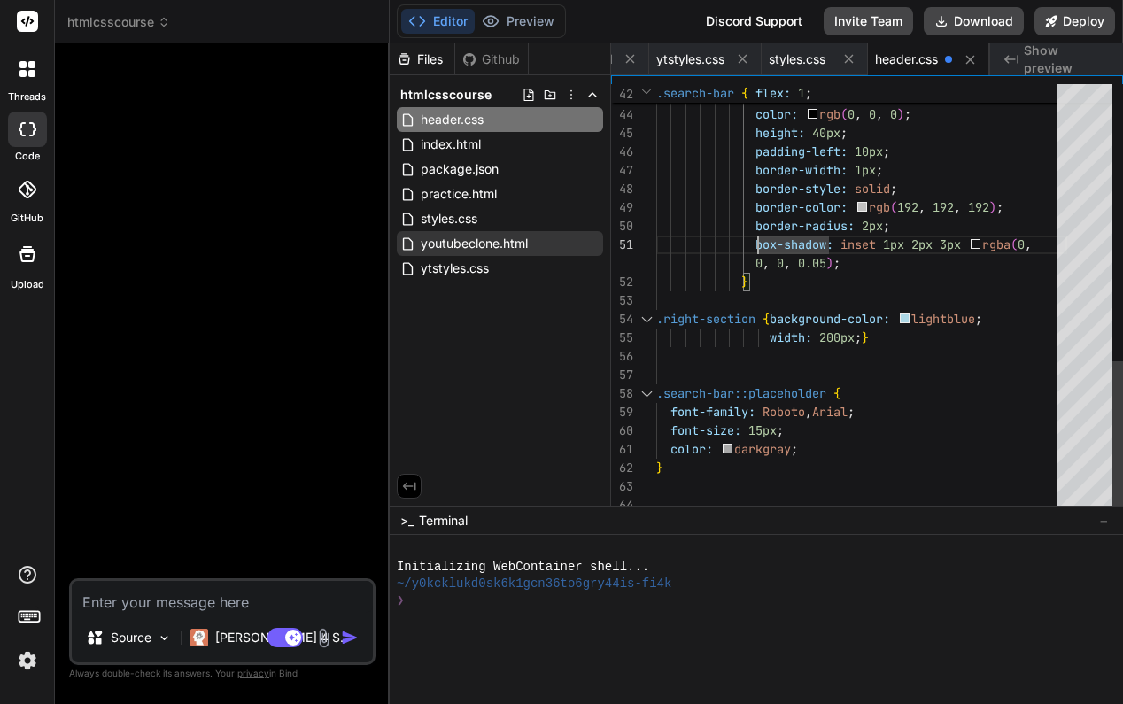
click at [895, 283] on div "}" at bounding box center [861, 282] width 411 height 19
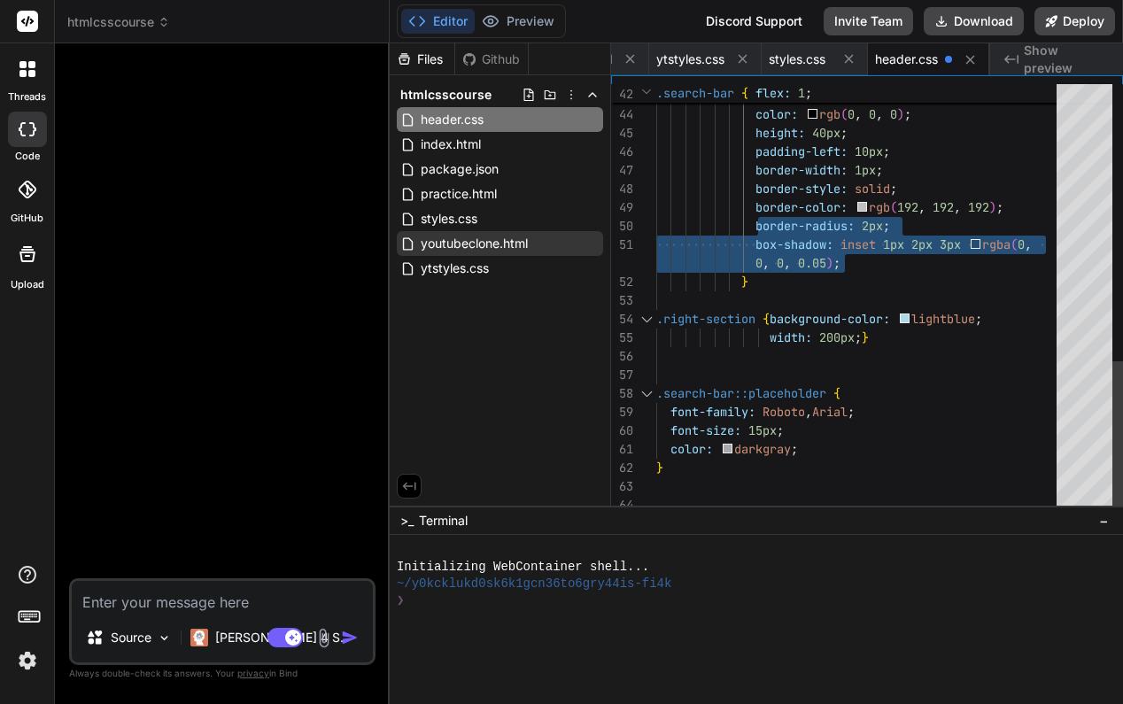
drag, startPoint x: 755, startPoint y: 223, endPoint x: 850, endPoint y: 250, distance: 98.4
click at [970, 277] on div "}" at bounding box center [861, 282] width 411 height 19
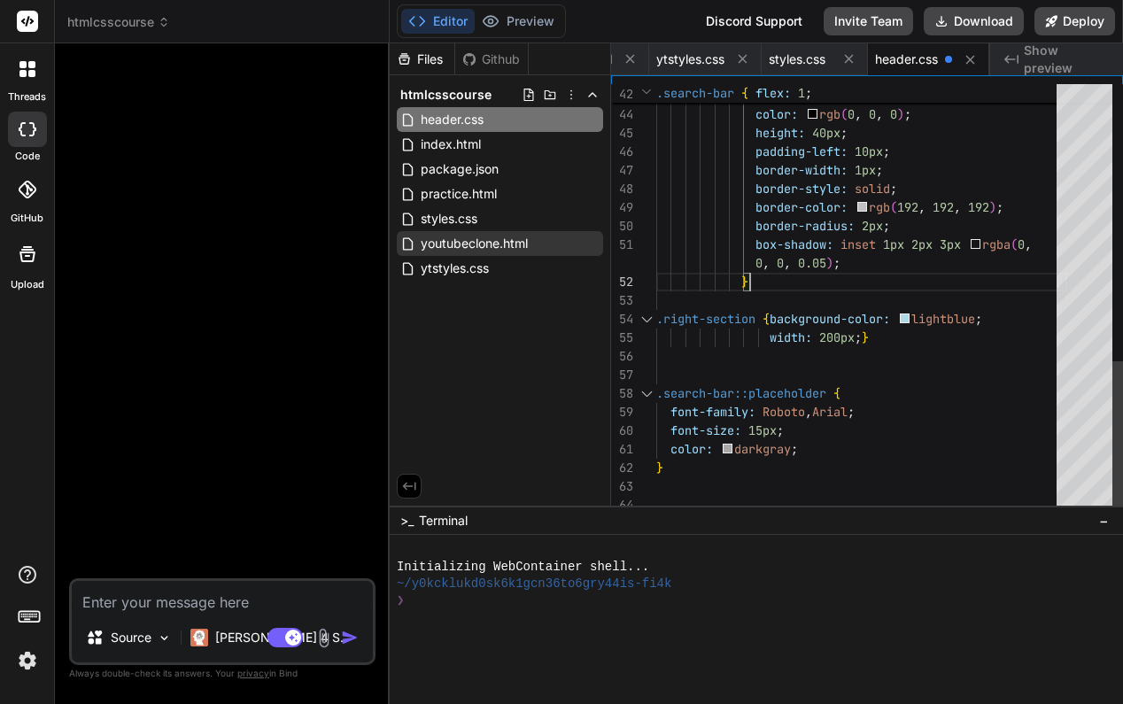
scroll to position [37, 0]
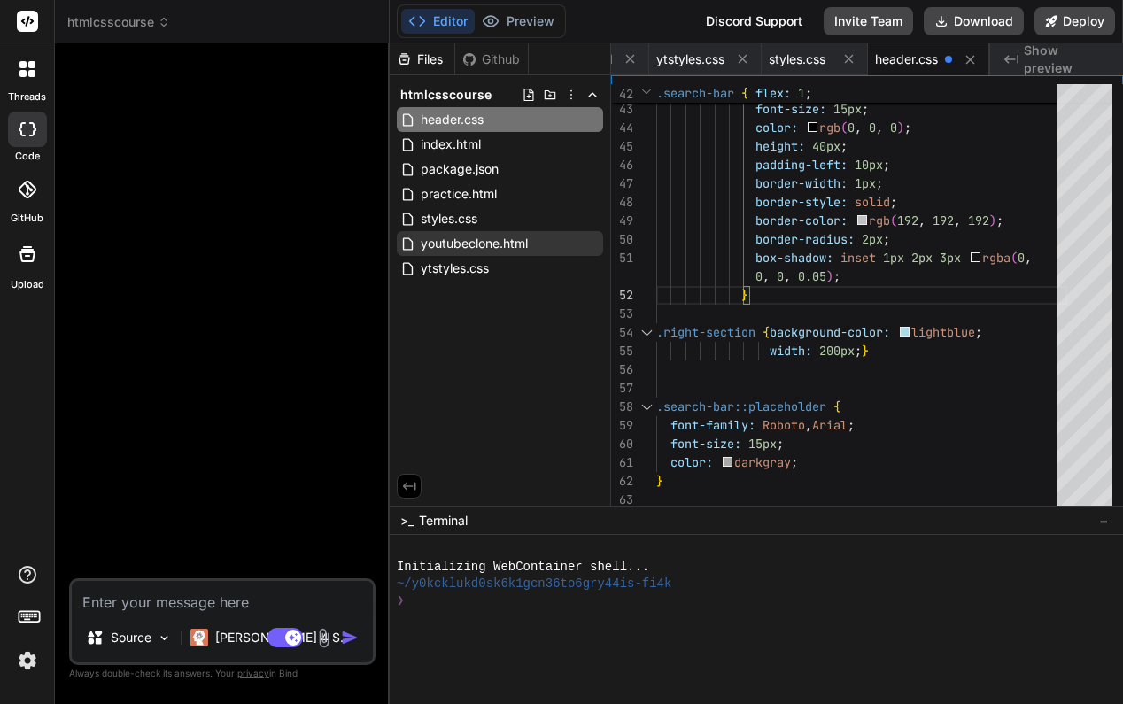
click at [965, 577] on div "~/y0kcklukd0sk6k1gcn36to6gry44is-fi4k" at bounding box center [747, 584] width 701 height 17
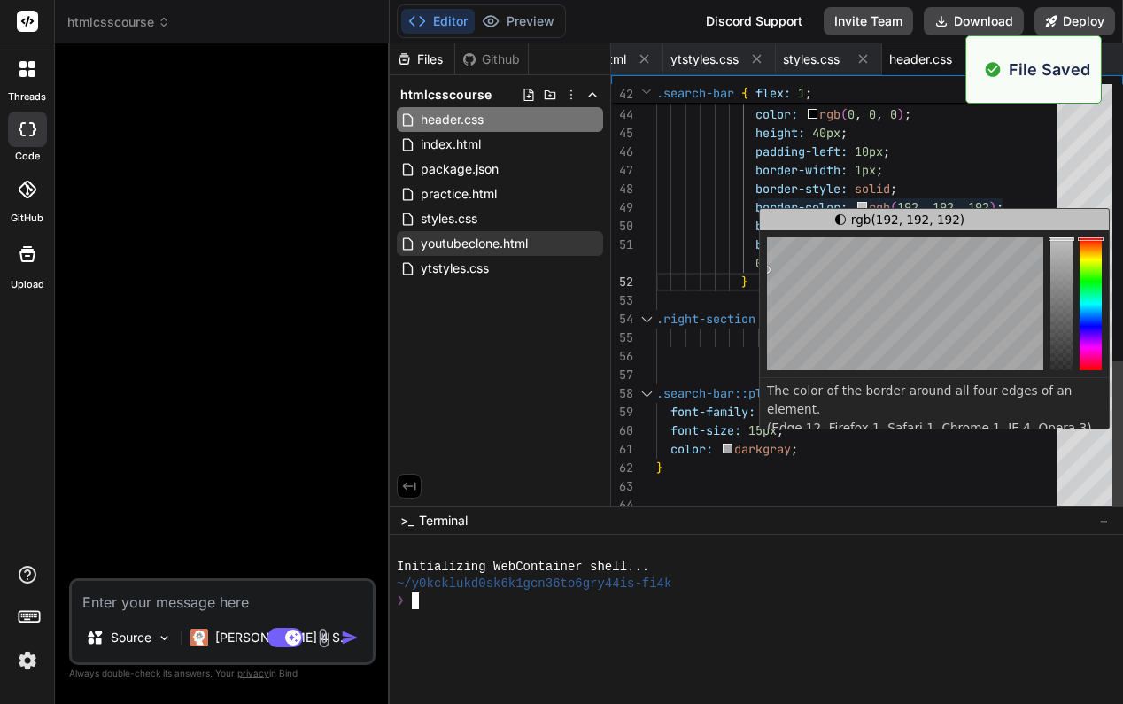
scroll to position [0, 103]
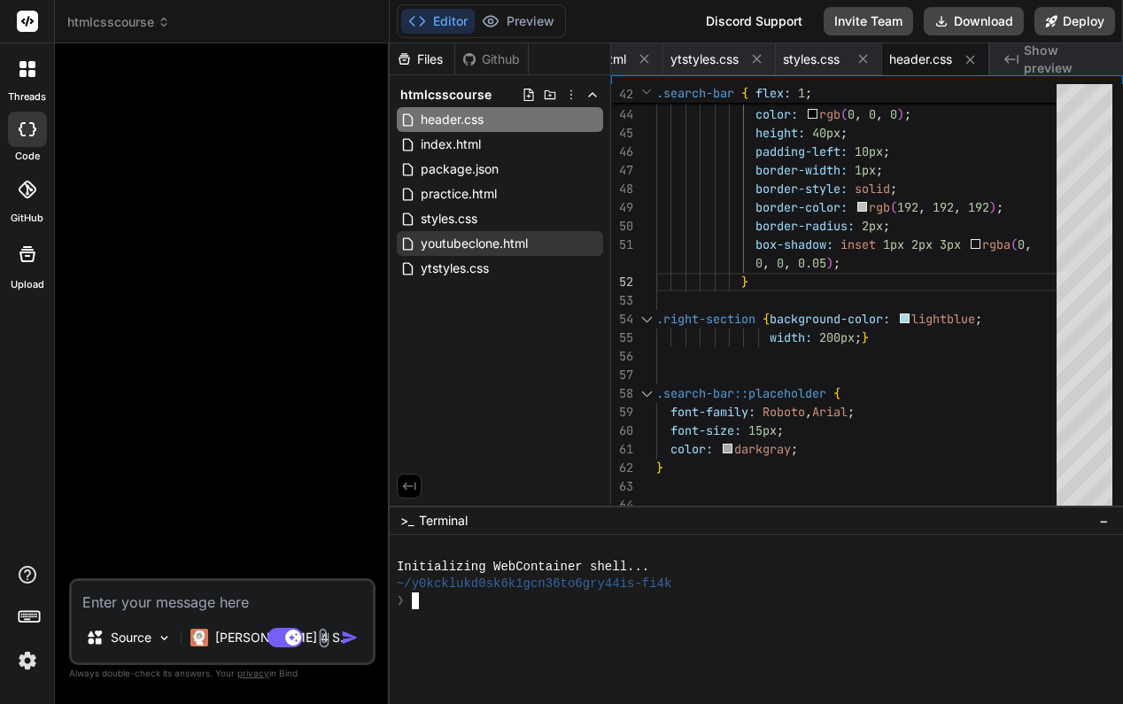
click at [872, 585] on div "~/y0kcklukd0sk6k1gcn36to6gry44is-fi4k" at bounding box center [747, 584] width 701 height 17
click at [682, 58] on span "youtubeclone.html" at bounding box center [637, 59] width 107 height 18
type textarea "</html>"
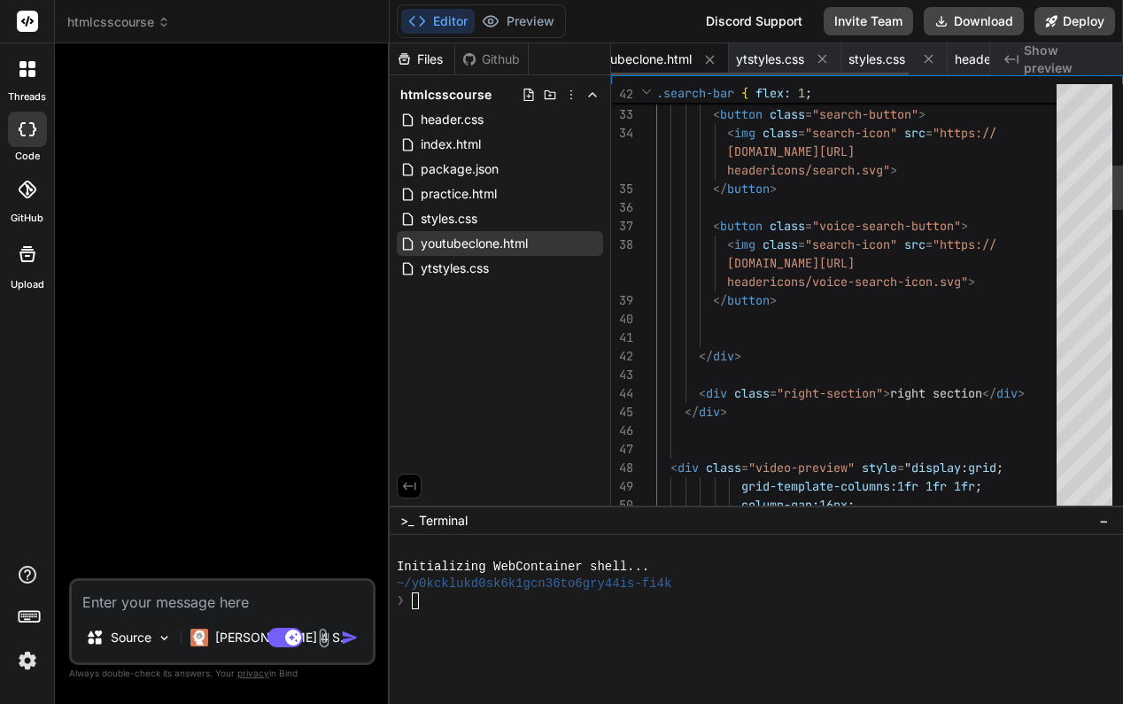
scroll to position [0, 0]
